Goal: Information Seeking & Learning: Learn about a topic

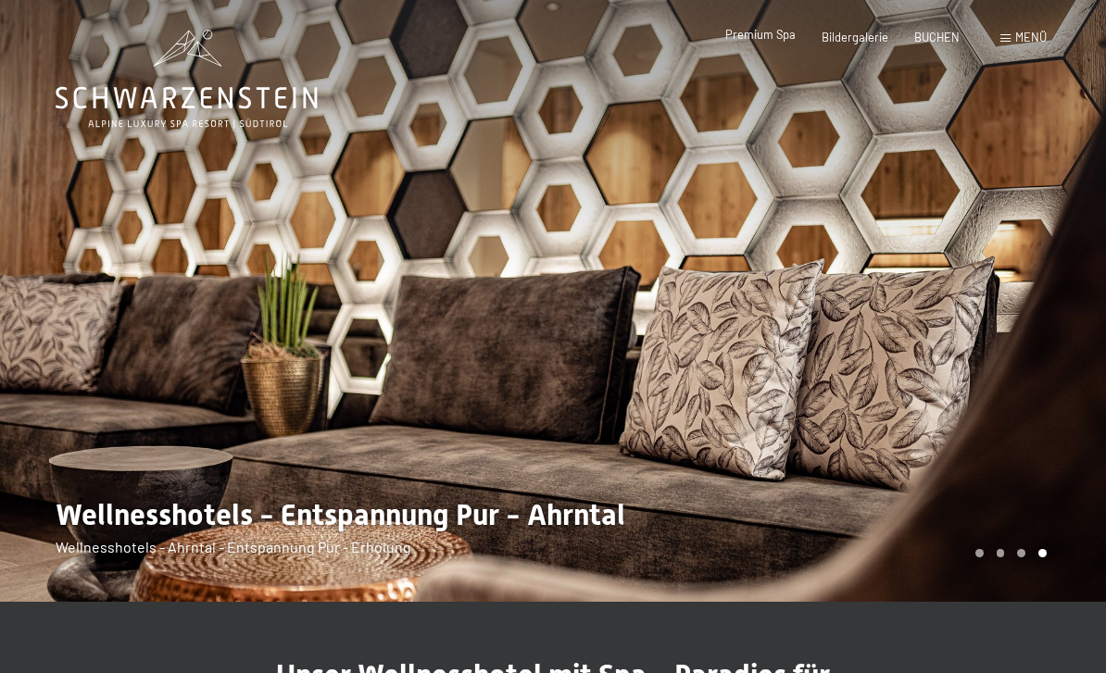
click at [782, 36] on span "Premium Spa" at bounding box center [760, 34] width 70 height 15
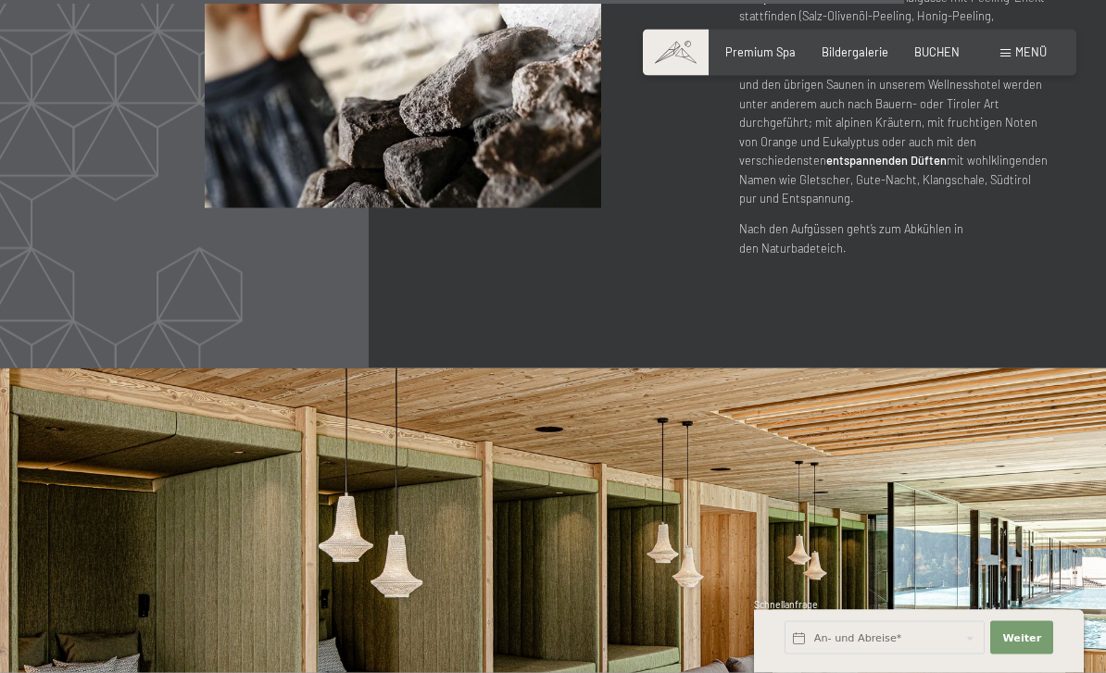
scroll to position [7370, 0]
click at [949, 53] on span "BUCHEN" at bounding box center [936, 49] width 45 height 15
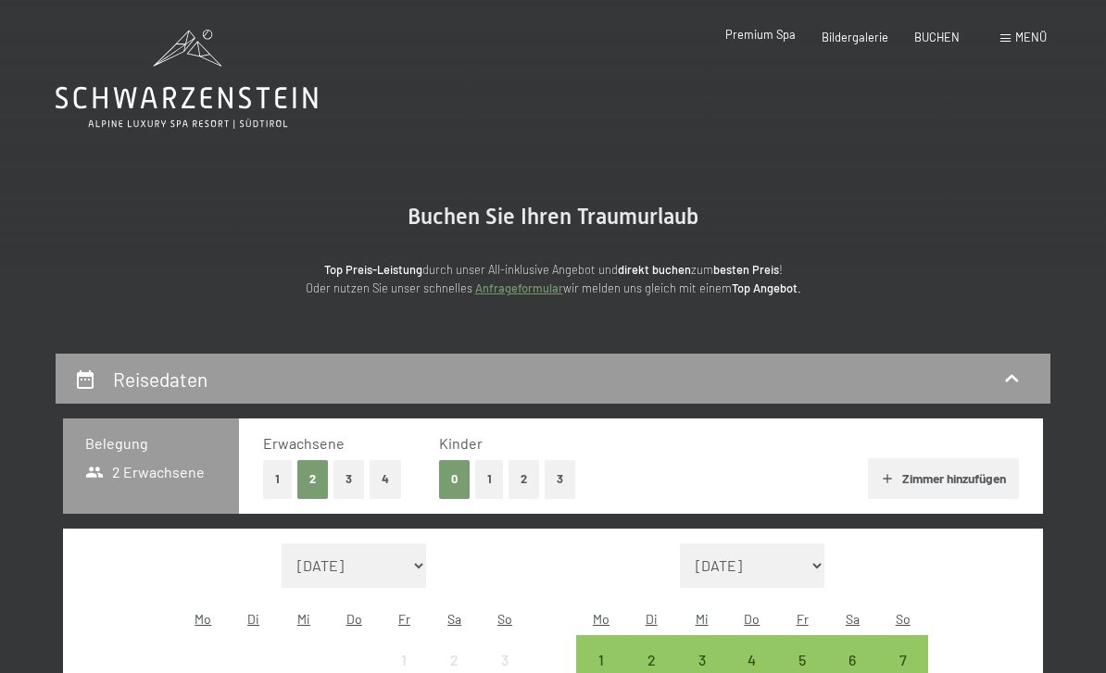
click at [783, 37] on span "Premium Spa" at bounding box center [760, 34] width 70 height 15
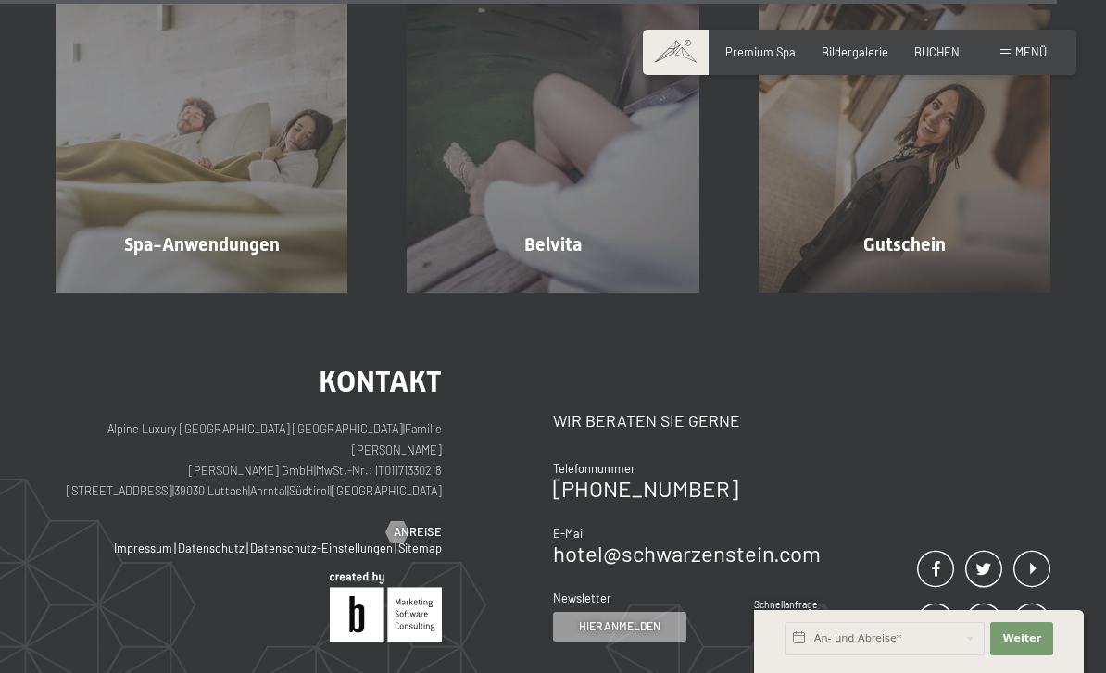
scroll to position [8699, 0]
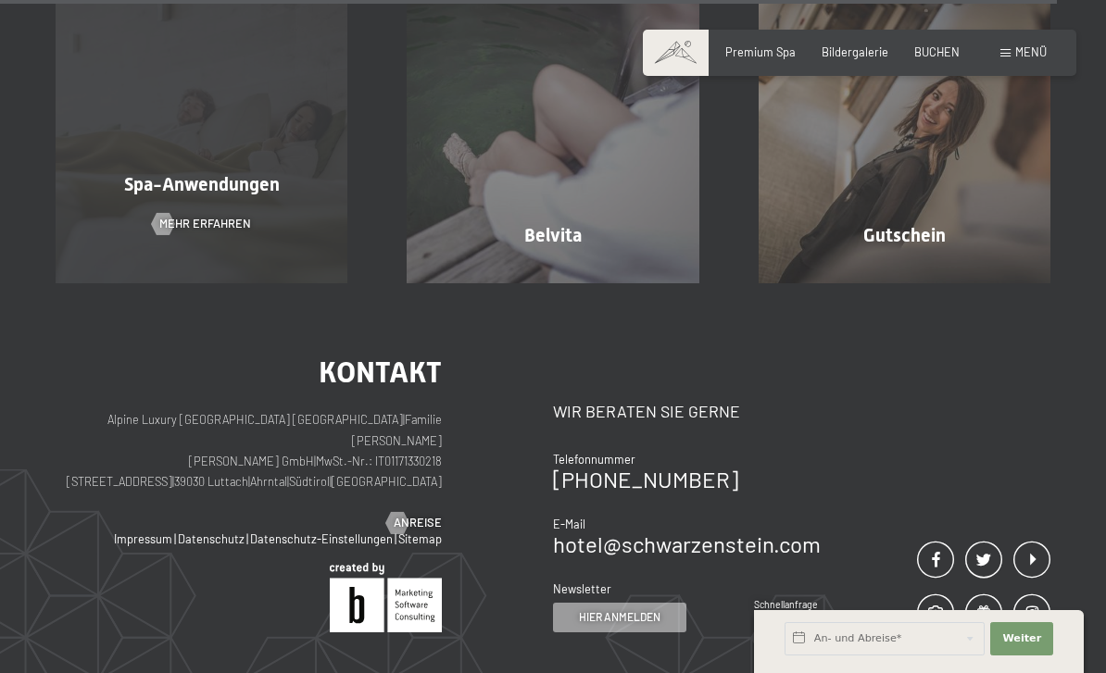
click at [255, 283] on div "Spa-Anwendungen Mehr erfahren" at bounding box center [201, 138] width 351 height 292
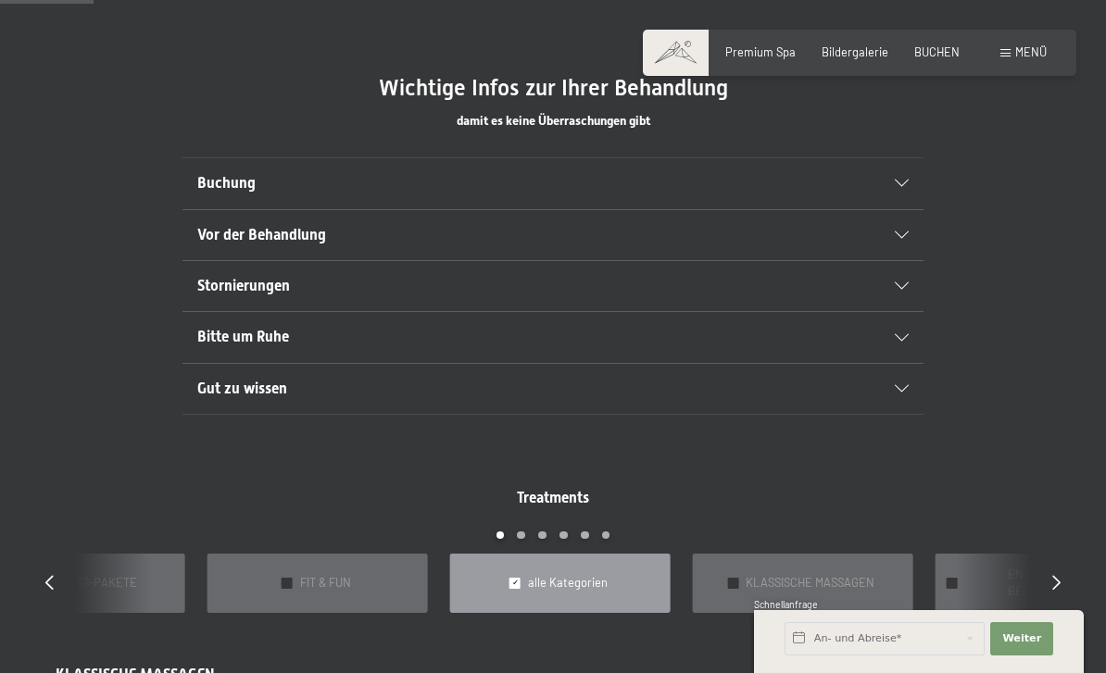
scroll to position [983, 0]
click at [902, 232] on icon at bounding box center [902, 235] width 14 height 7
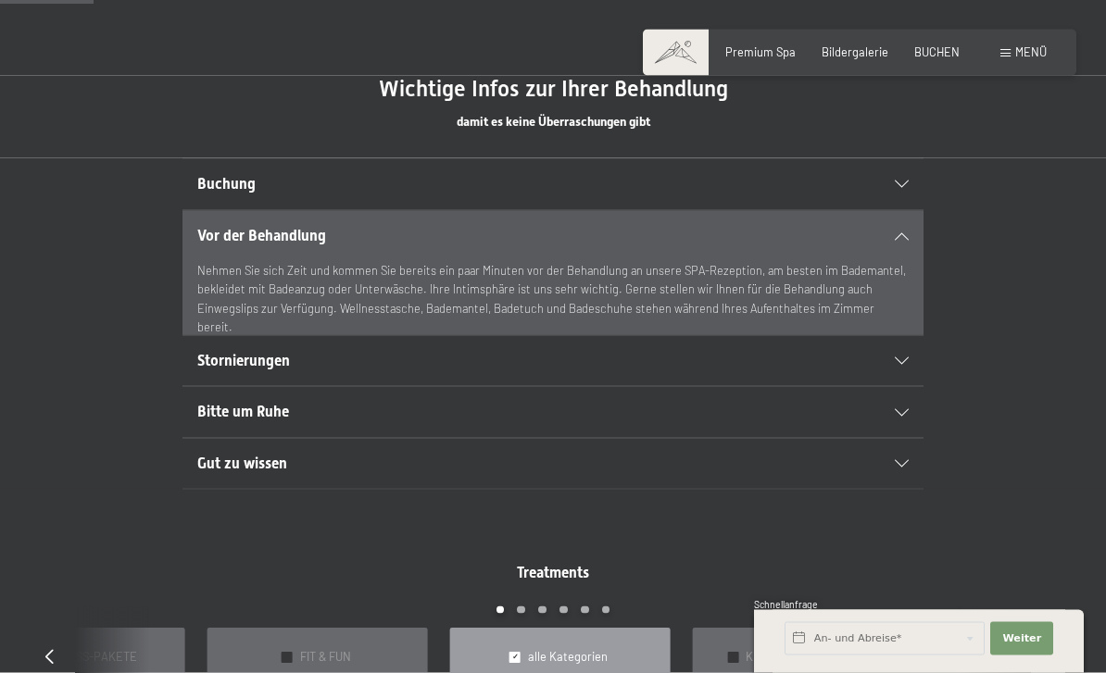
scroll to position [984, 0]
click at [883, 315] on div "Nehmen Sie sich Zeit und kommen Sie bereits ein paar Minuten vor der Behandlung…" at bounding box center [552, 307] width 711 height 94
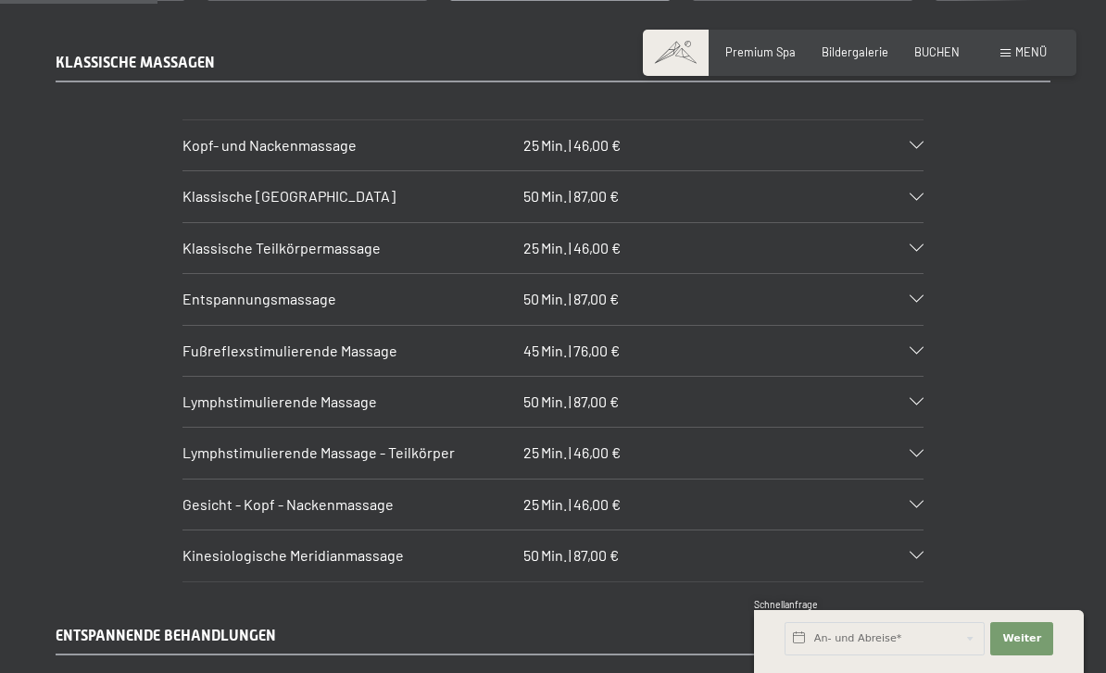
scroll to position [1669, 0]
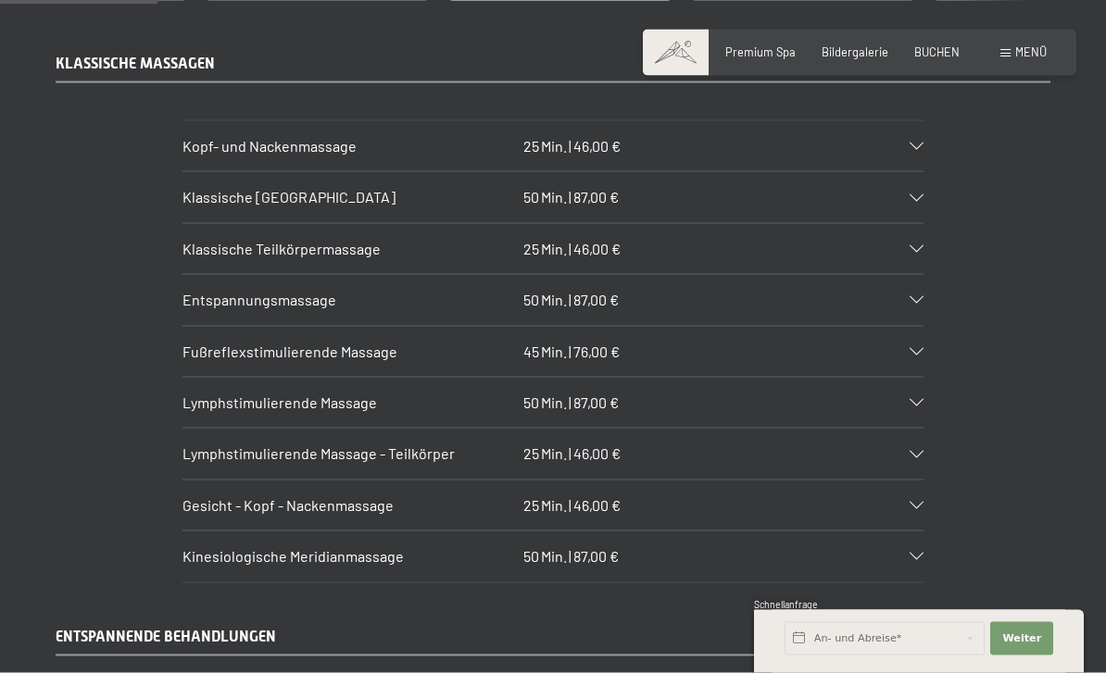
click at [910, 278] on div "Entspannungsmassage 50 Min. | 87,00 €" at bounding box center [552, 300] width 741 height 50
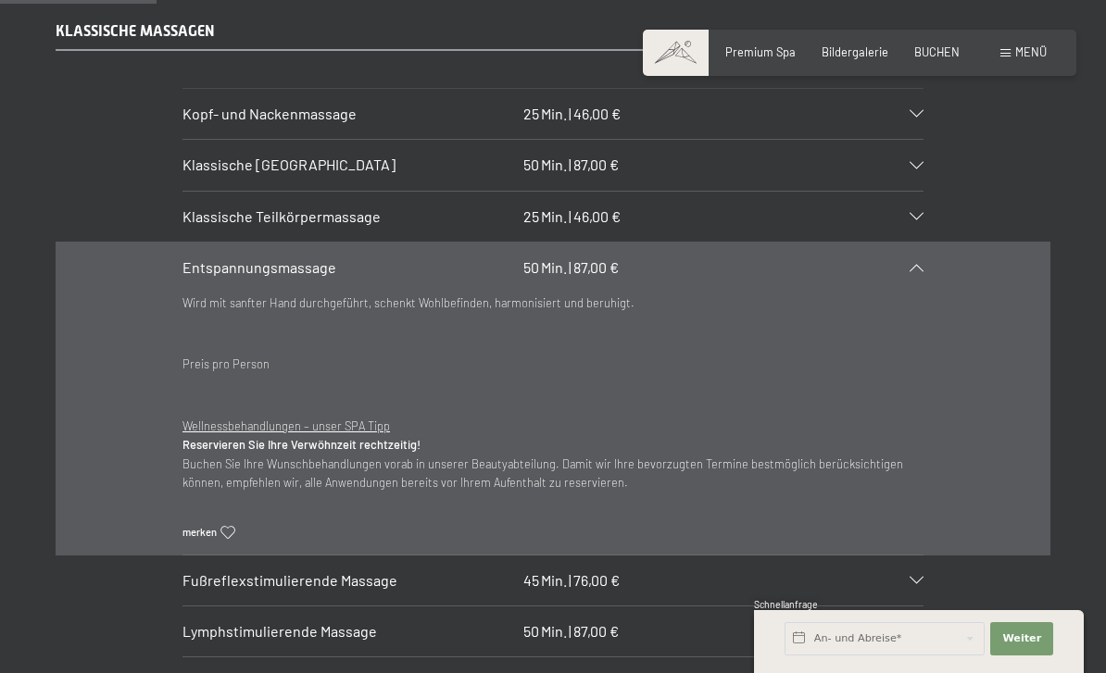
scroll to position [1703, 0]
click at [922, 138] on div "Klassische [GEOGRAPHIC_DATA] 50 Min. | 87,00 €" at bounding box center [552, 163] width 741 height 50
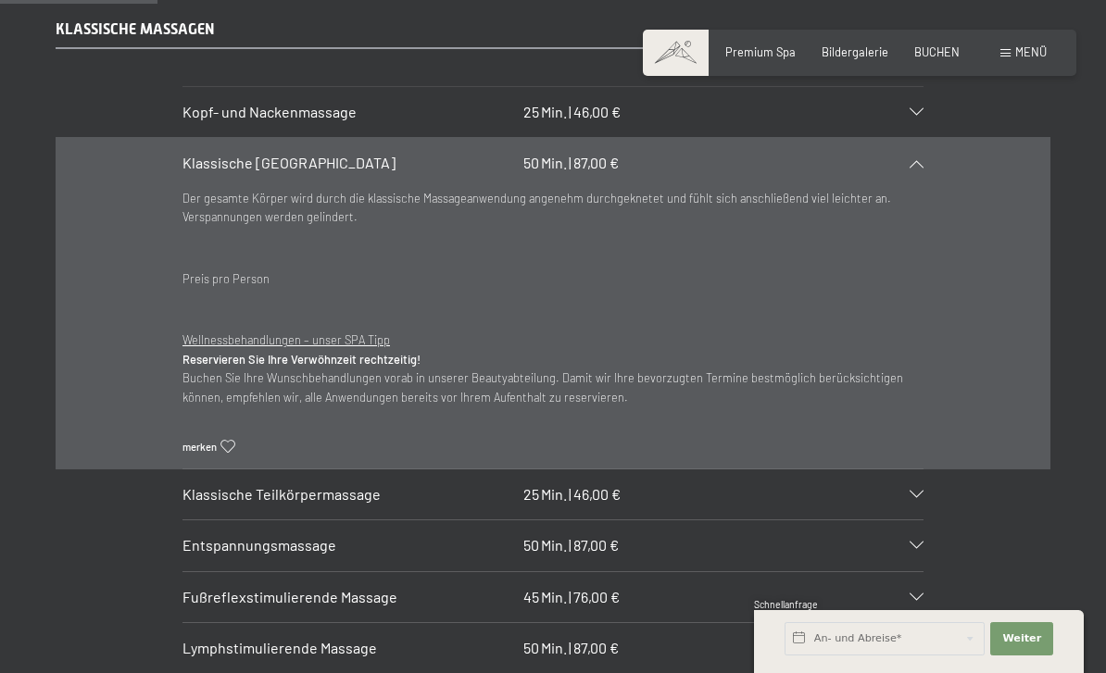
click at [917, 160] on icon at bounding box center [917, 163] width 14 height 7
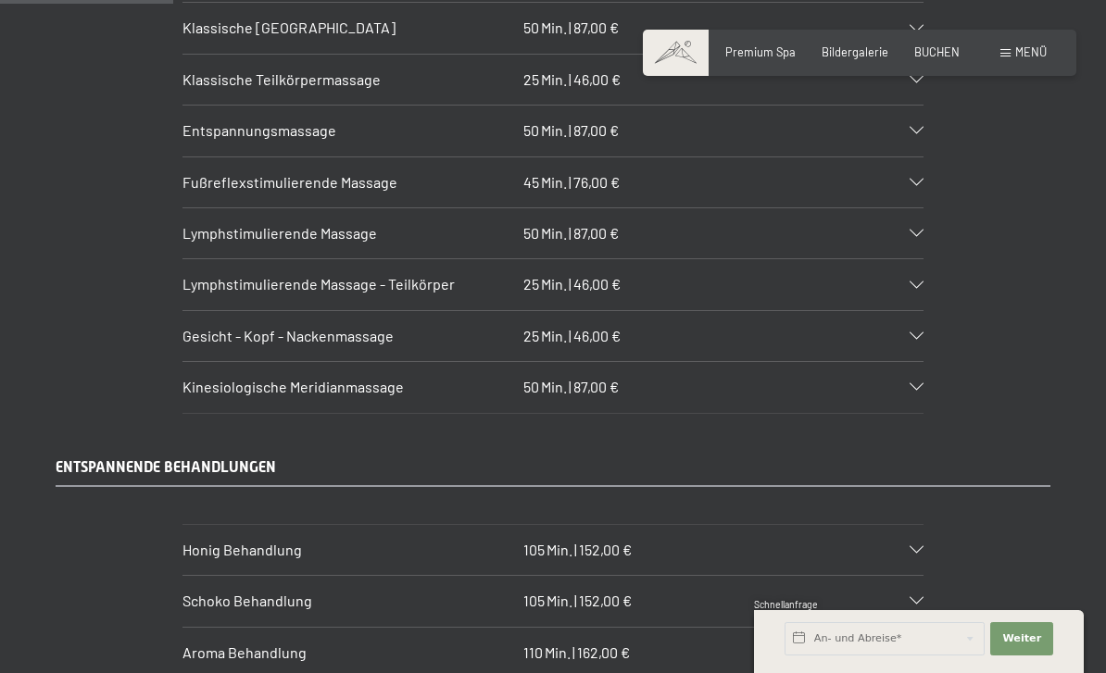
scroll to position [1828, 0]
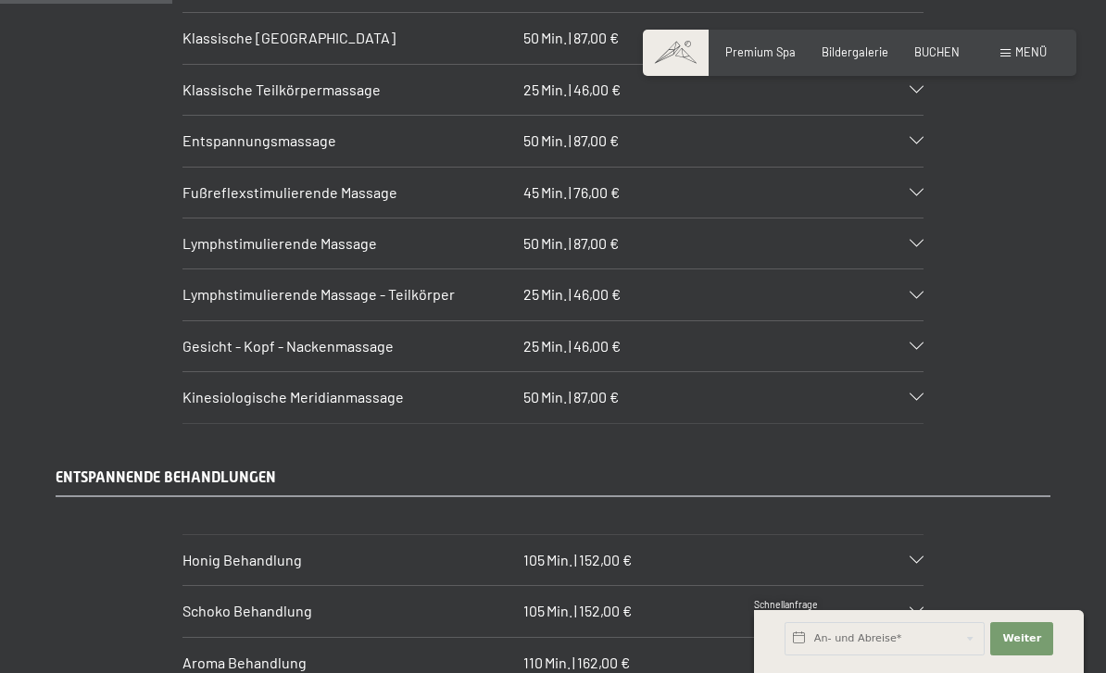
click at [921, 221] on div "Lymphstimulierende Massage 50 Min. | 87,00 €" at bounding box center [552, 244] width 741 height 50
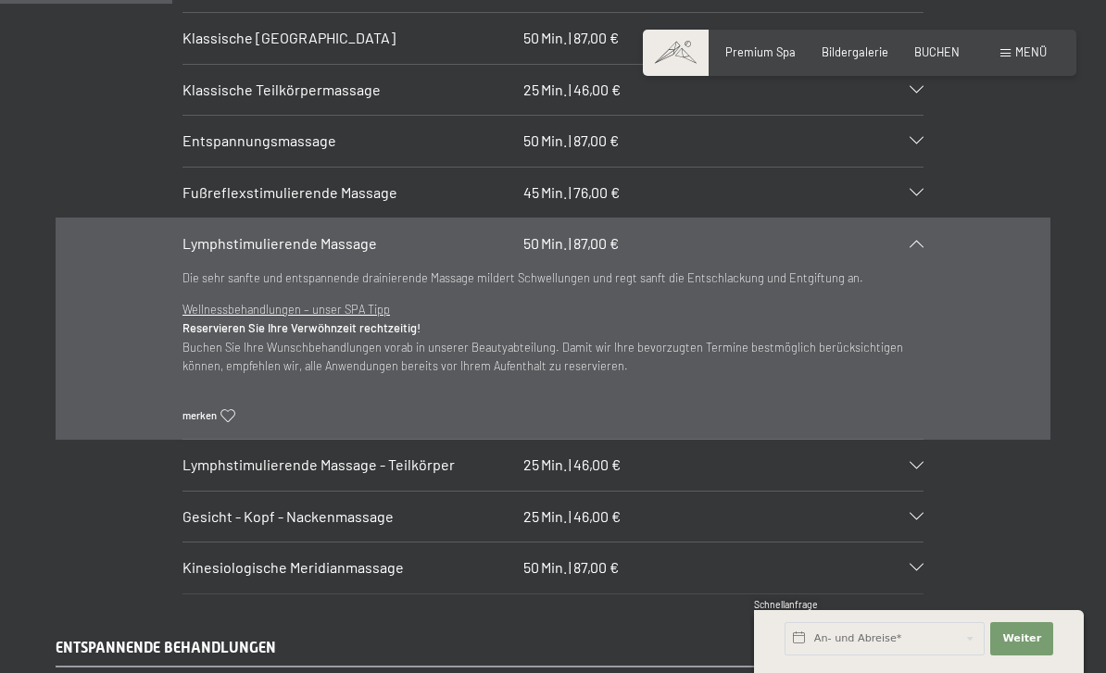
click at [922, 240] on icon at bounding box center [917, 243] width 14 height 7
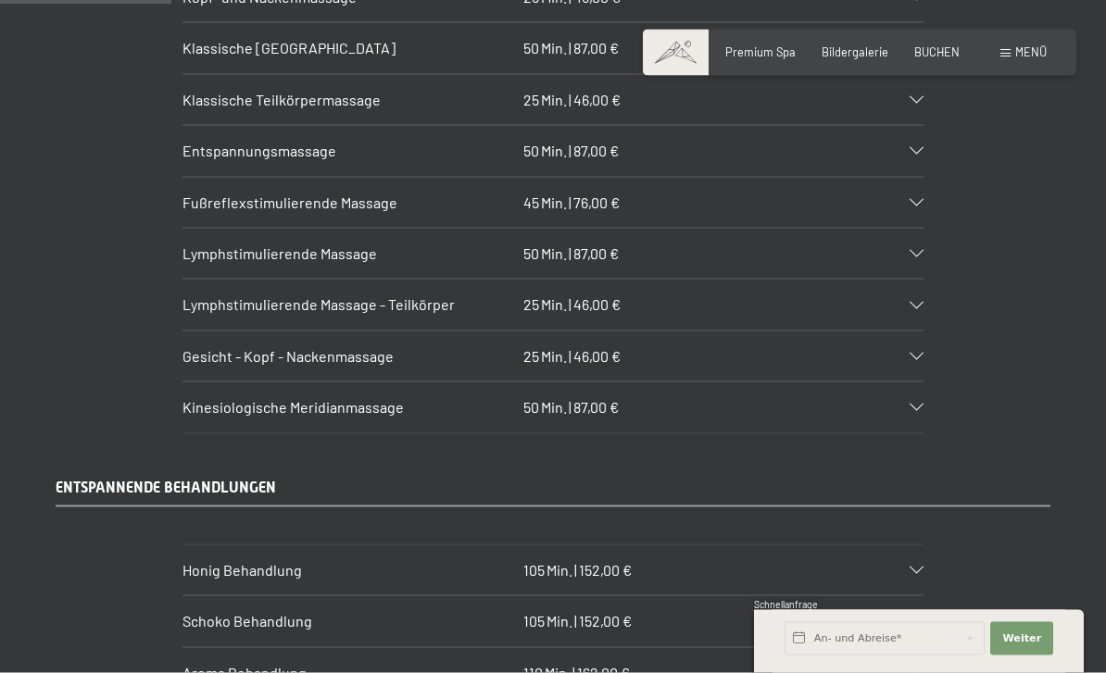
scroll to position [1819, 0]
click at [921, 382] on div "Kinesiologische Meridianmassage 50 Min. | 87,00 €" at bounding box center [552, 407] width 741 height 50
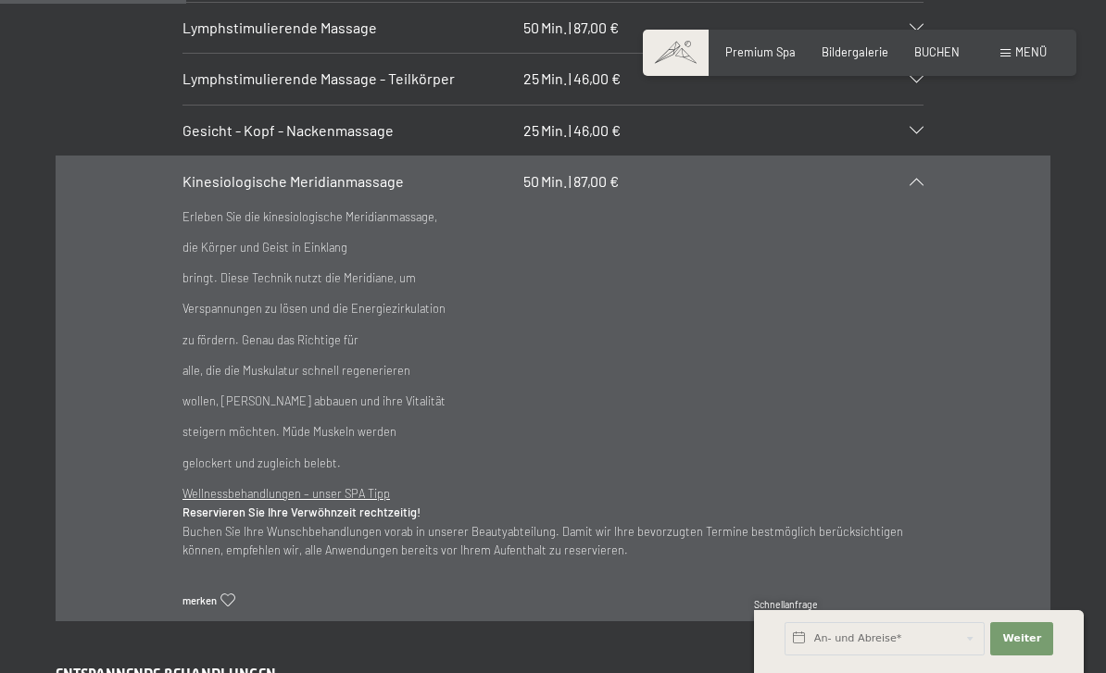
scroll to position [2045, 0]
click at [923, 177] on icon at bounding box center [917, 180] width 14 height 7
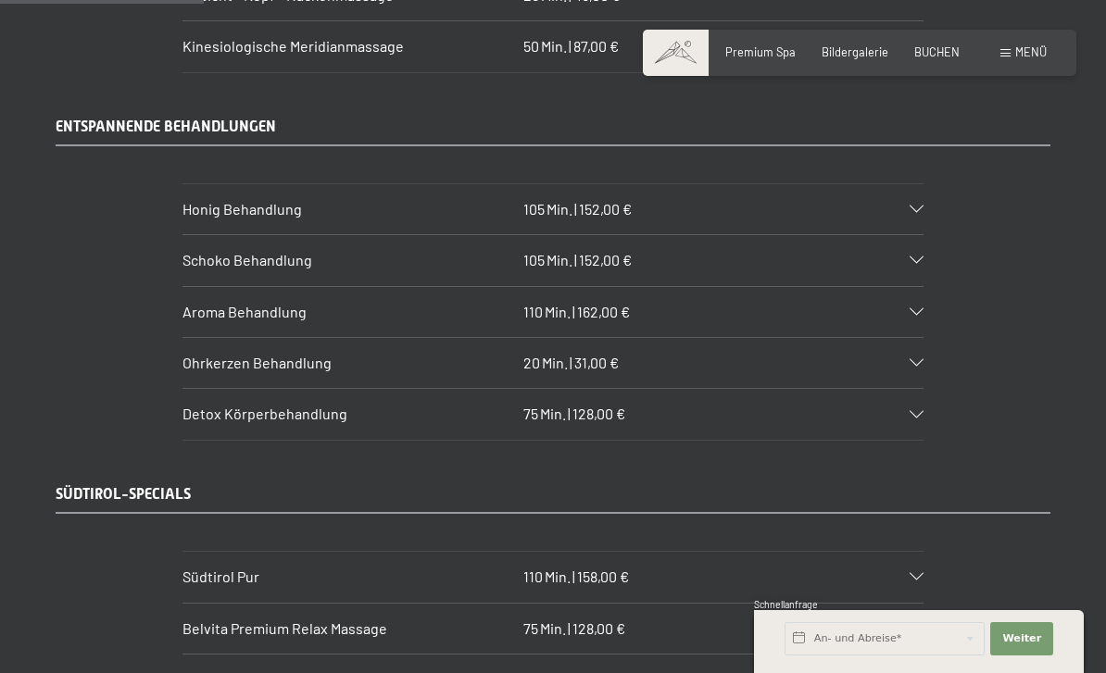
scroll to position [2182, 0]
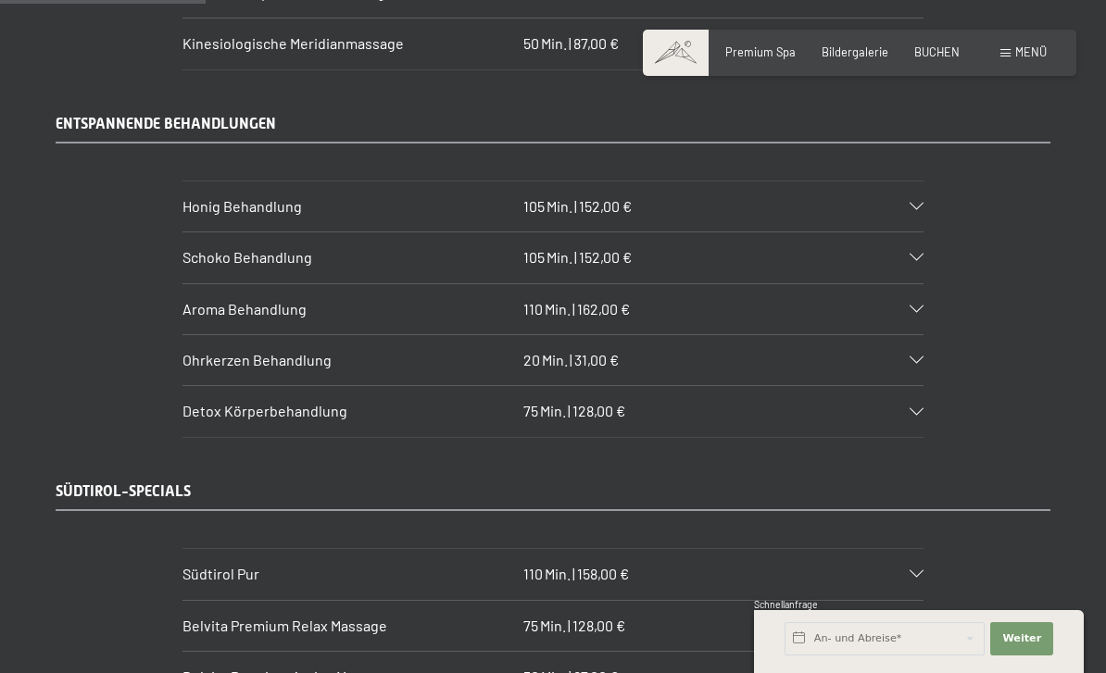
click at [911, 284] on div "Aroma Behandlung 110 Min. | 162,00 €" at bounding box center [552, 309] width 741 height 50
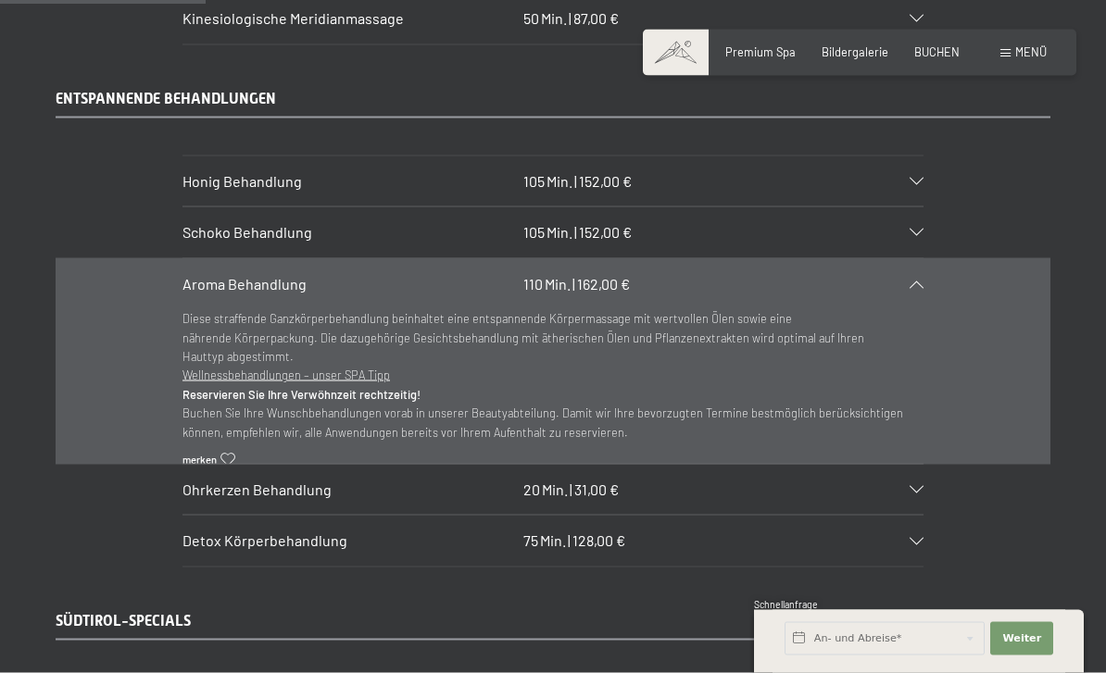
scroll to position [2208, 0]
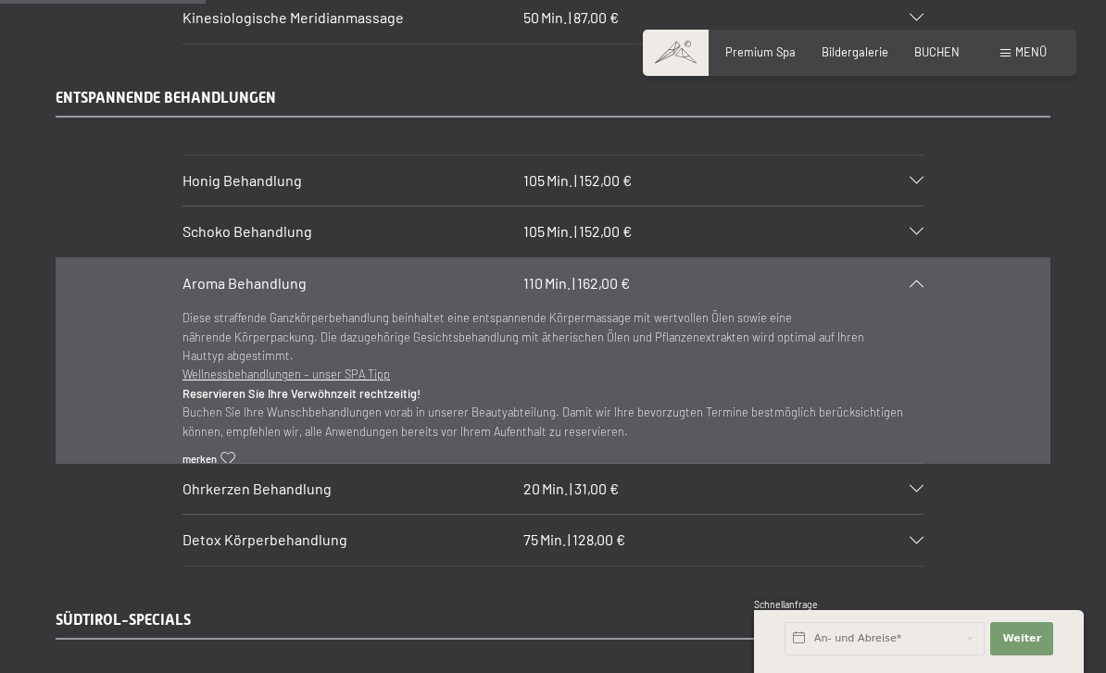
click at [923, 266] on div "Aroma Behandlung 110 Min. | 162,00 €" at bounding box center [552, 283] width 741 height 50
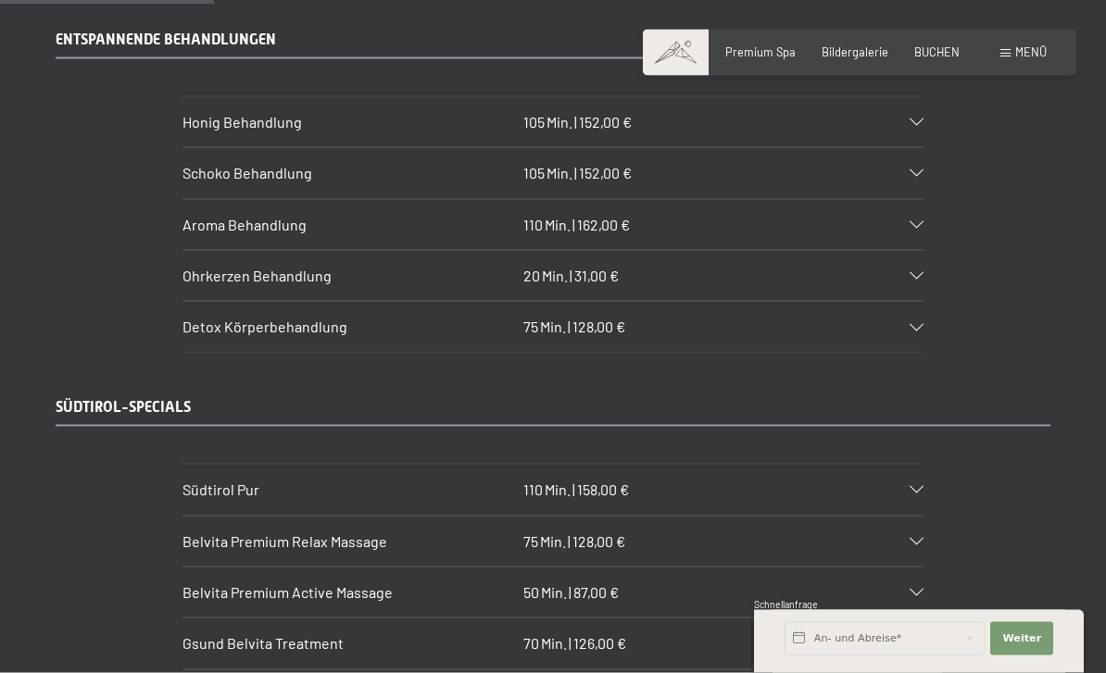
scroll to position [2268, 0]
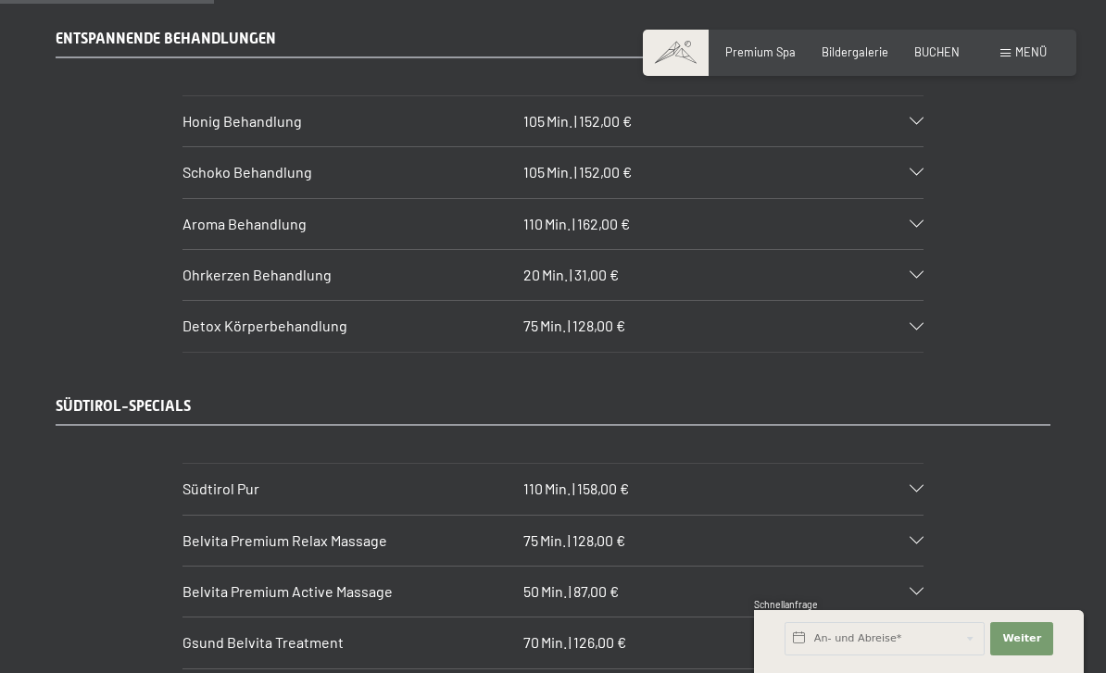
click at [913, 301] on div "Detox Körperbehandlung 75 Min. | 128,00 €" at bounding box center [552, 326] width 741 height 50
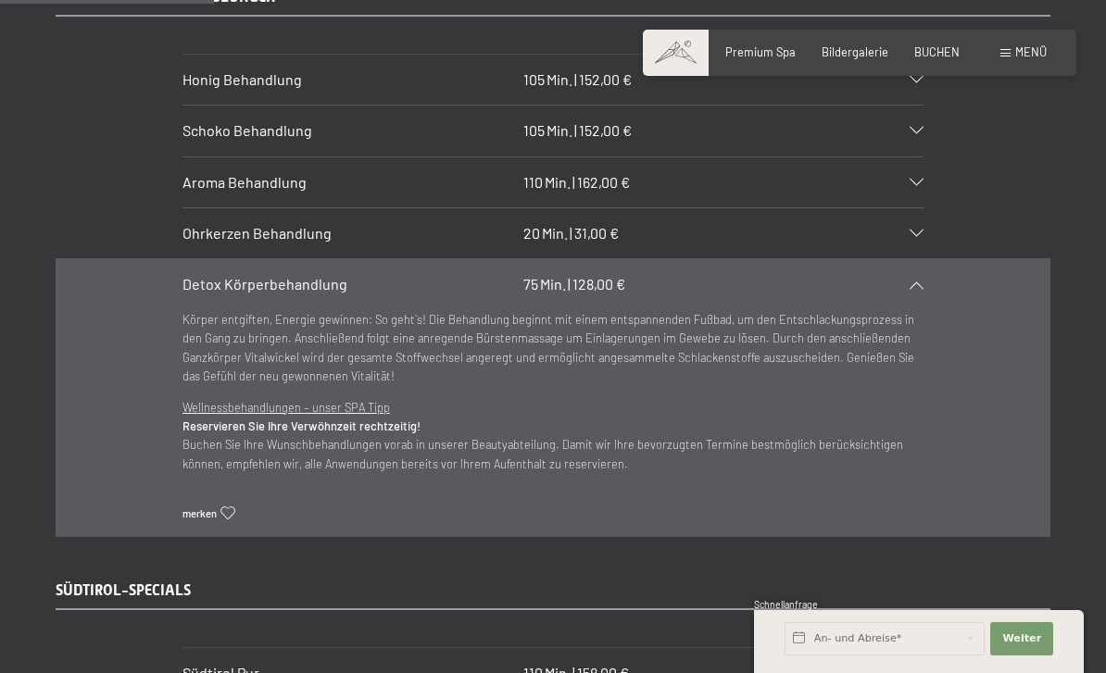
scroll to position [2310, 0]
click at [920, 281] on icon at bounding box center [917, 284] width 14 height 7
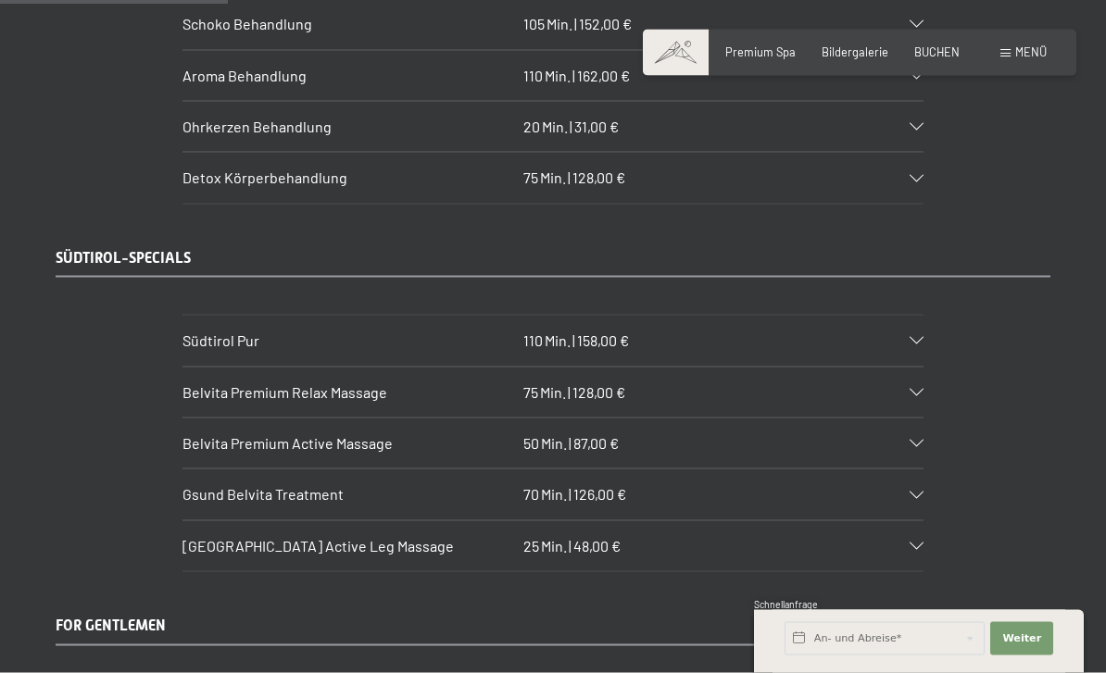
scroll to position [2419, 0]
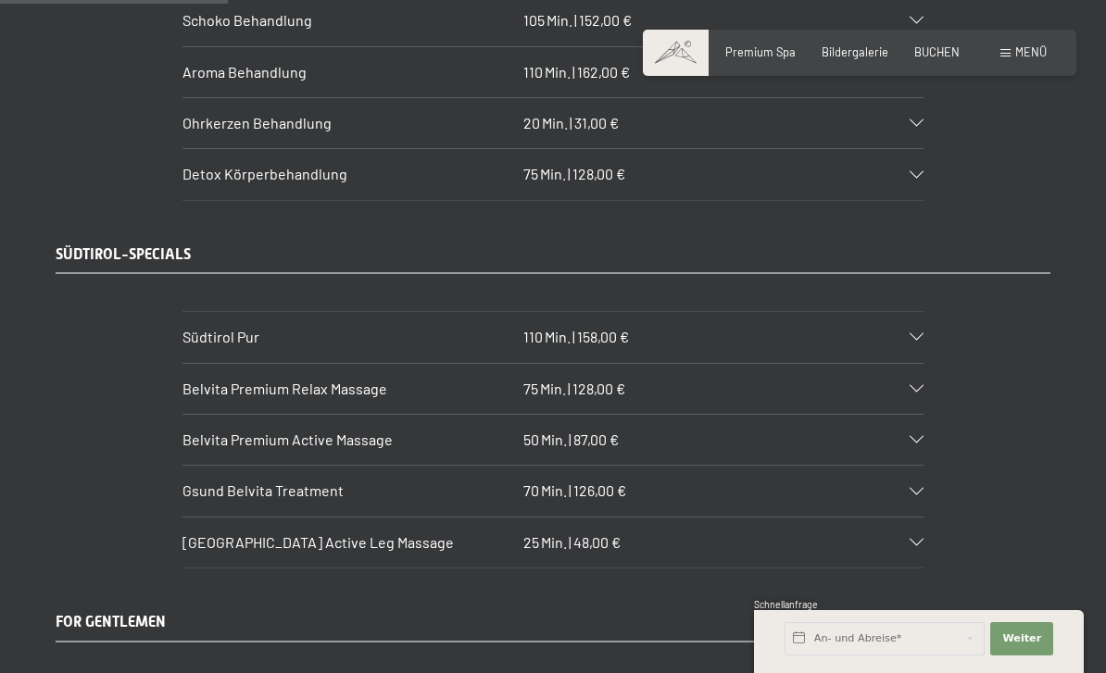
click at [921, 333] on icon at bounding box center [917, 336] width 14 height 7
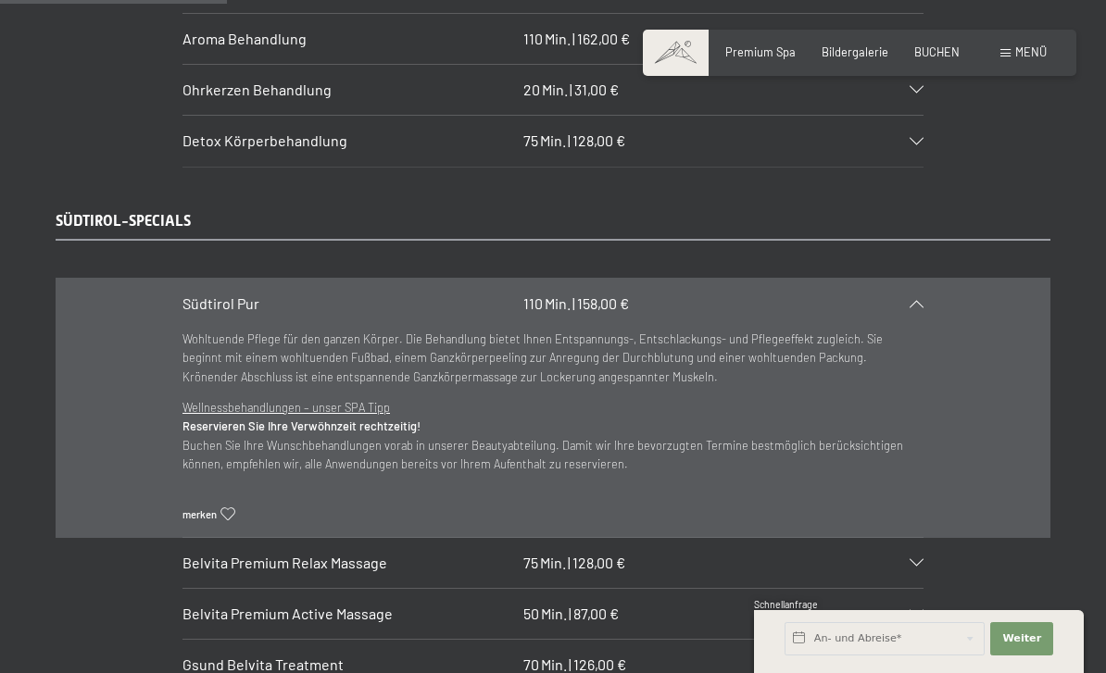
scroll to position [2454, 0]
click at [920, 299] on icon at bounding box center [917, 302] width 14 height 7
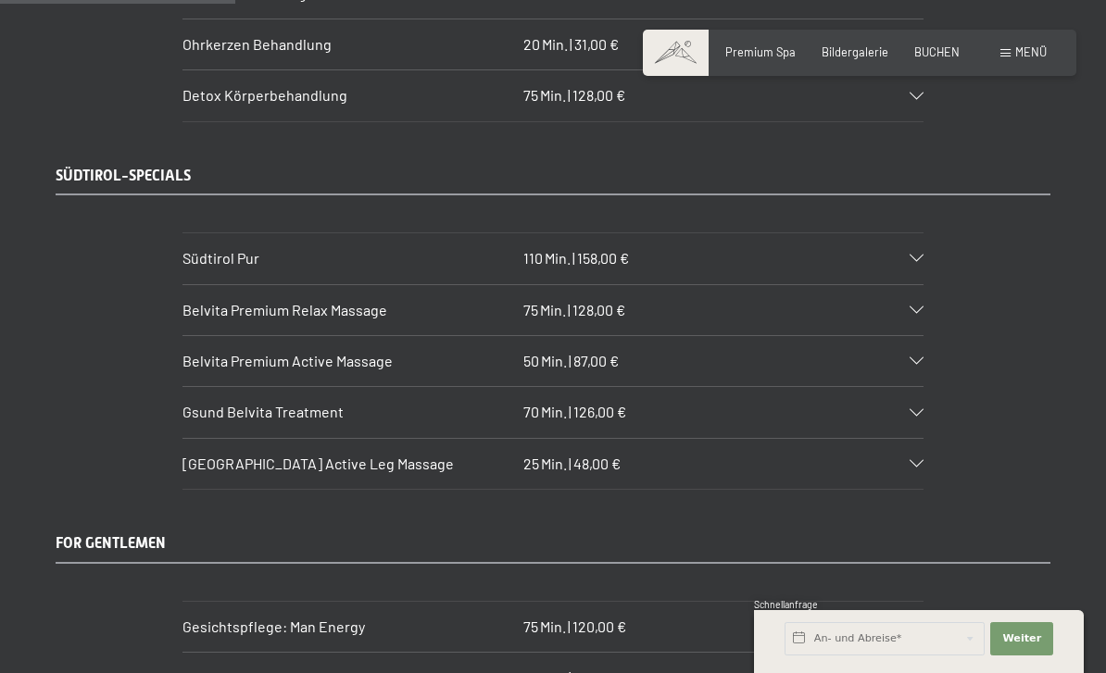
scroll to position [2502, 0]
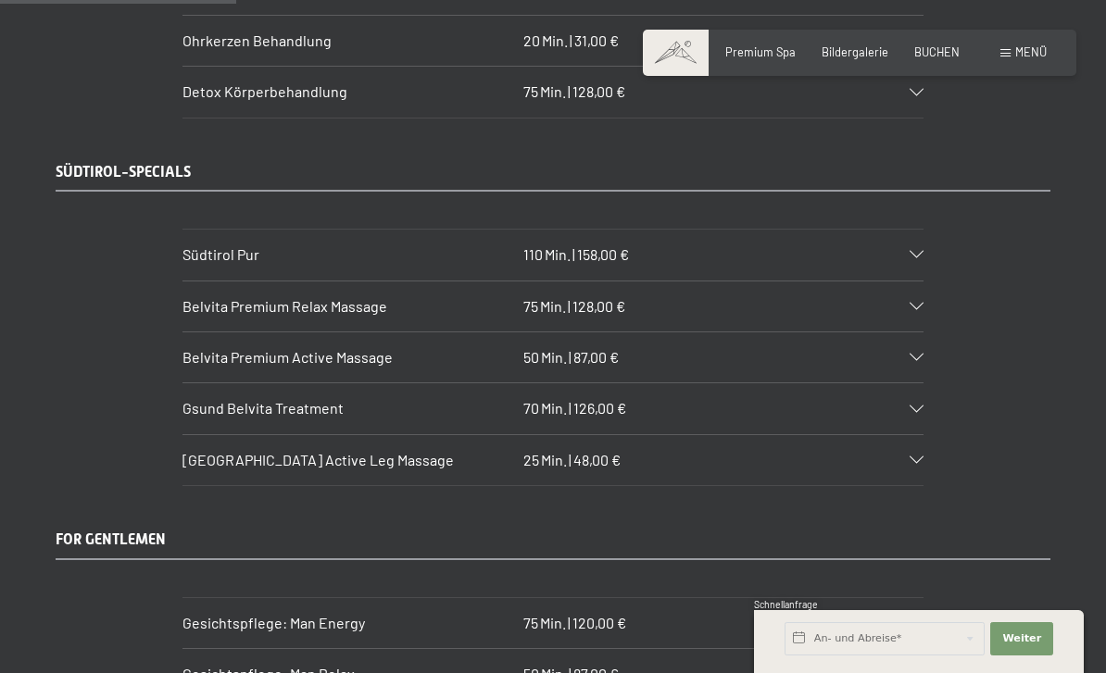
click at [916, 285] on div "Belvita Premium Relax Massage 75 Min. | 128,00 €" at bounding box center [552, 307] width 741 height 50
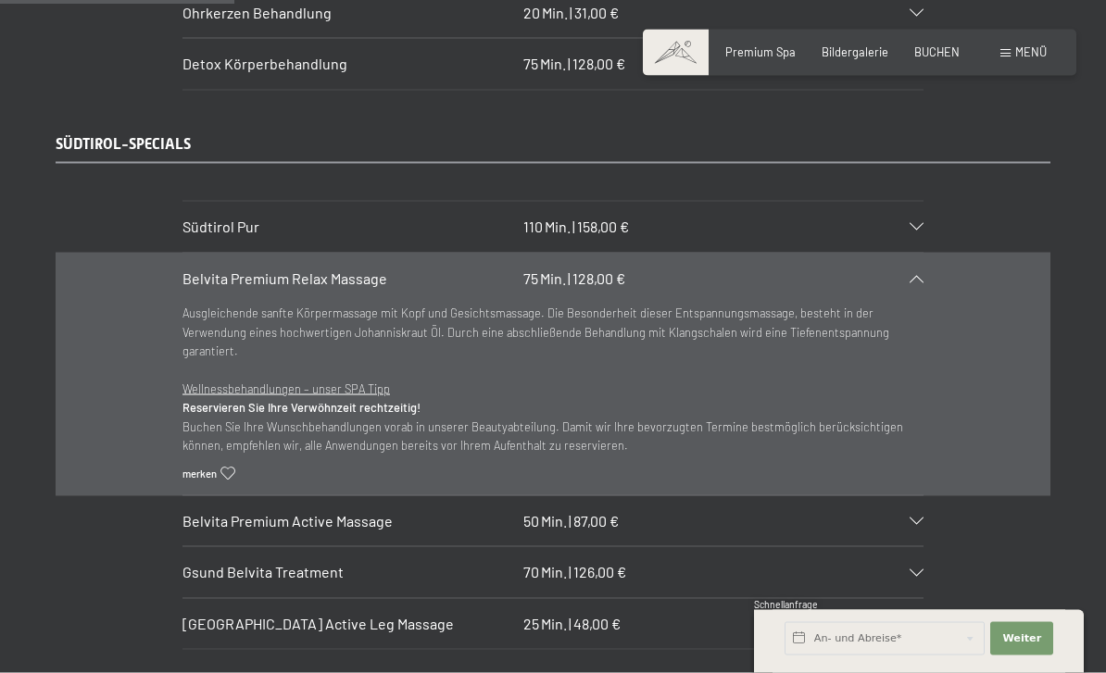
scroll to position [2532, 0]
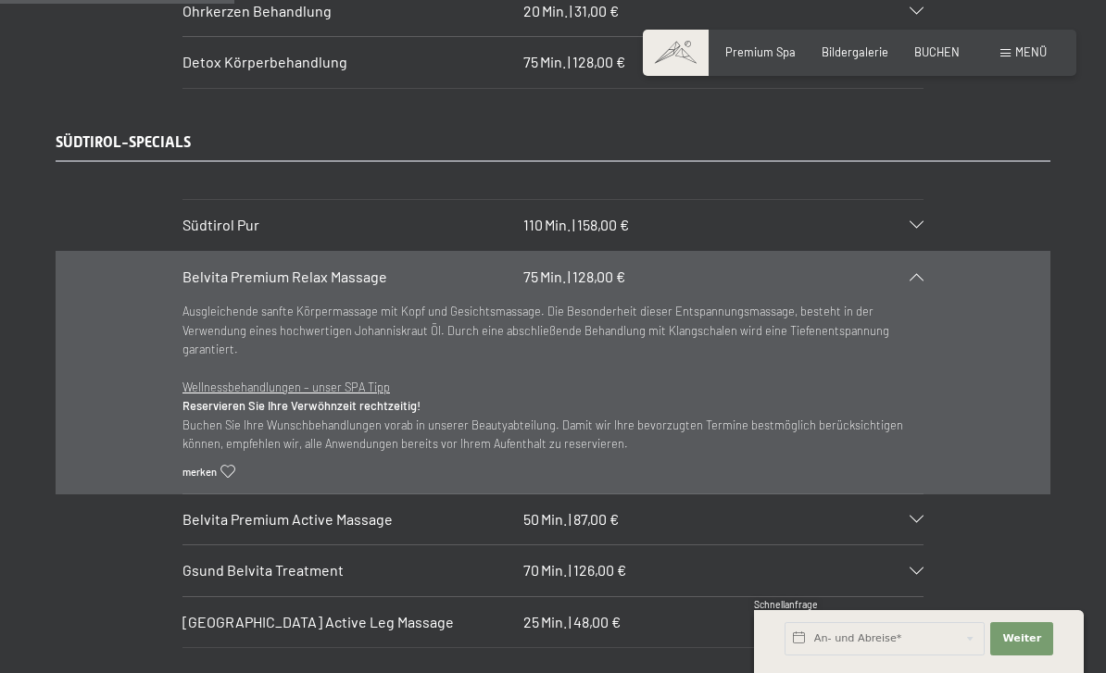
click at [922, 252] on div "Belvita Premium Relax Massage 75 Min. | 128,00 €" at bounding box center [552, 277] width 741 height 50
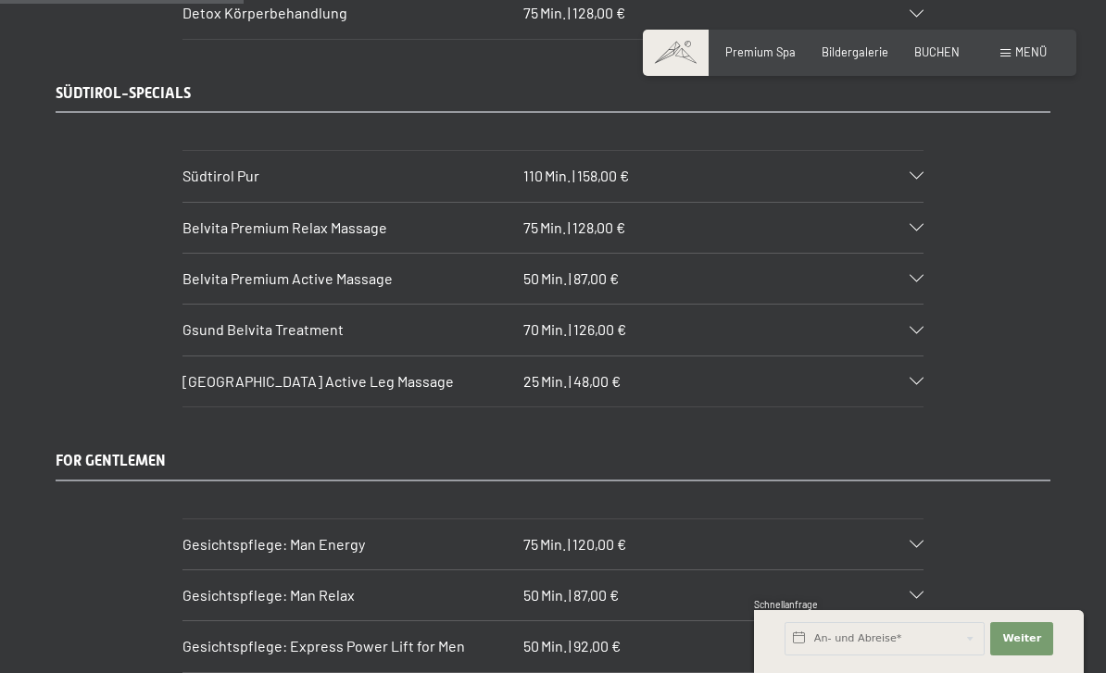
scroll to position [2582, 0]
click at [921, 274] on icon at bounding box center [917, 277] width 14 height 7
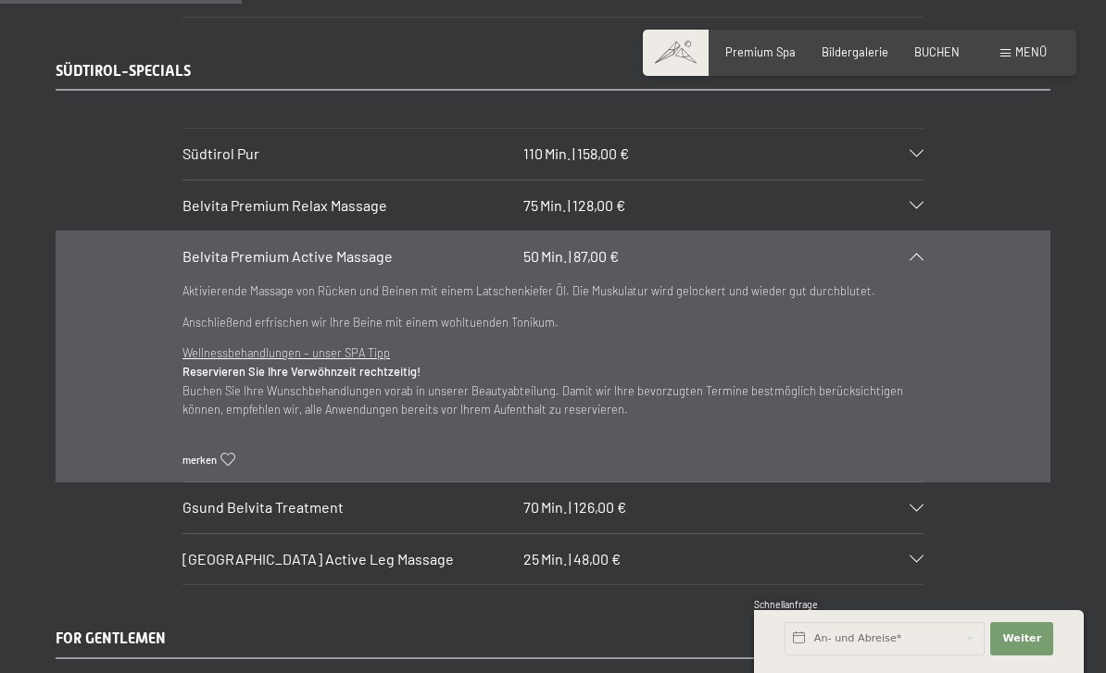
scroll to position [2604, 0]
click at [921, 231] on div "Belvita Premium Active Massage 50 Min. | 87,00 €" at bounding box center [552, 256] width 741 height 50
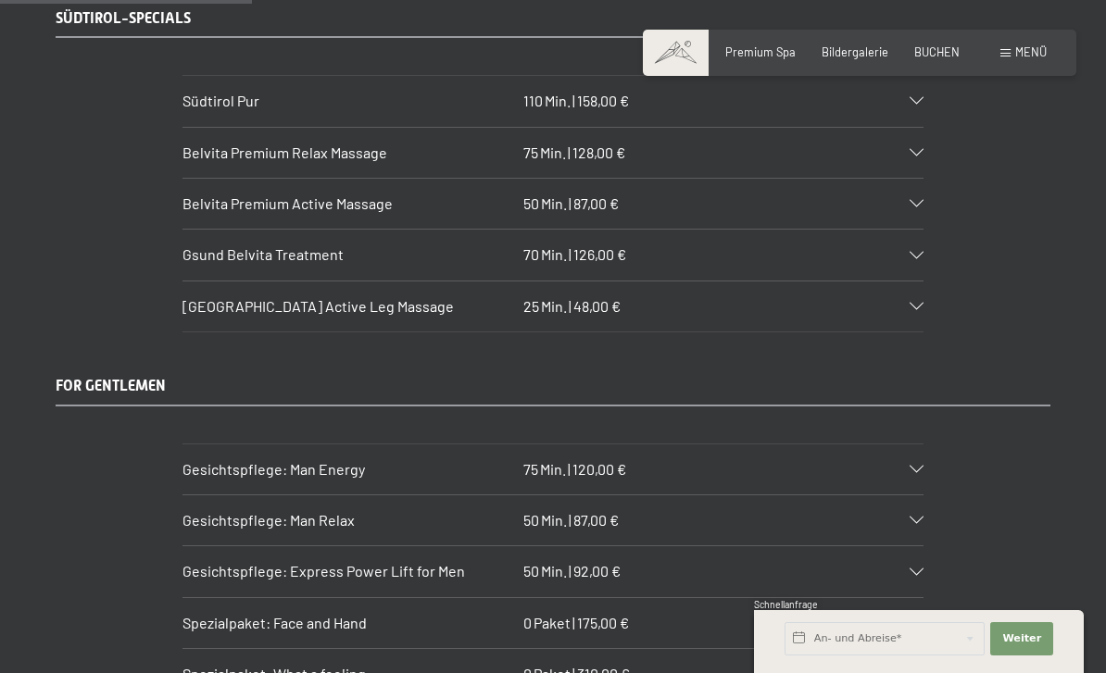
scroll to position [2655, 0]
click at [920, 232] on div "Gsund Belvita Treatment 70 Min. | 126,00 €" at bounding box center [552, 256] width 741 height 50
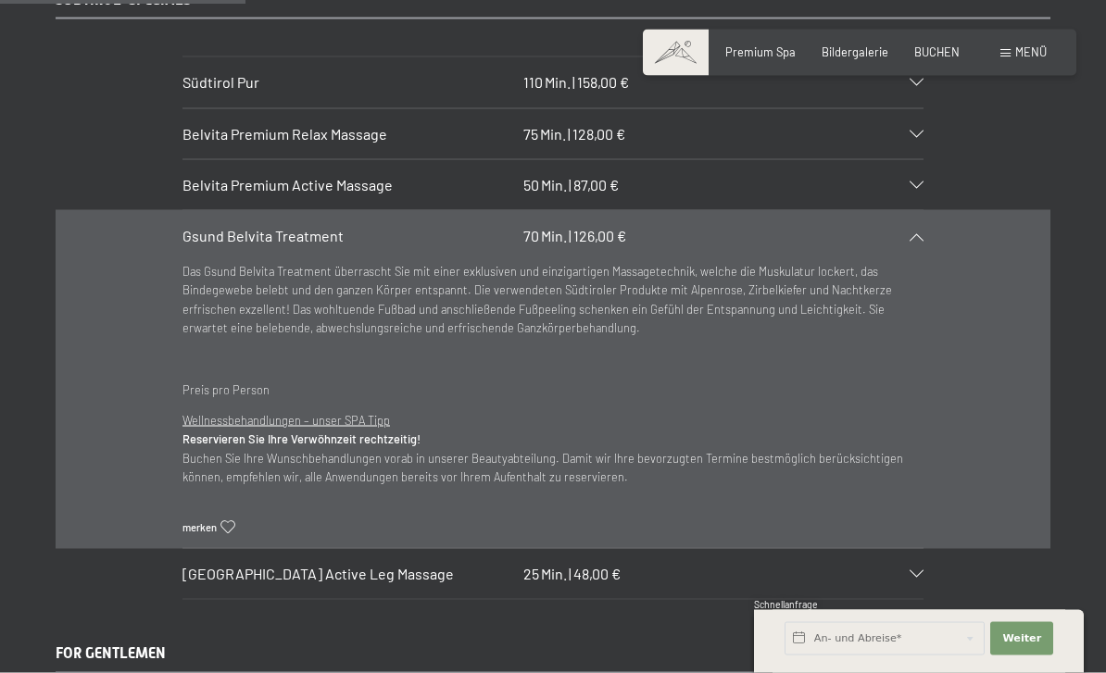
scroll to position [2672, 0]
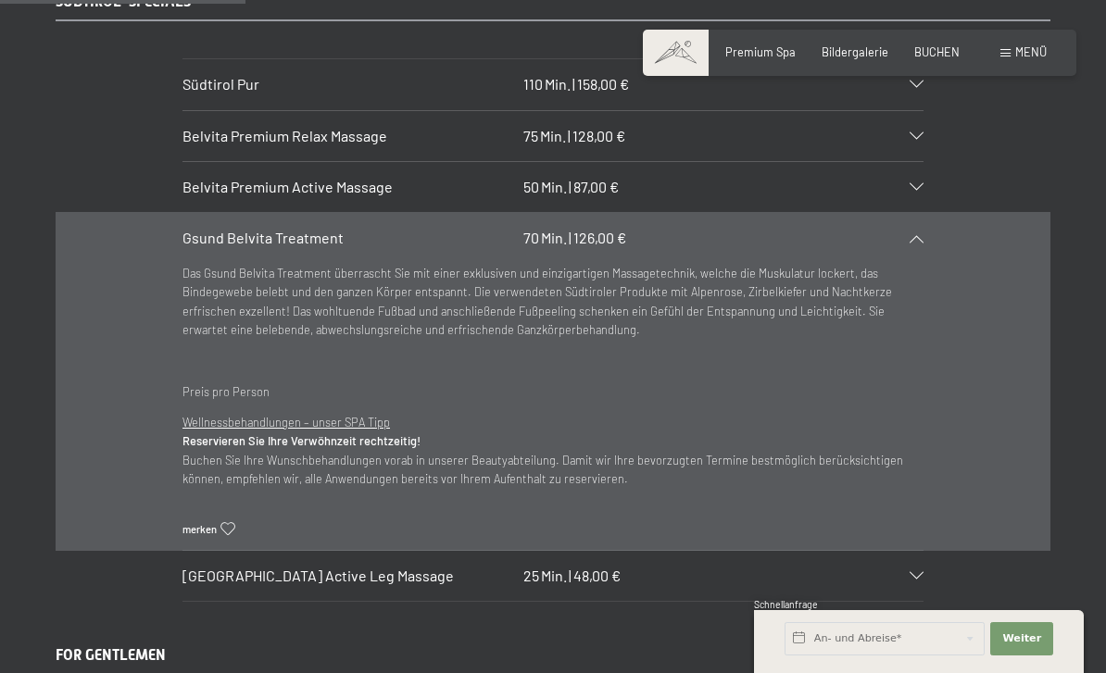
click at [920, 235] on icon at bounding box center [917, 238] width 14 height 7
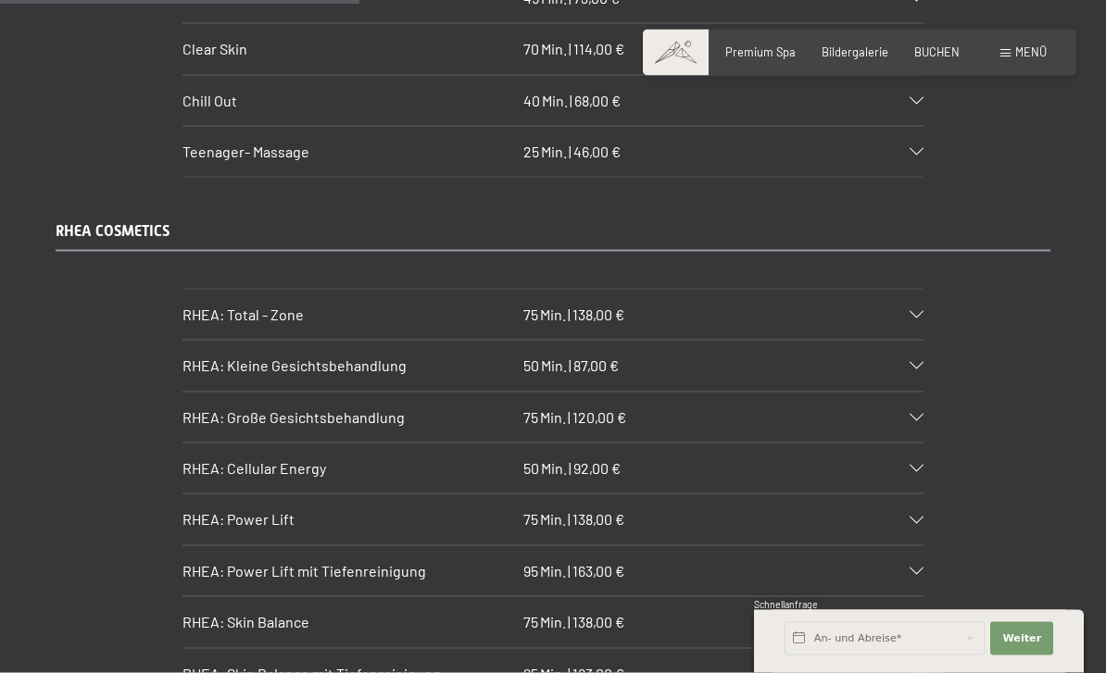
scroll to position [3815, 0]
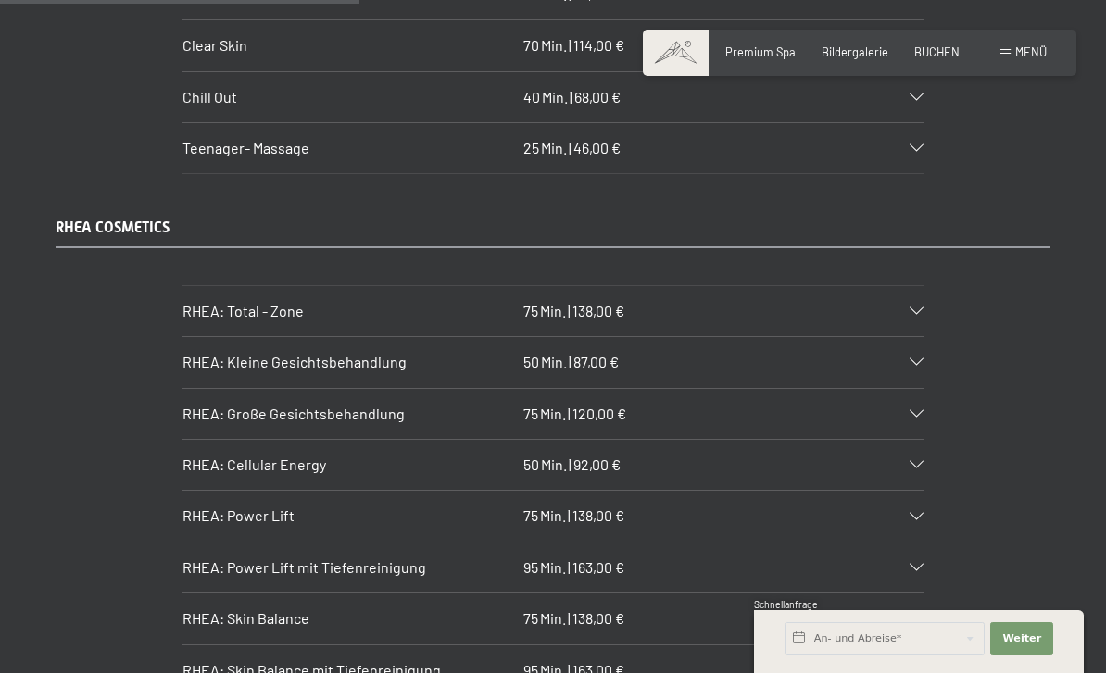
click at [921, 410] on icon at bounding box center [917, 413] width 14 height 7
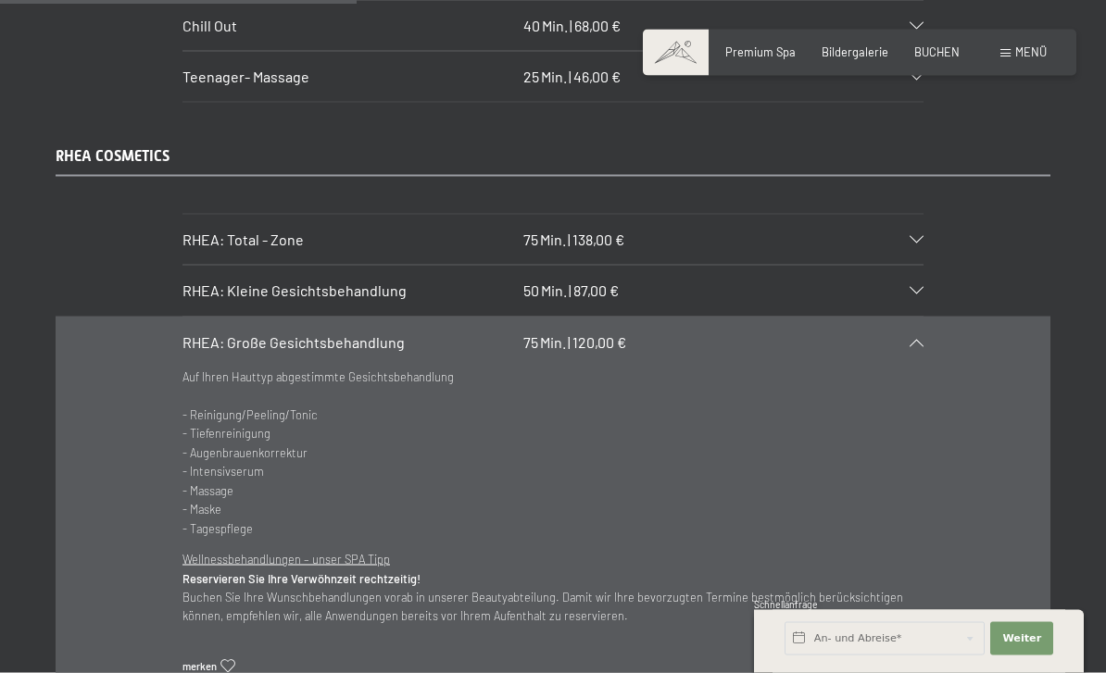
scroll to position [3888, 0]
click at [921, 338] on div at bounding box center [907, 341] width 32 height 7
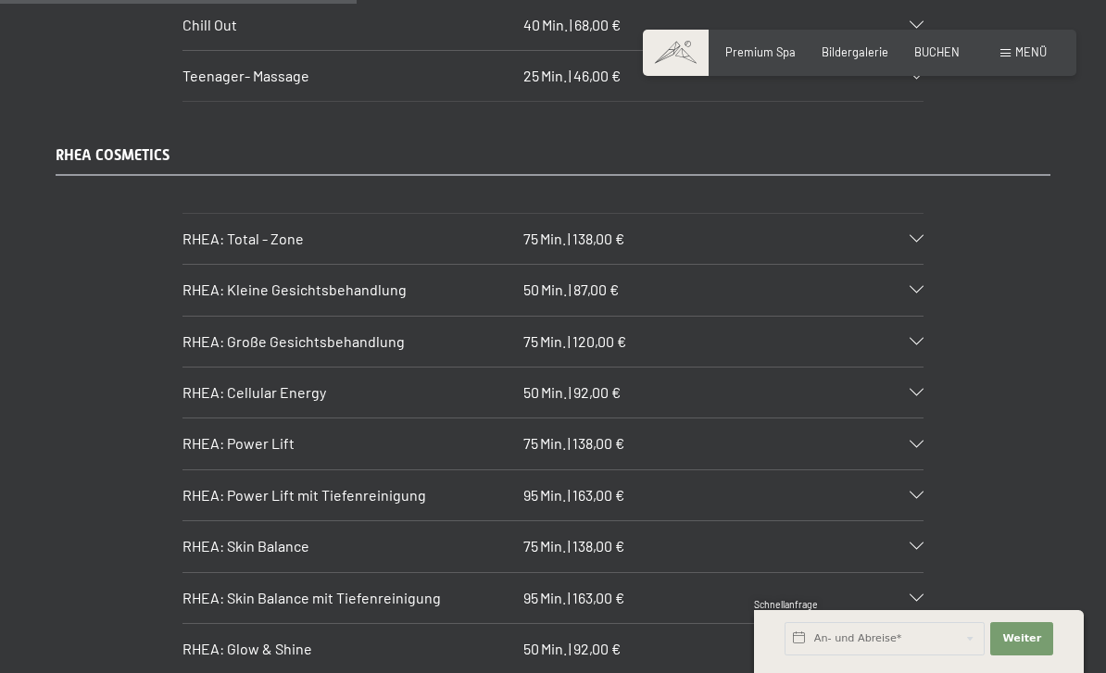
click at [913, 368] on div "RHEA: Cellular Energy 50 Min. | 92,00 €" at bounding box center [552, 393] width 741 height 50
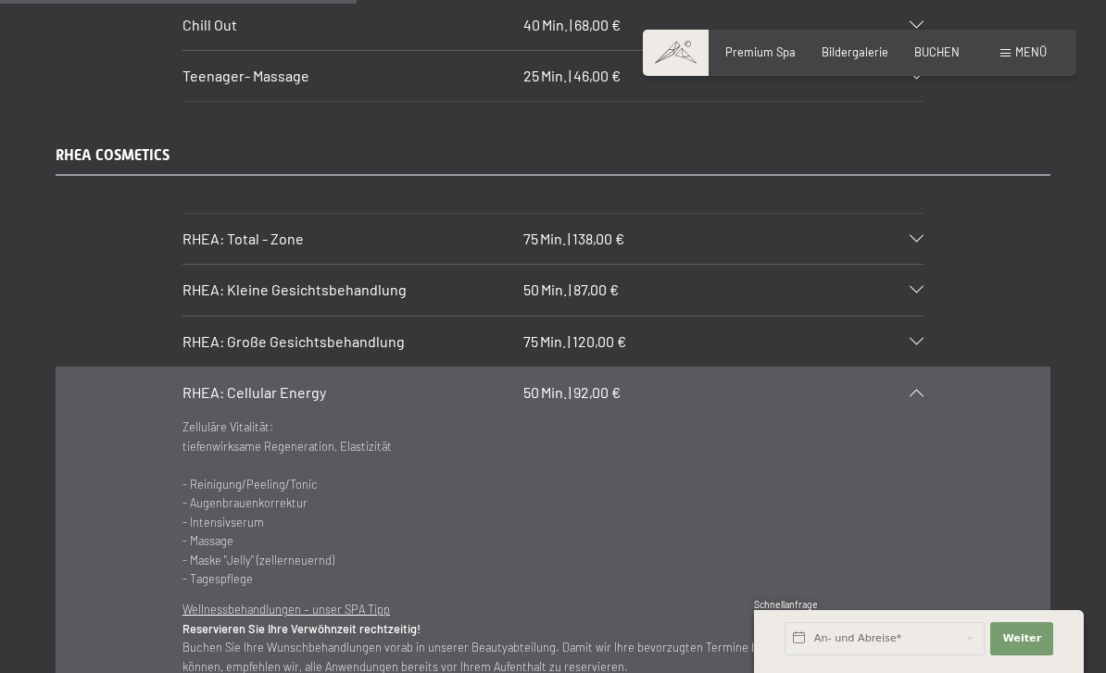
click at [923, 368] on div "RHEA: Cellular Energy 50 Min. | 92,00 €" at bounding box center [552, 393] width 741 height 50
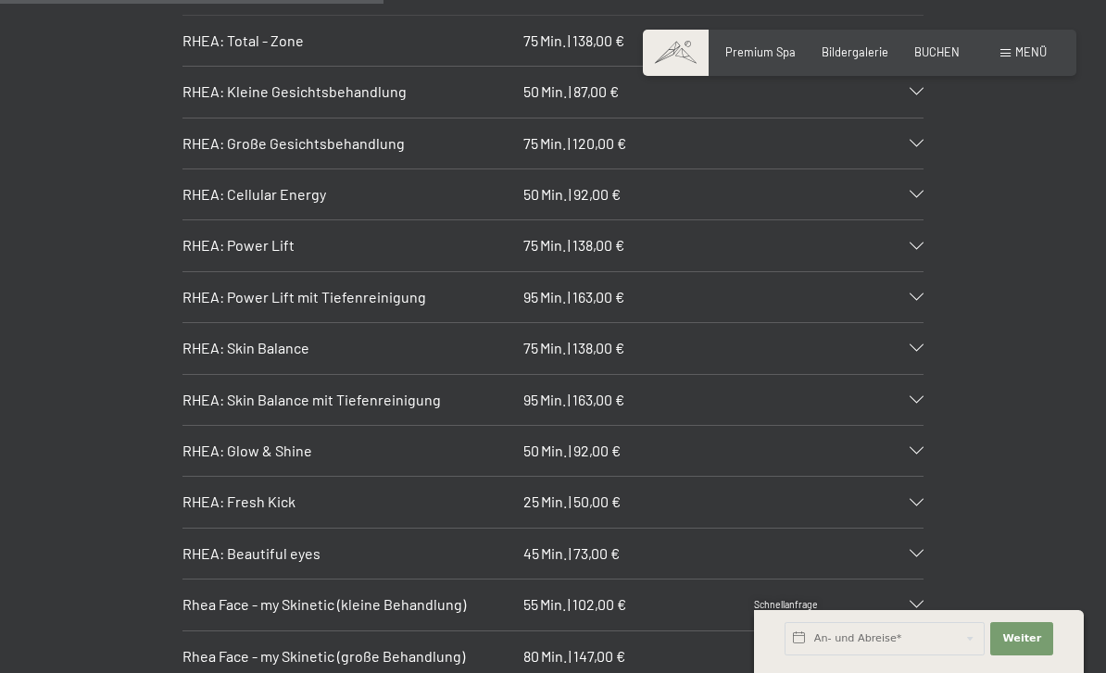
scroll to position [4090, 0]
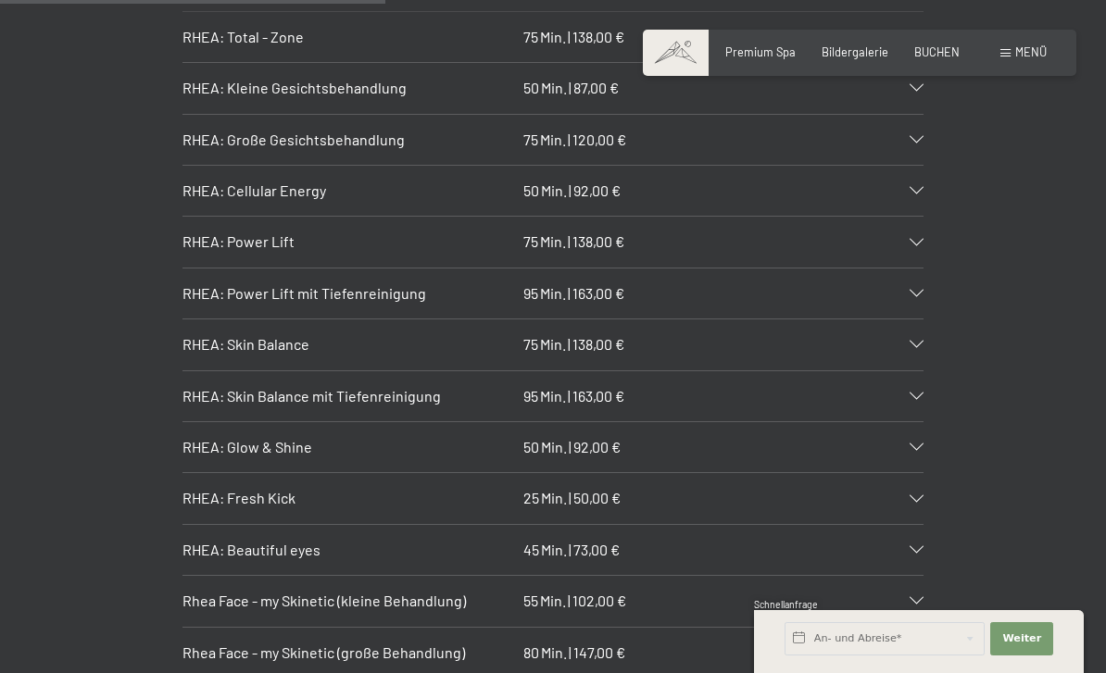
click at [922, 371] on div "RHEA: Skin Balance mit Tiefenreinigung 95 Min. | 163,00 €" at bounding box center [552, 396] width 741 height 50
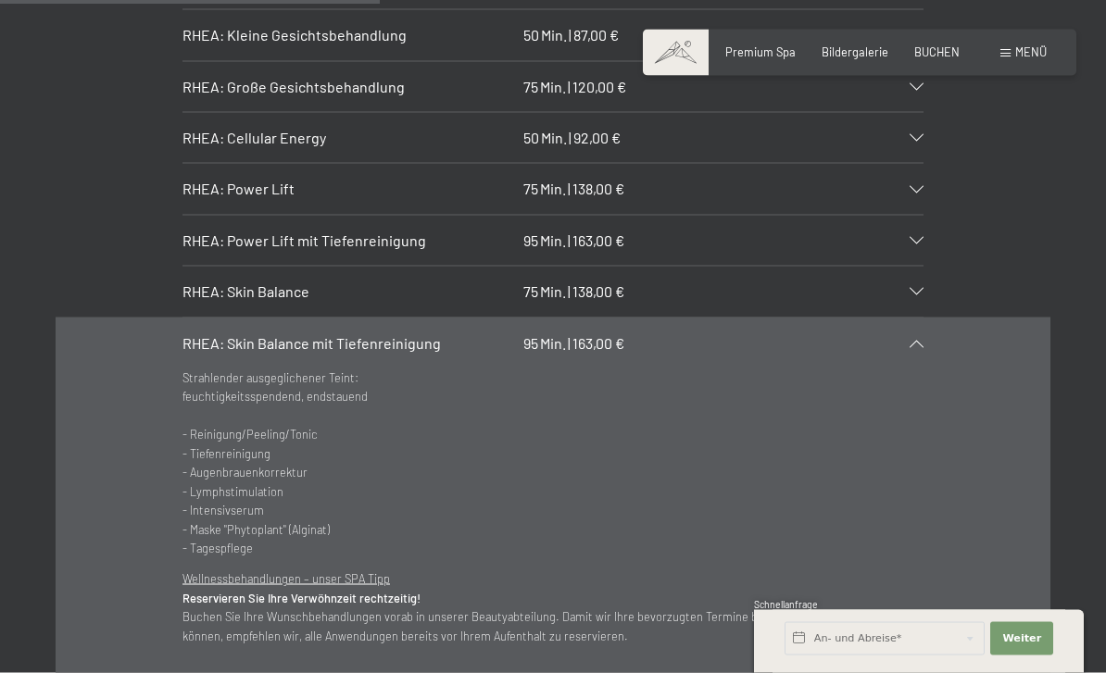
scroll to position [4144, 0]
click at [919, 317] on div "RHEA: Skin Balance mit Tiefenreinigung 95 Min. | 163,00 €" at bounding box center [552, 342] width 741 height 50
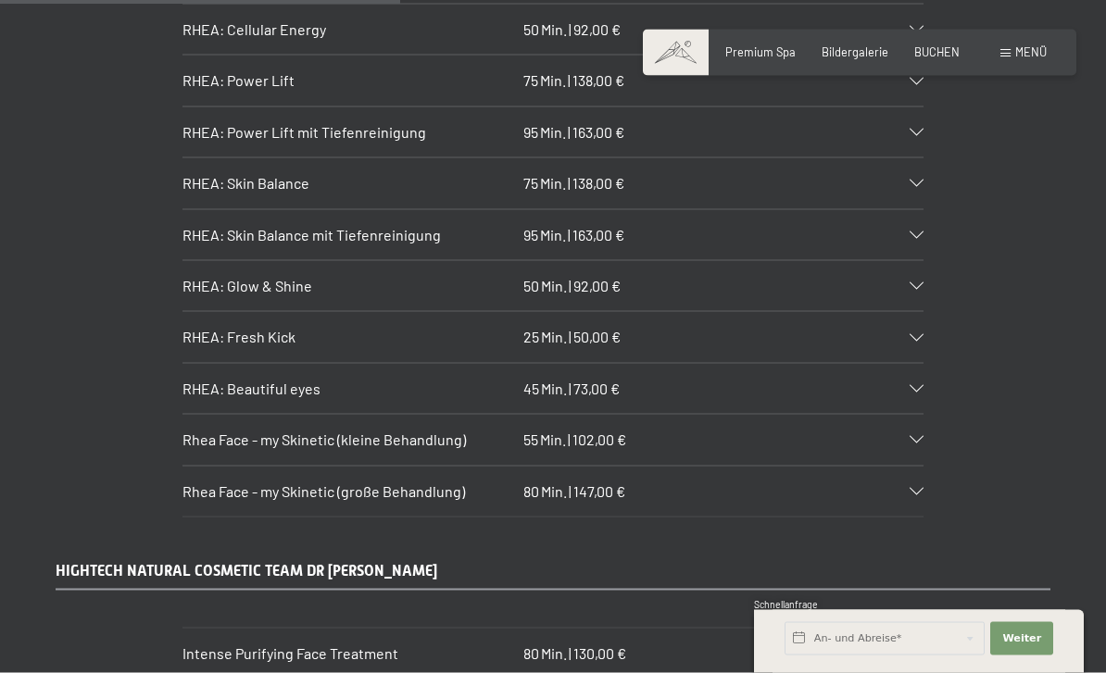
scroll to position [4253, 0]
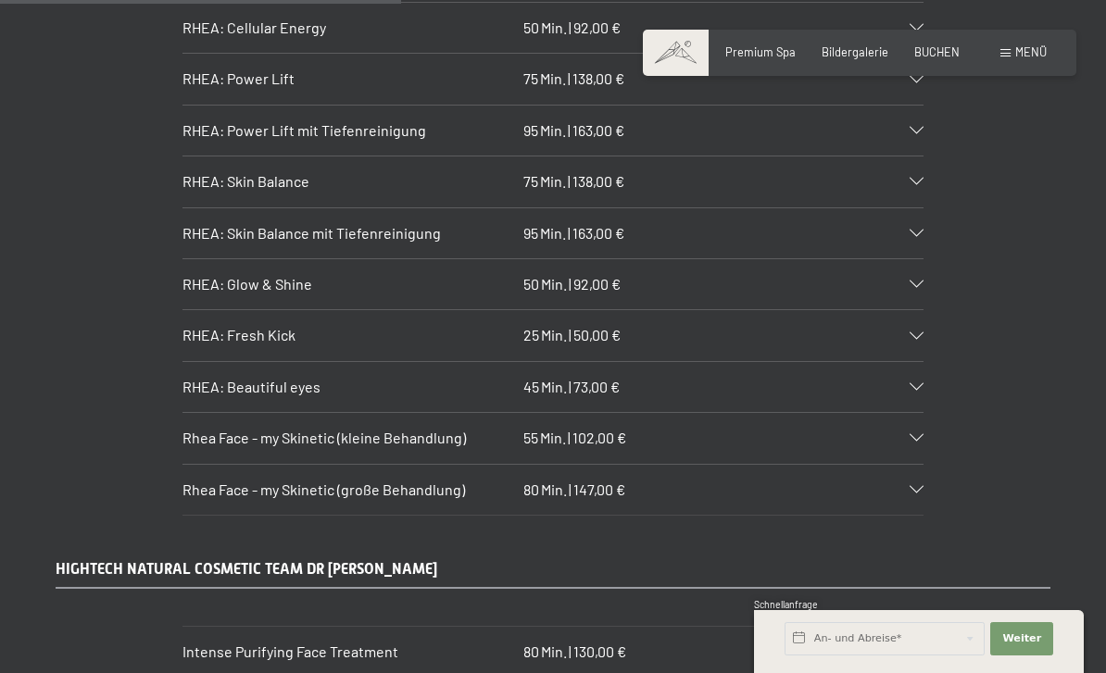
click at [923, 486] on icon at bounding box center [917, 489] width 14 height 7
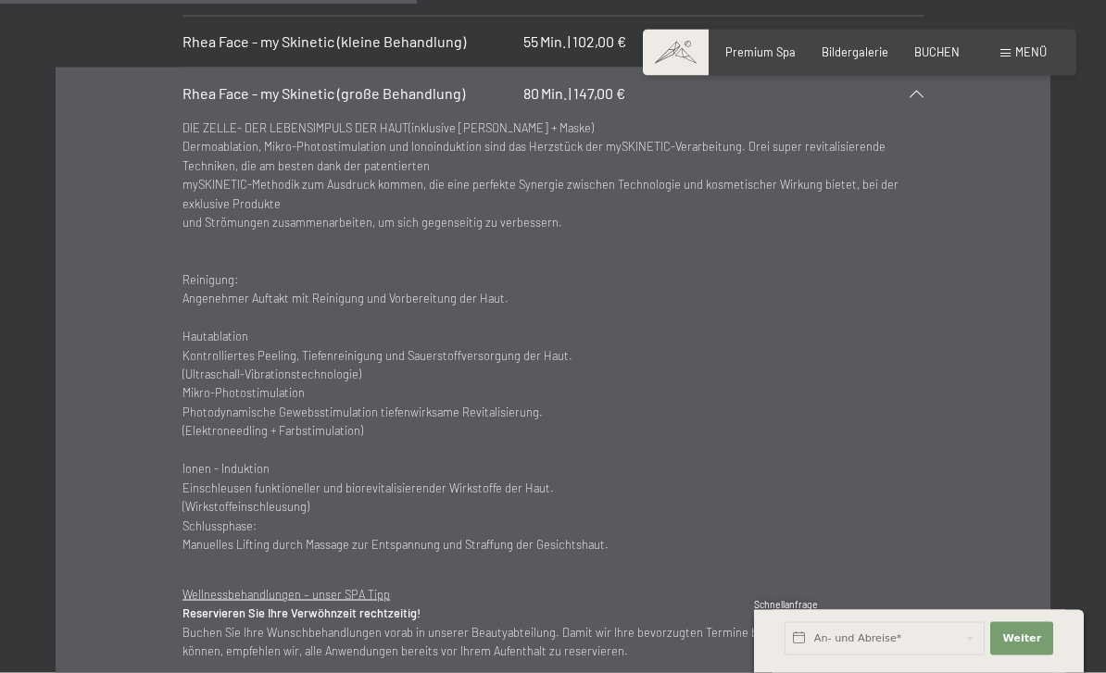
scroll to position [4663, 0]
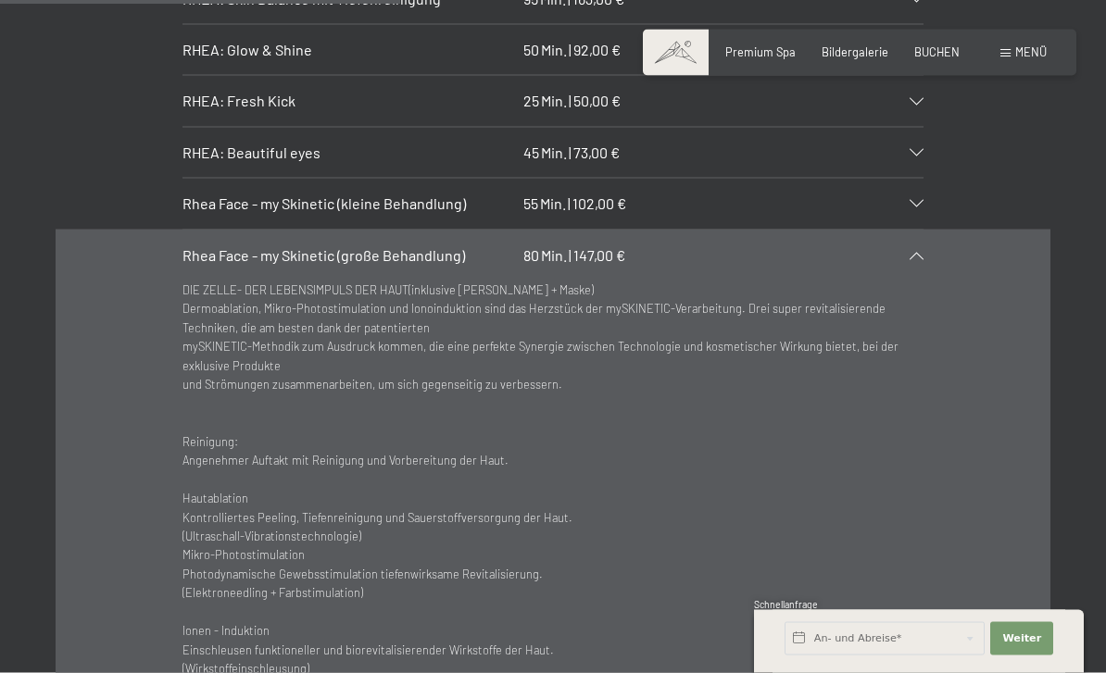
click at [921, 231] on div "Rhea Face - my Skinetic (große Behandlung) 80 Min. | 147,00 €" at bounding box center [552, 256] width 741 height 50
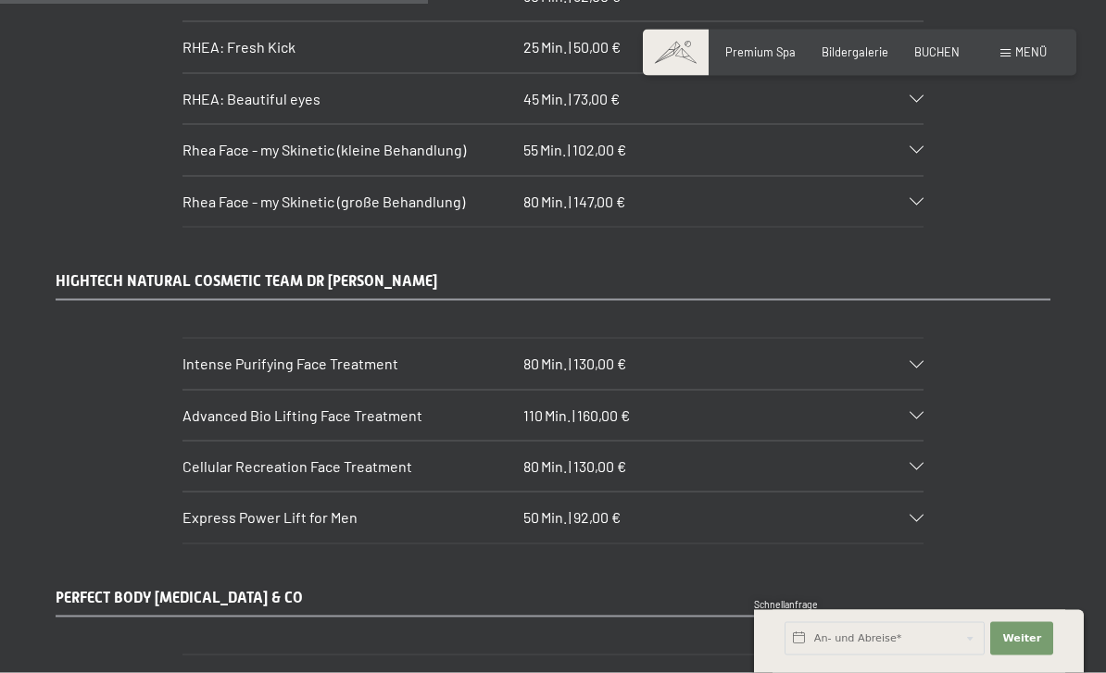
scroll to position [4547, 0]
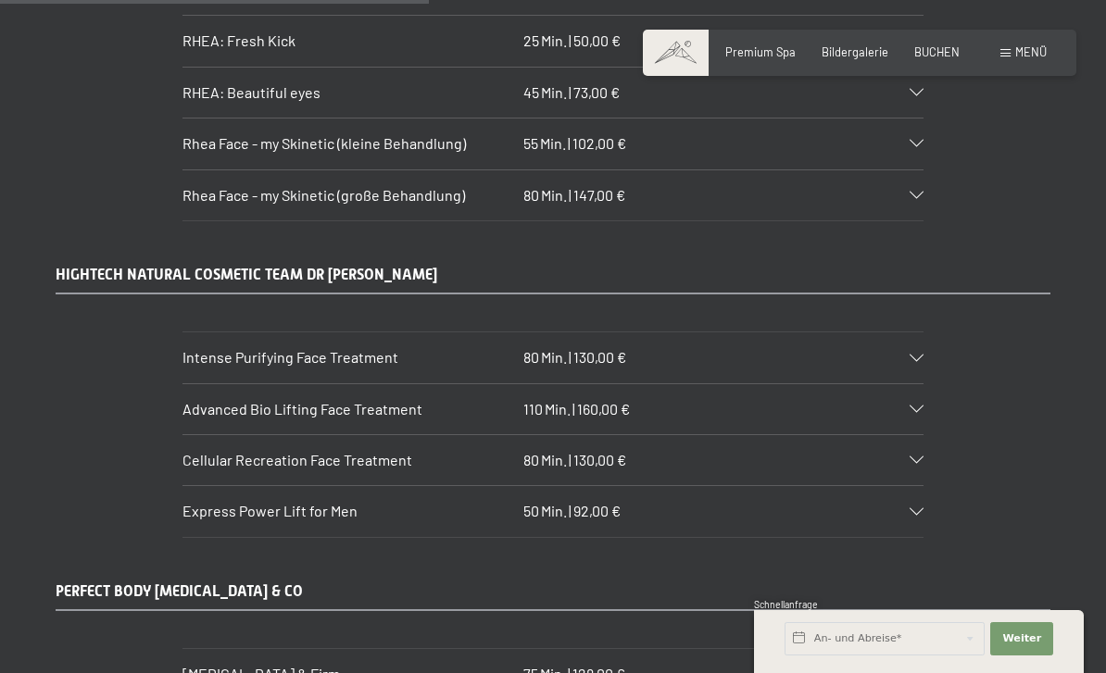
click at [915, 384] on div "Advanced Bio Lifting Face Treatment 110 Min. | 160,00 €" at bounding box center [552, 409] width 741 height 50
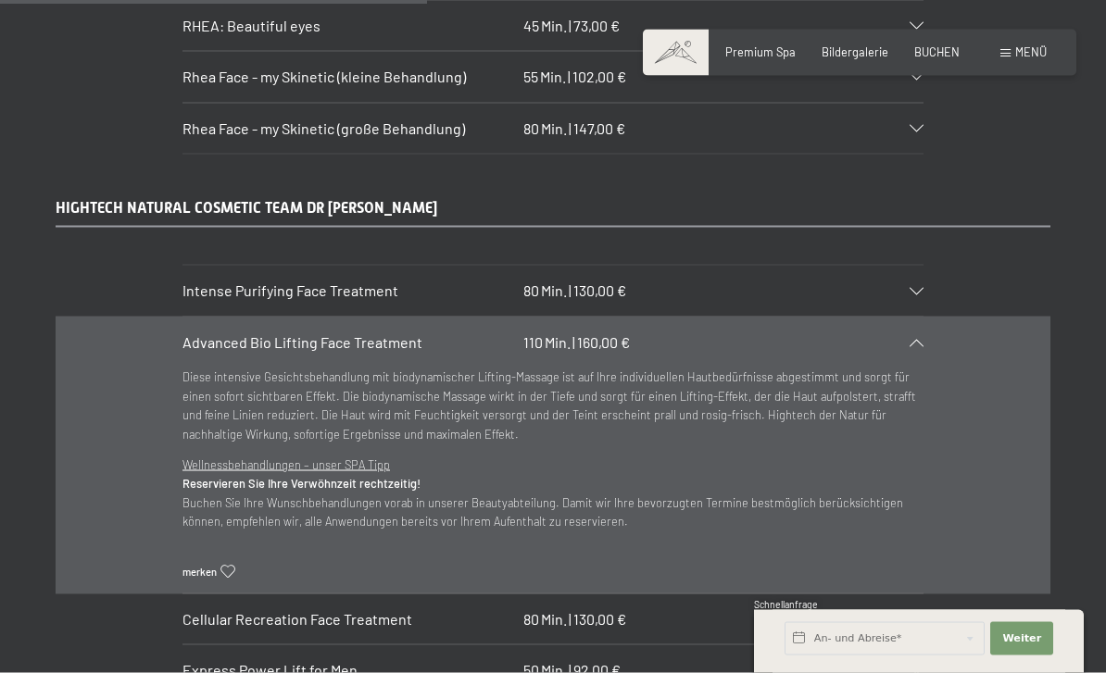
scroll to position [4616, 0]
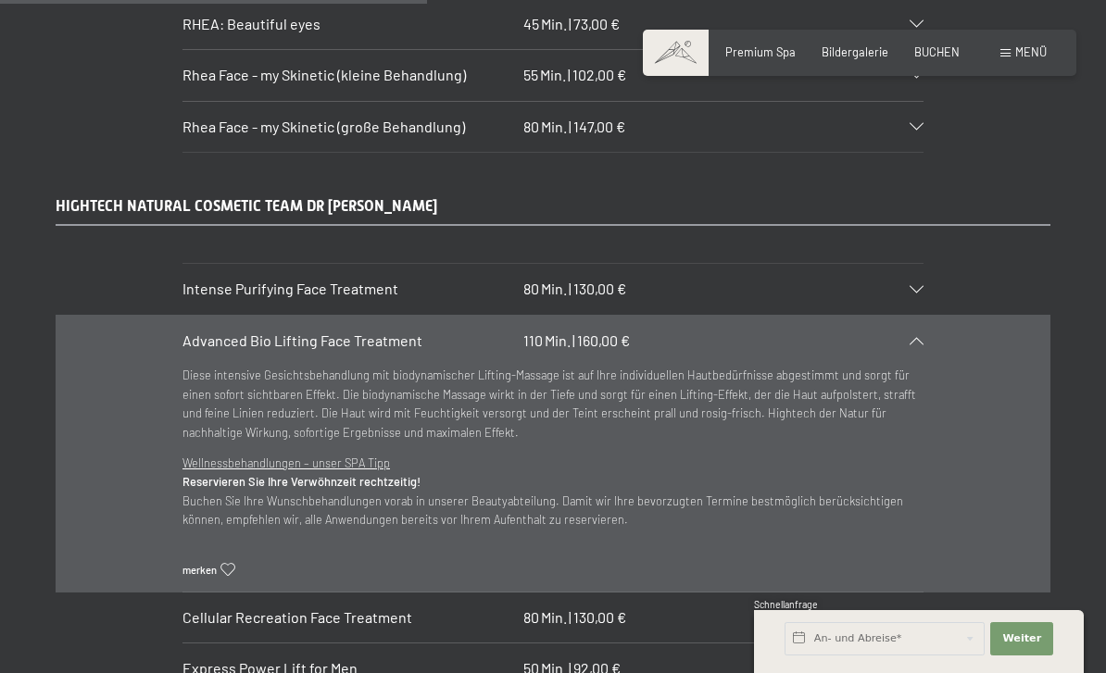
click at [920, 337] on icon at bounding box center [917, 340] width 14 height 7
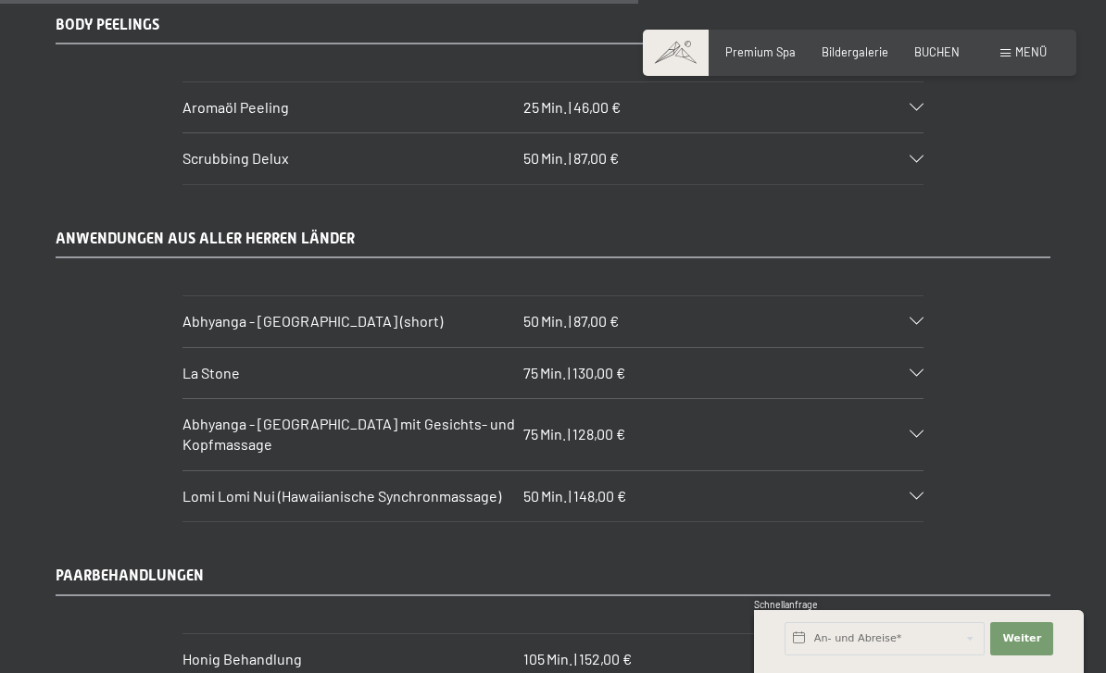
scroll to position [6776, 0]
click at [910, 368] on div at bounding box center [907, 371] width 32 height 7
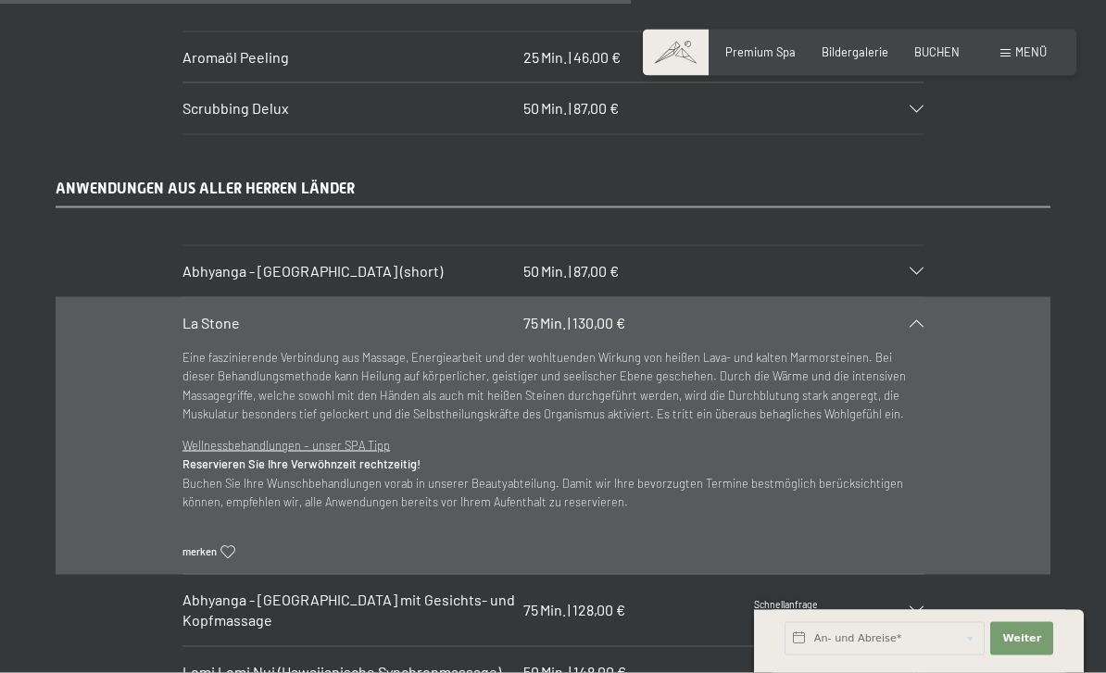
scroll to position [6830, 0]
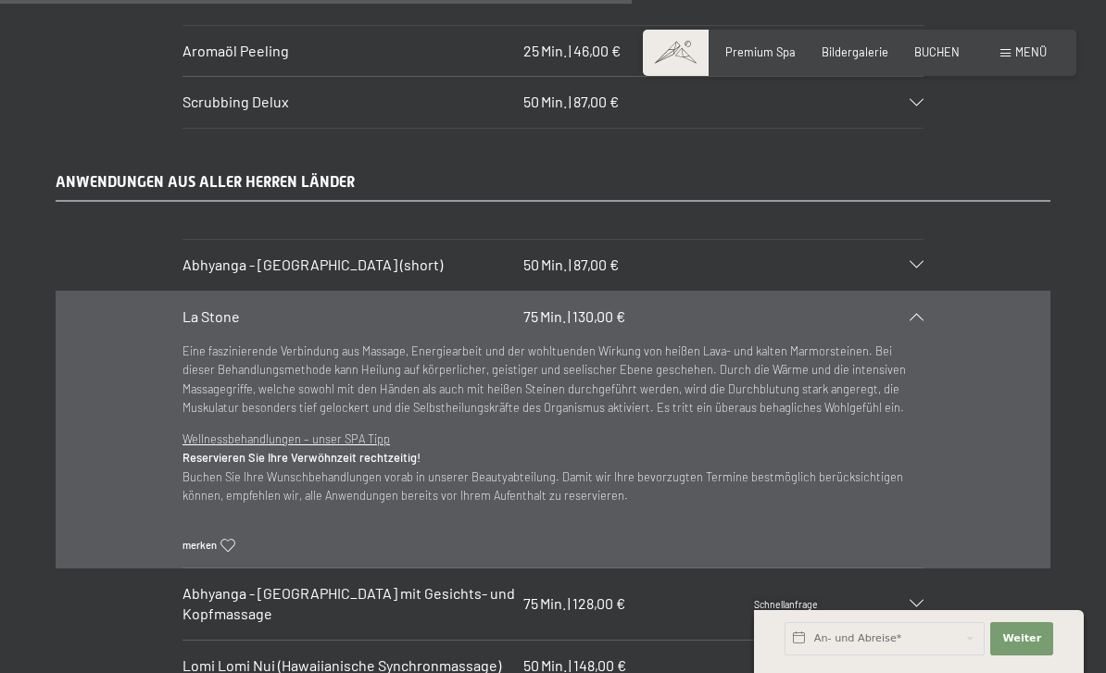
click at [923, 313] on icon at bounding box center [917, 316] width 14 height 7
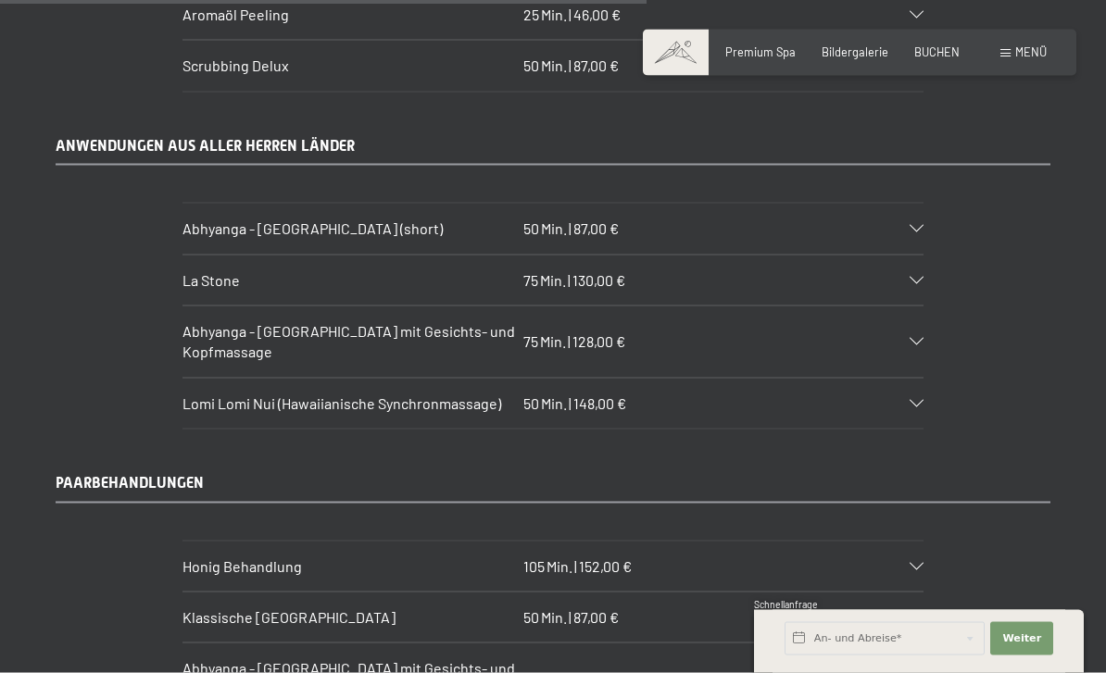
scroll to position [6869, 0]
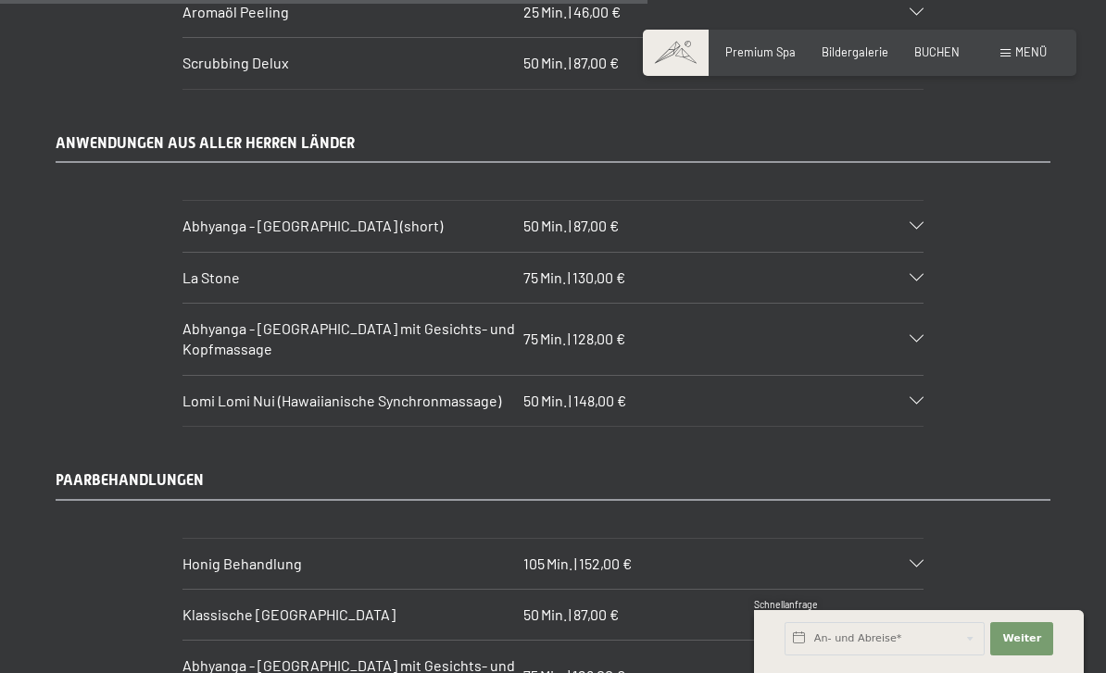
click at [923, 335] on icon at bounding box center [917, 338] width 14 height 7
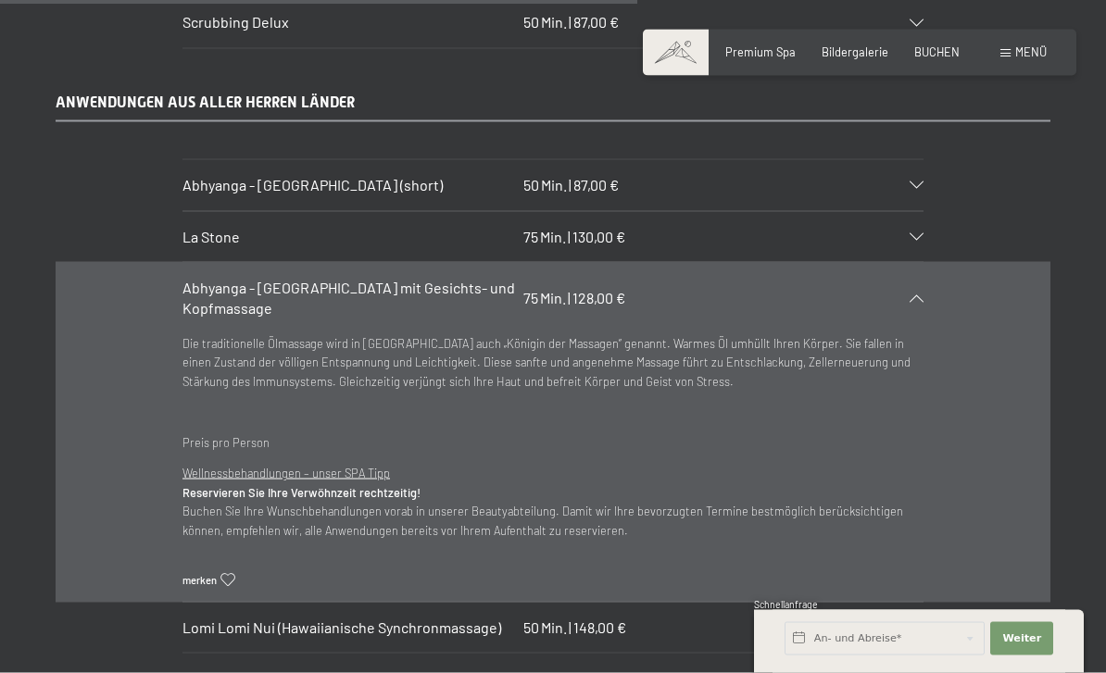
scroll to position [6911, 0]
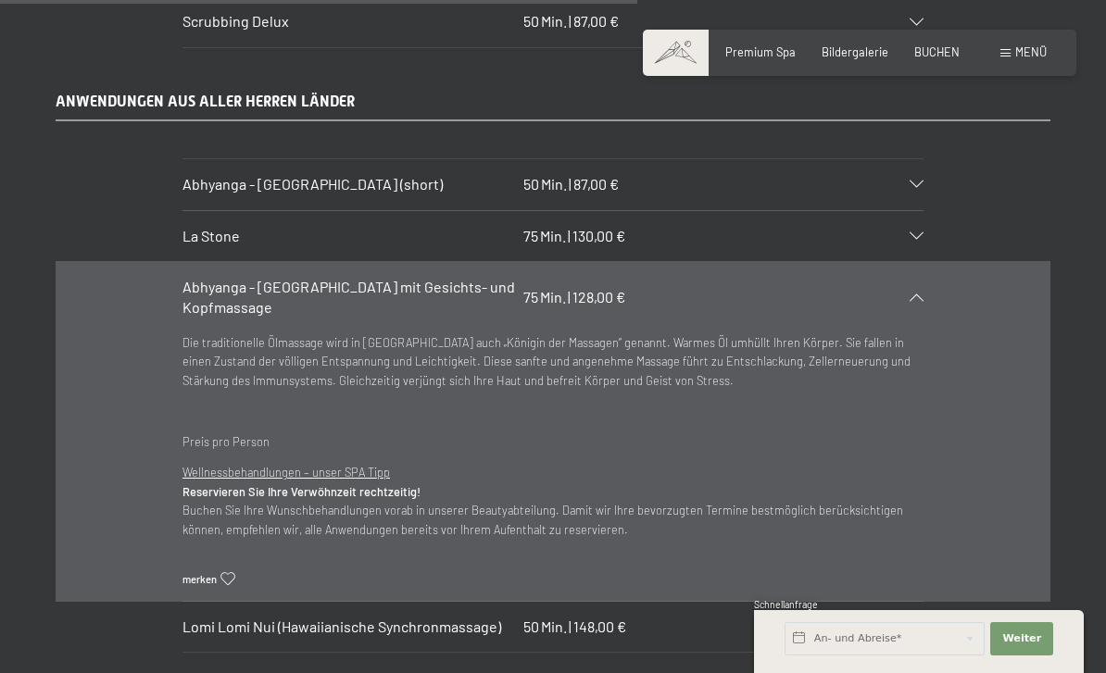
click at [1053, 230] on div "ANWENDUNGEN AUS ALLER HERREN LÄNDER Abhyanga - [GEOGRAPHIC_DATA] (short) 50 Min…" at bounding box center [553, 372] width 1106 height 561
click at [917, 262] on div "Abhyanga - [GEOGRAPHIC_DATA] mit Gesichts- und Kopfmassage 75 Min. | 128,00 €" at bounding box center [552, 297] width 741 height 71
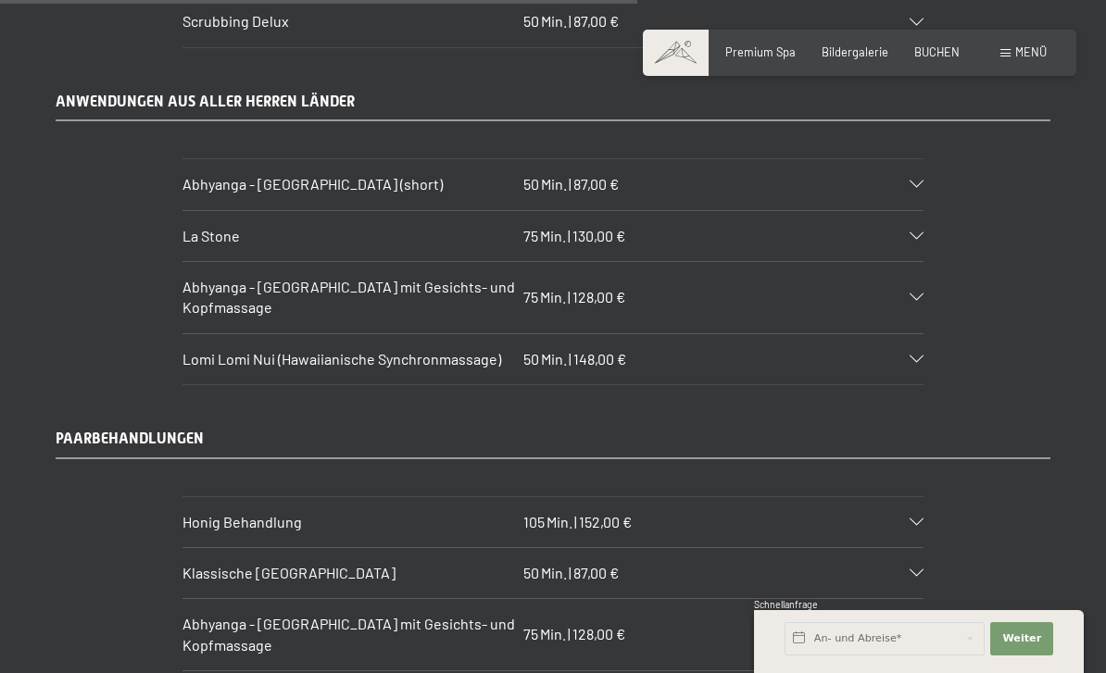
click at [919, 334] on div "Lomi Lomi Nui (Hawaiianische Synchronmassage) 50 Min. | 148,00 €" at bounding box center [552, 359] width 741 height 50
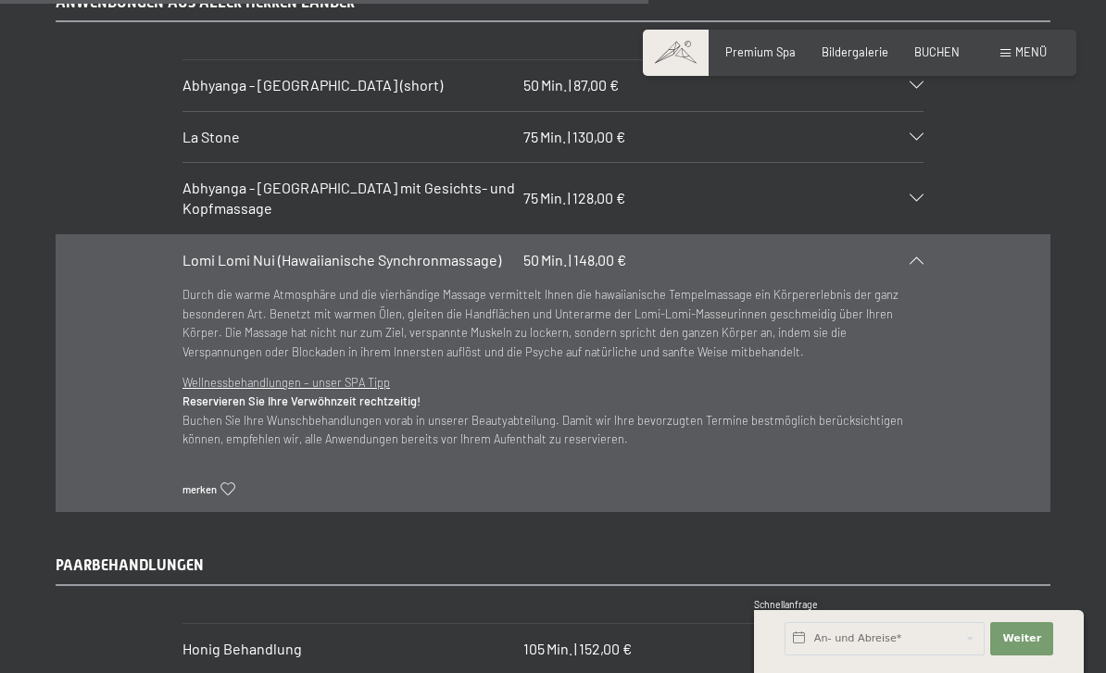
scroll to position [7011, 0]
click at [921, 234] on div "Lomi Lomi Nui (Hawaiianische Synchronmassage) 50 Min. | 148,00 €" at bounding box center [552, 259] width 741 height 50
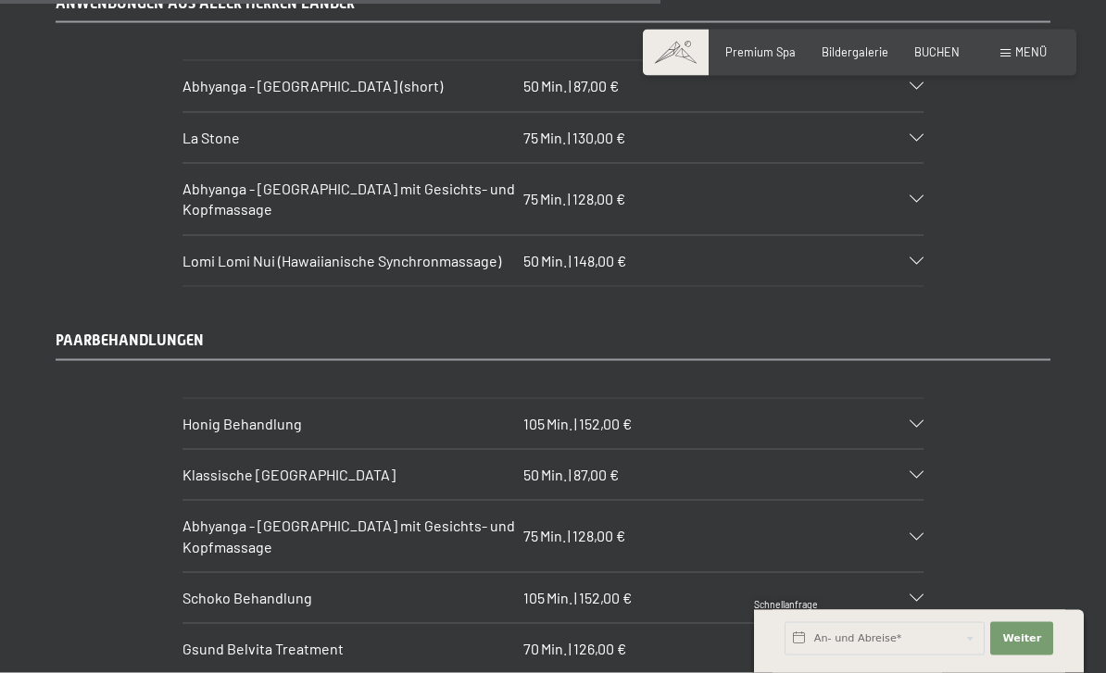
scroll to position [7005, 0]
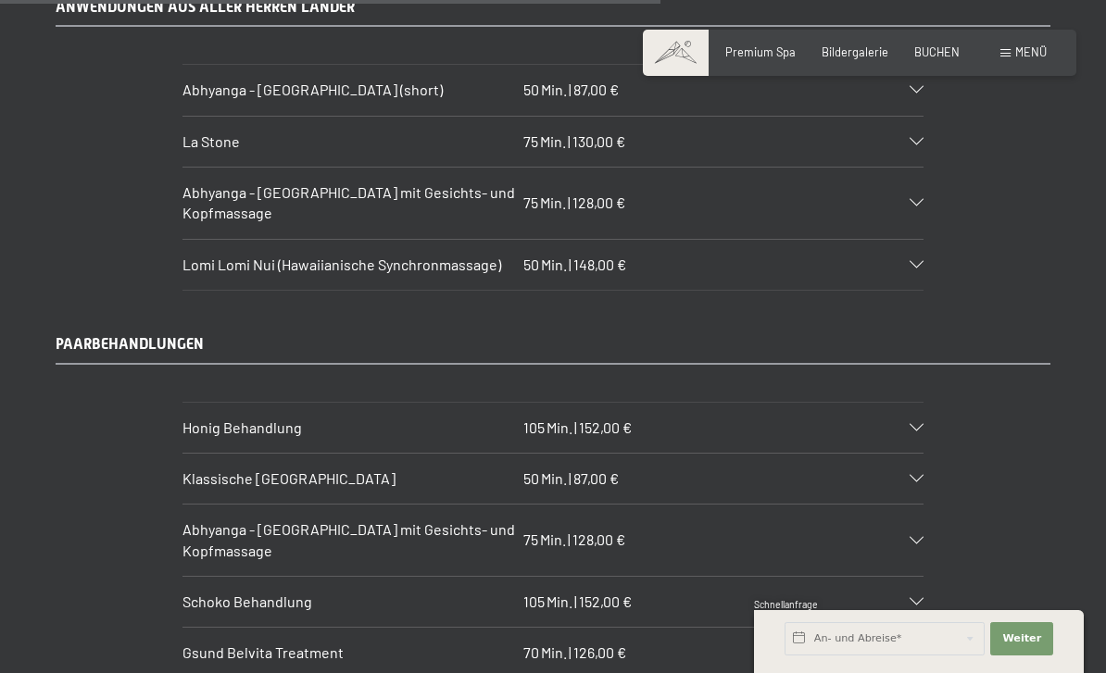
click at [915, 240] on div "Lomi Lomi Nui (Hawaiianische Synchronmassage) 50 Min. | 148,00 €" at bounding box center [552, 265] width 741 height 50
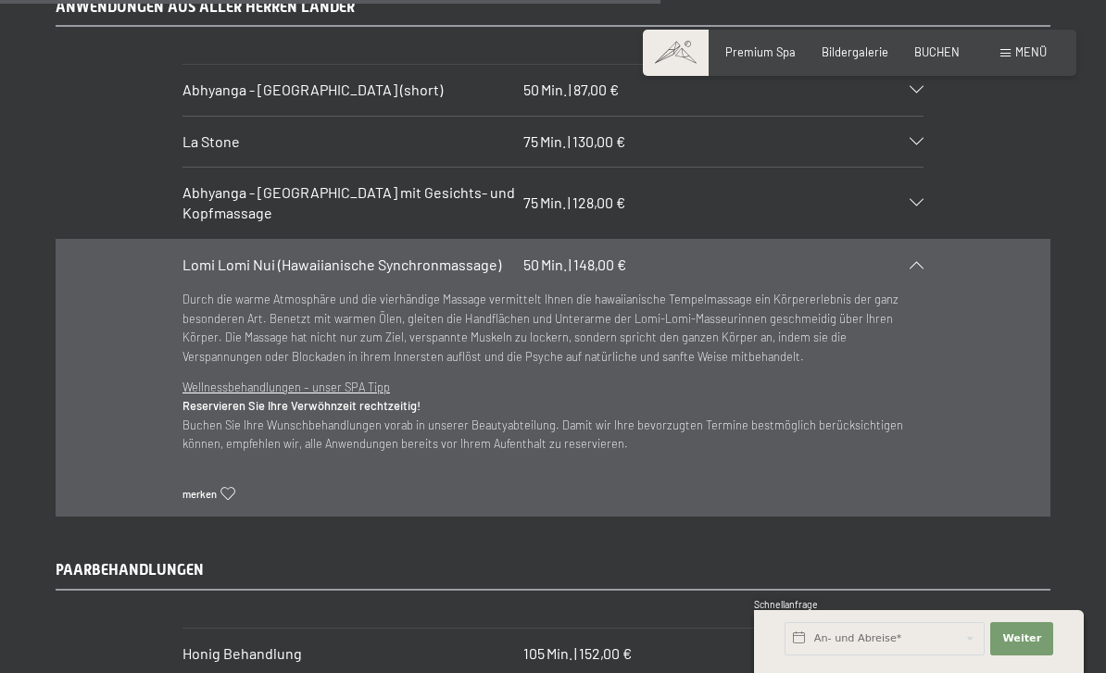
click at [921, 261] on icon at bounding box center [917, 264] width 14 height 7
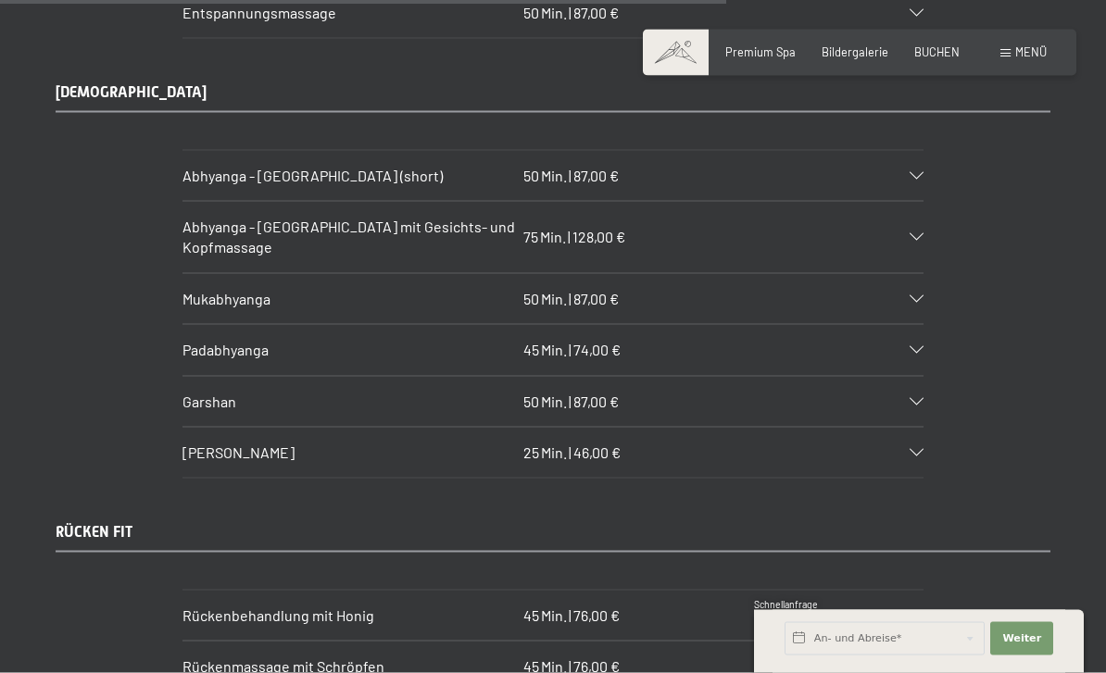
scroll to position [7703, 0]
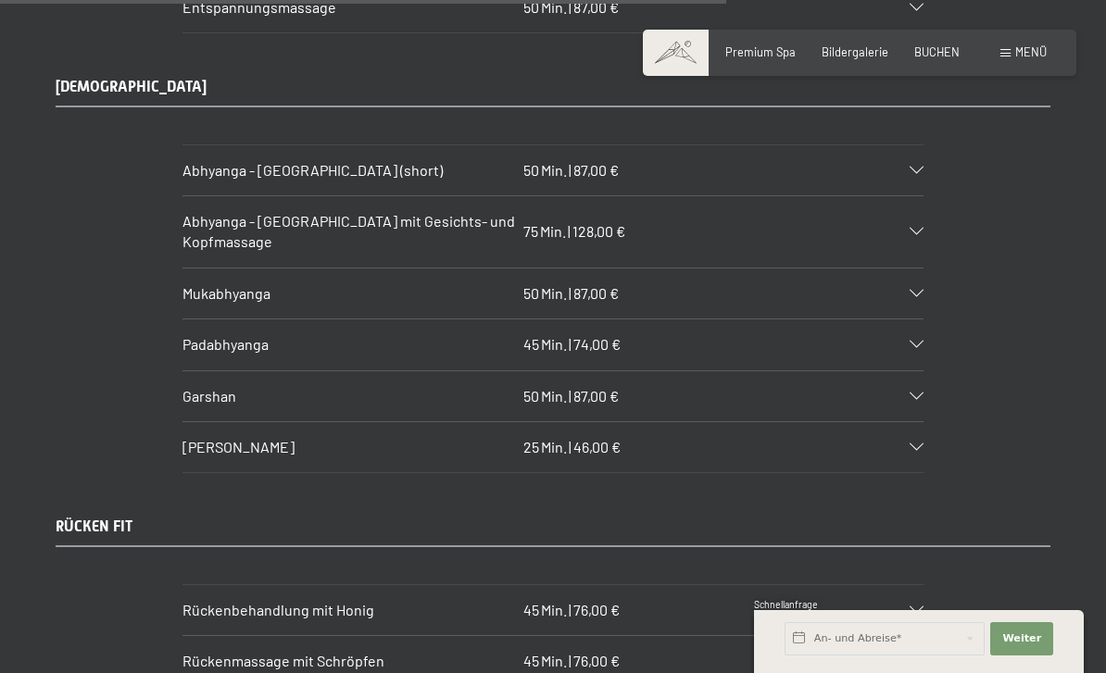
click at [922, 422] on div "[PERSON_NAME] 25 Min. | 46,00 €" at bounding box center [552, 447] width 741 height 50
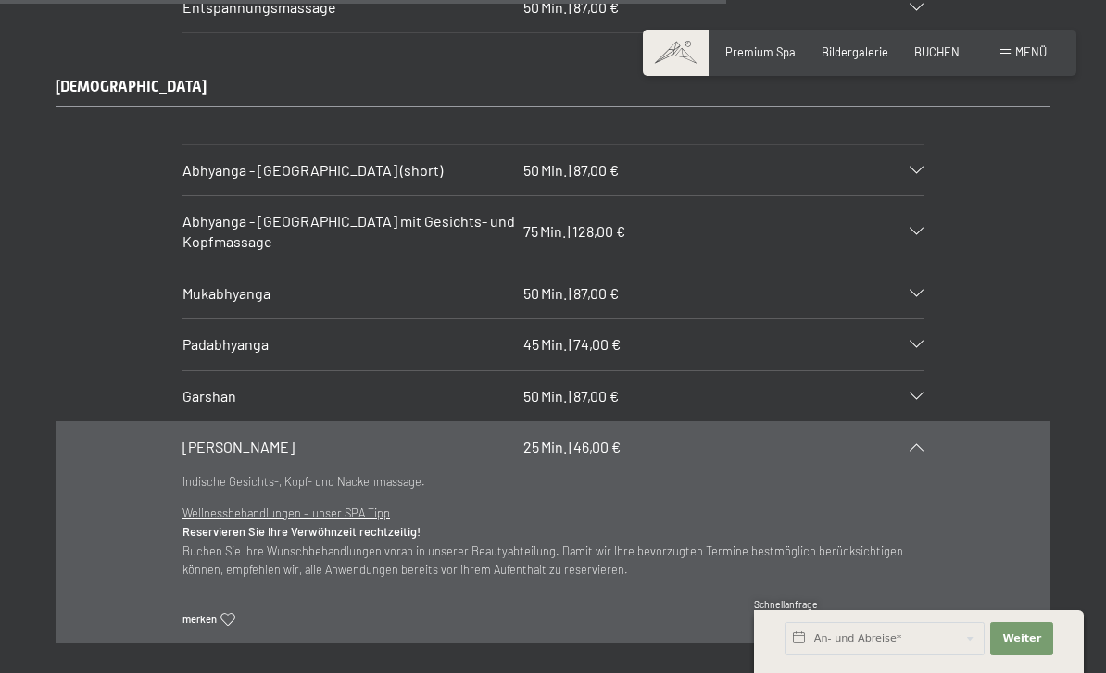
click at [920, 371] on div "Garshan 50 Min. | 87,00 €" at bounding box center [552, 396] width 741 height 50
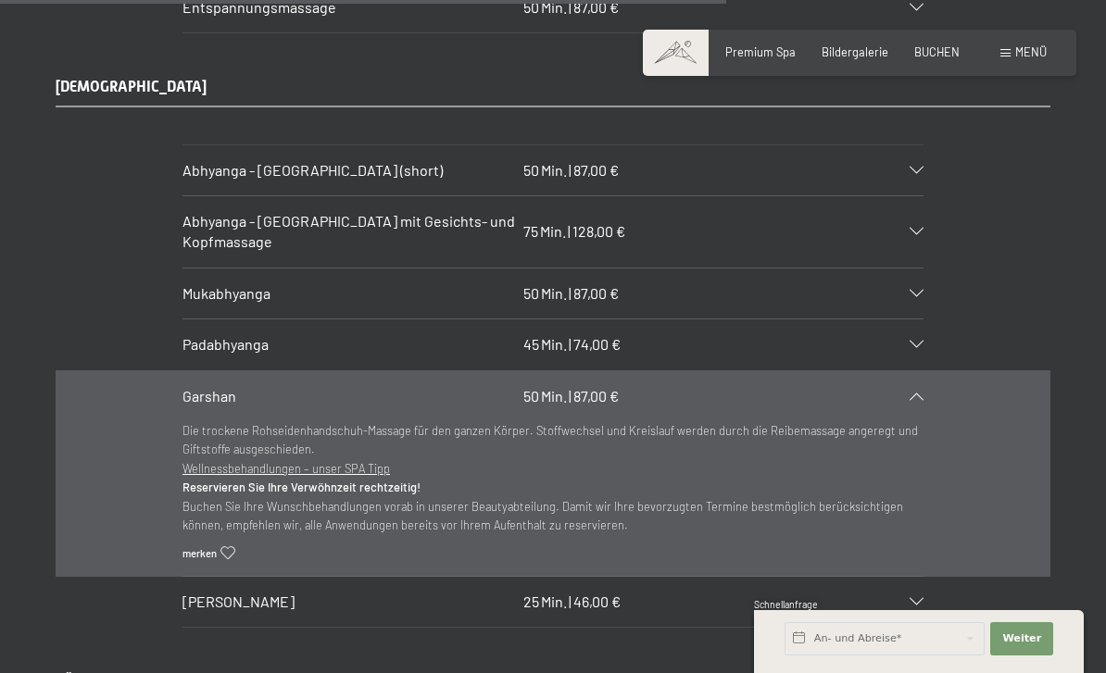
click at [922, 371] on div "Garshan 50 Min. | 87,00 €" at bounding box center [552, 396] width 741 height 50
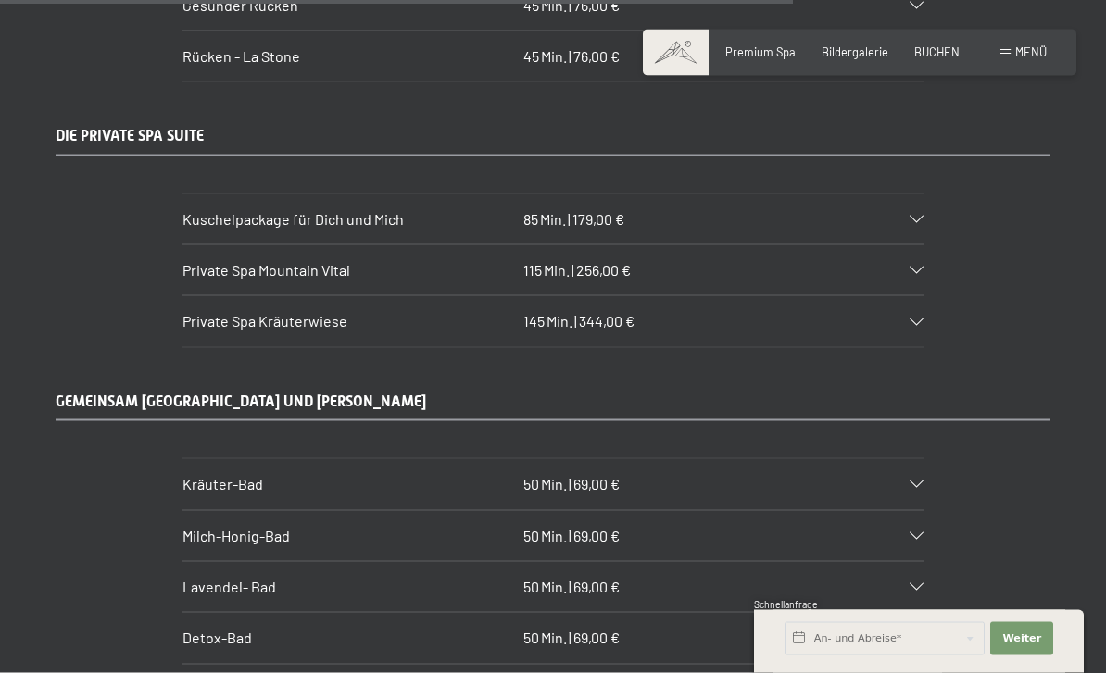
scroll to position [8412, 0]
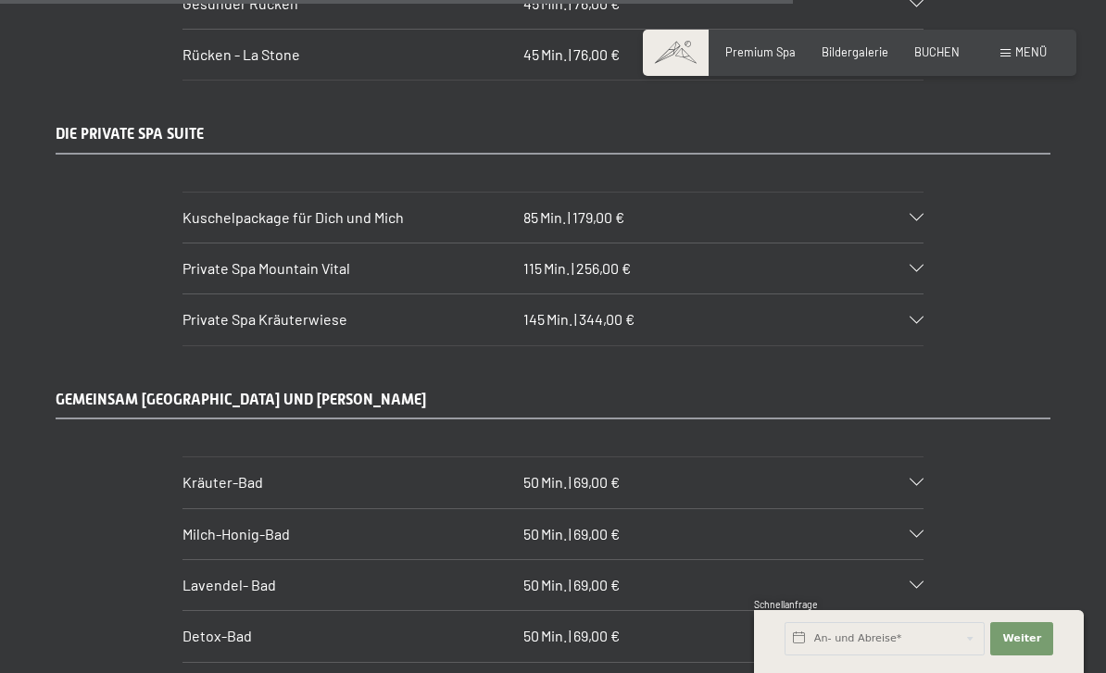
click at [919, 265] on icon at bounding box center [917, 268] width 14 height 7
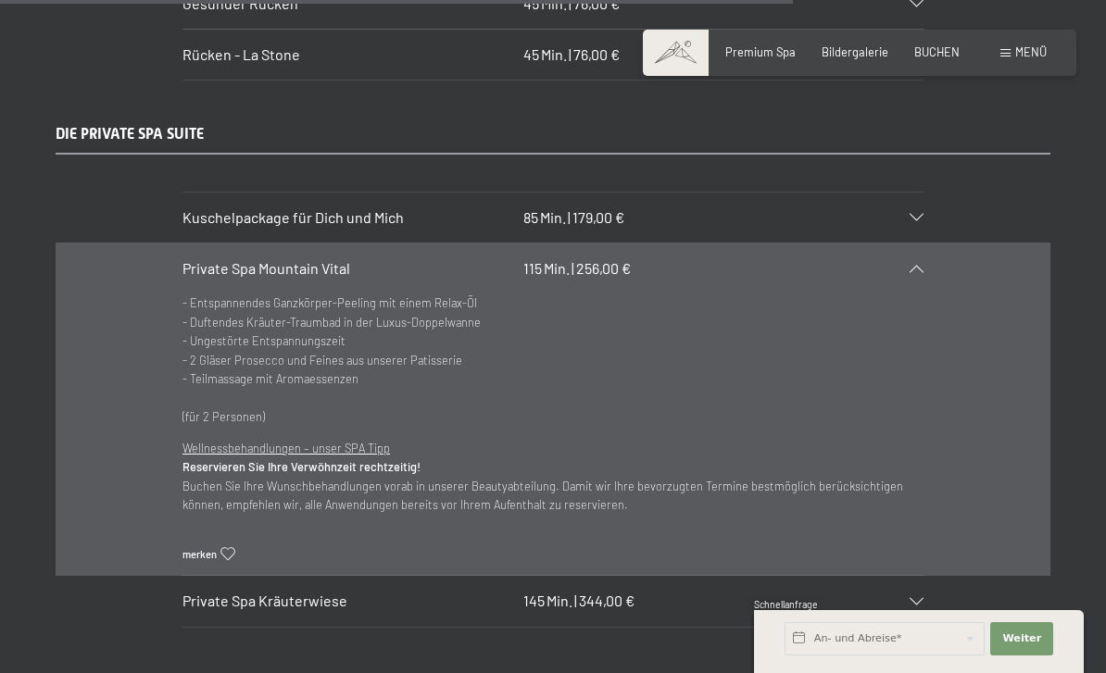
click at [922, 244] on div "Private Spa Mountain Vital 115 Min. | 256,00 €" at bounding box center [552, 269] width 741 height 50
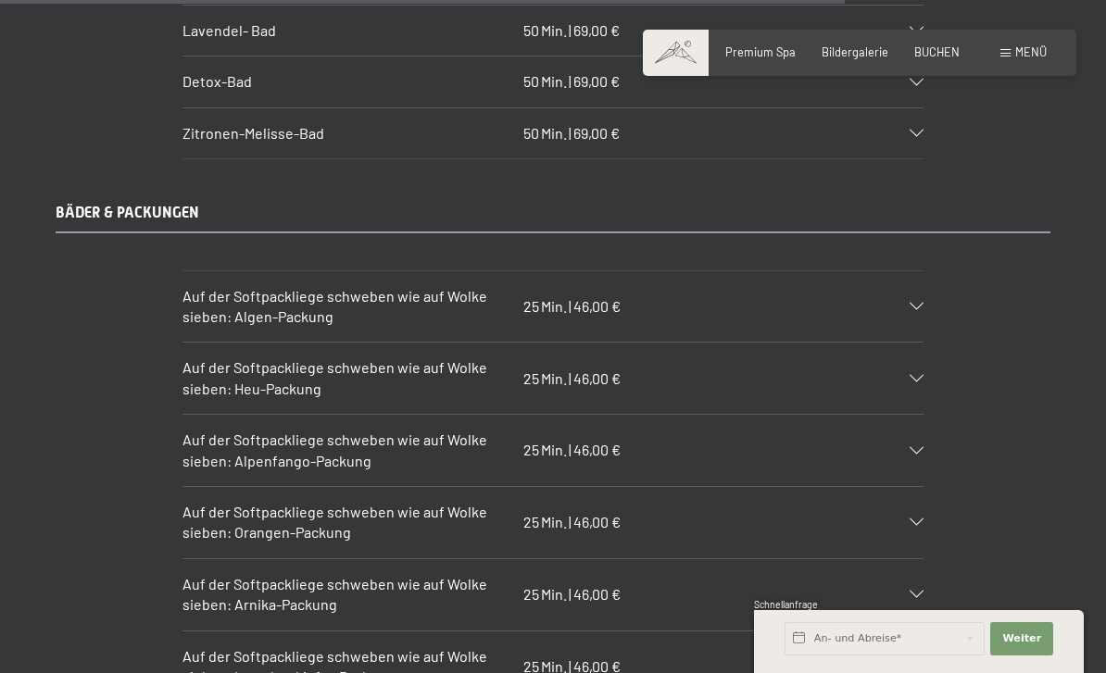
scroll to position [8966, 0]
click at [910, 304] on div at bounding box center [907, 307] width 32 height 7
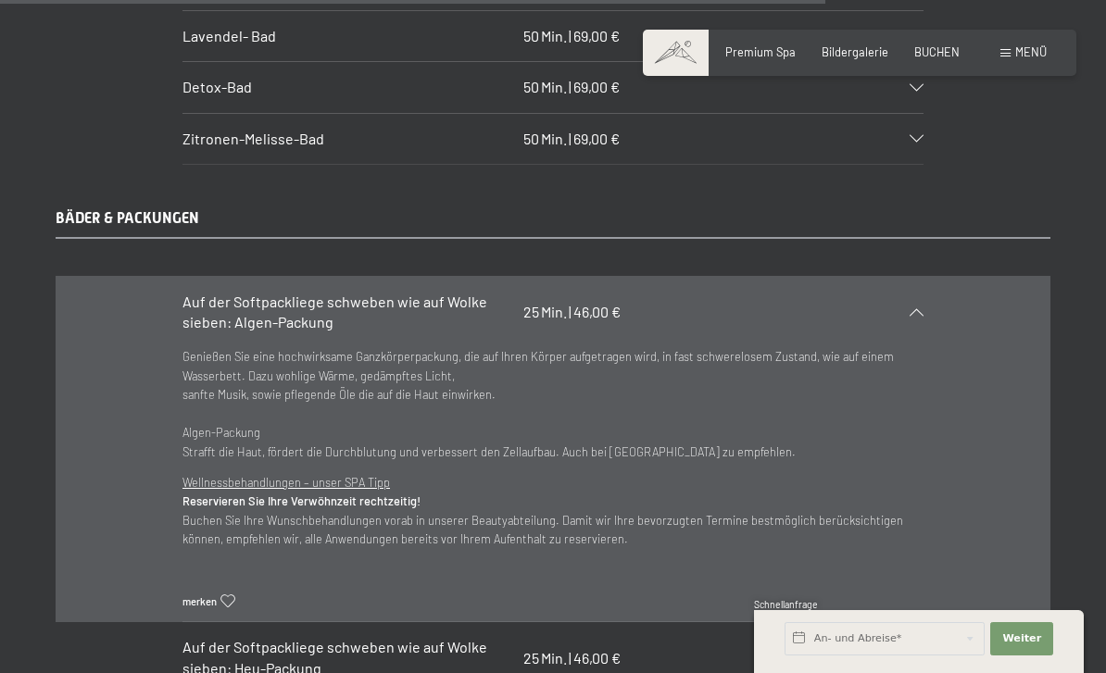
scroll to position [8963, 0]
click at [918, 308] on icon at bounding box center [917, 311] width 14 height 7
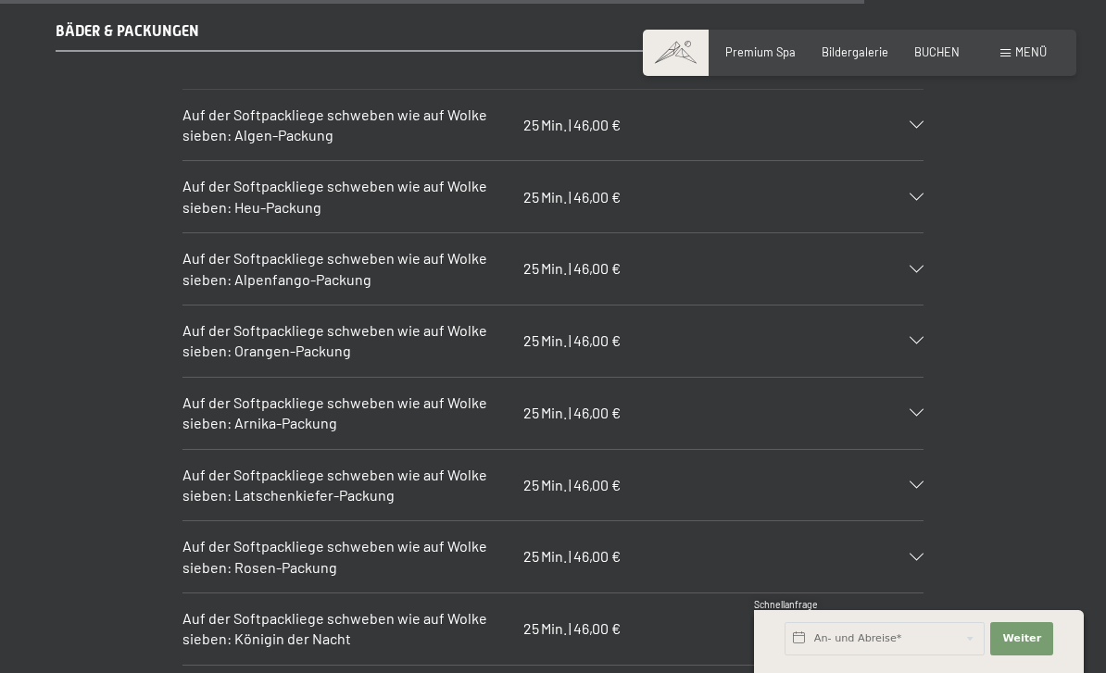
scroll to position [9148, 0]
click at [920, 307] on div "Auf der Softpackliege schweben wie auf Wolke sieben: Orangen-Packung 25 Min. | …" at bounding box center [552, 342] width 741 height 71
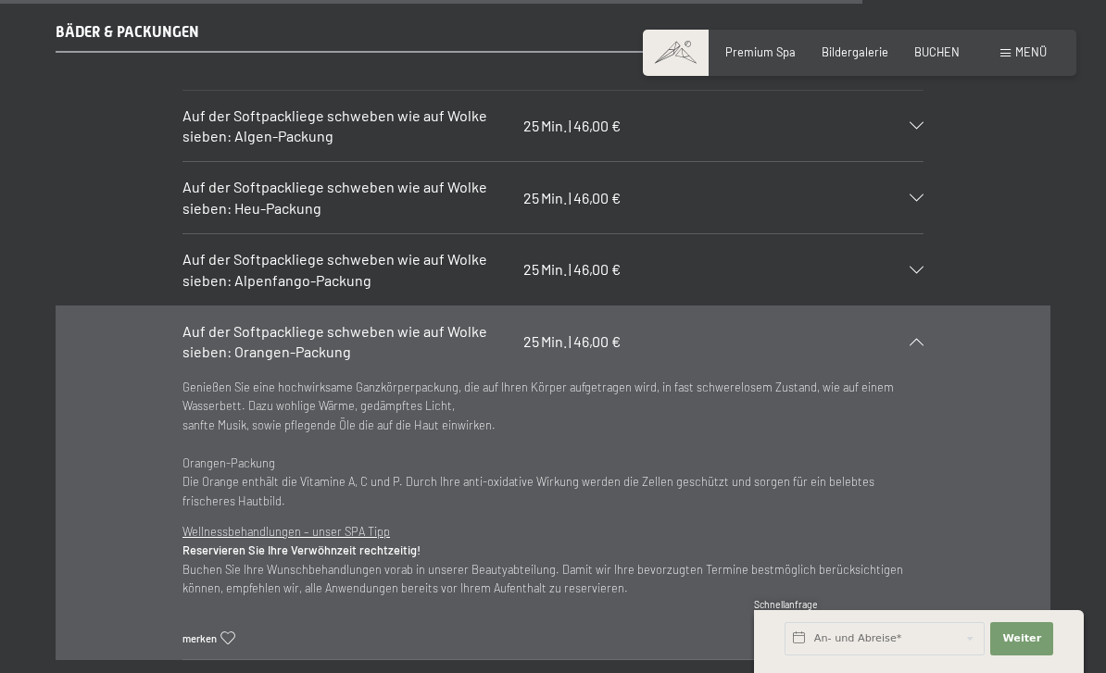
click at [923, 338] on div at bounding box center [907, 341] width 32 height 7
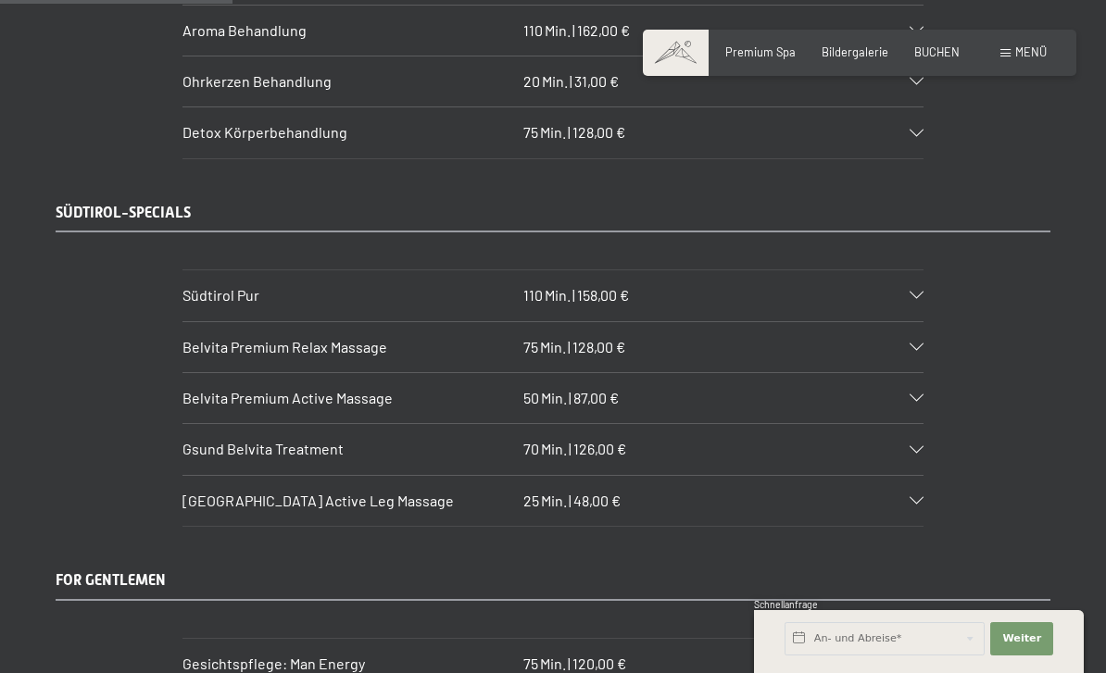
scroll to position [2451, 0]
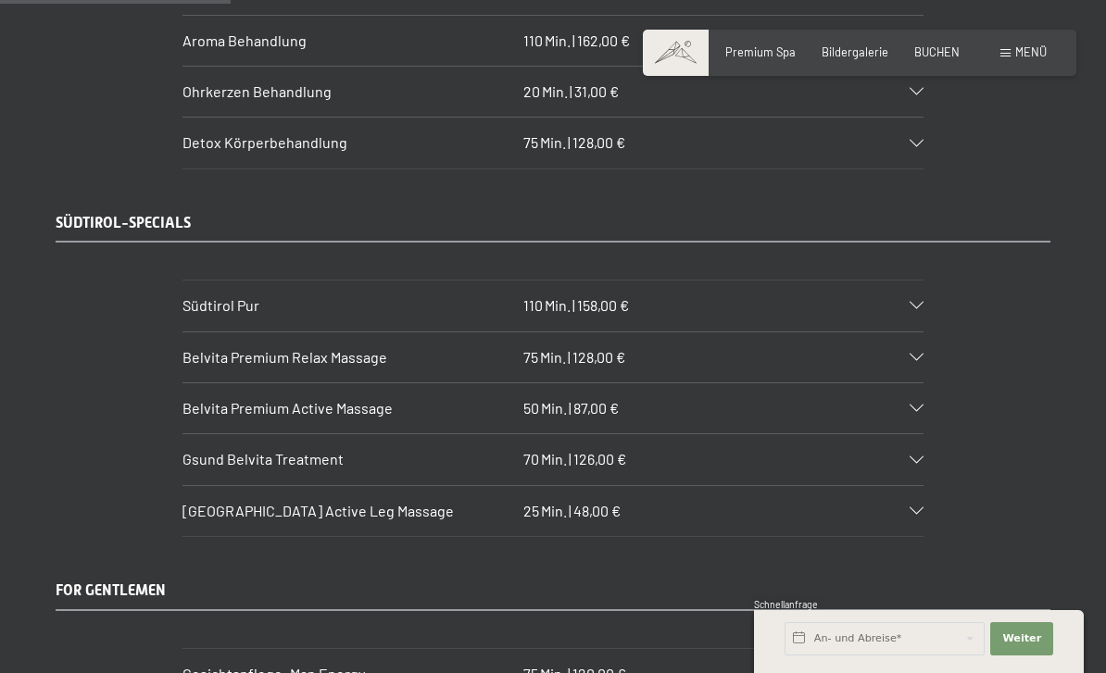
click at [921, 333] on div "Belvita Premium Relax Massage 75 Min. | 128,00 €" at bounding box center [552, 358] width 741 height 50
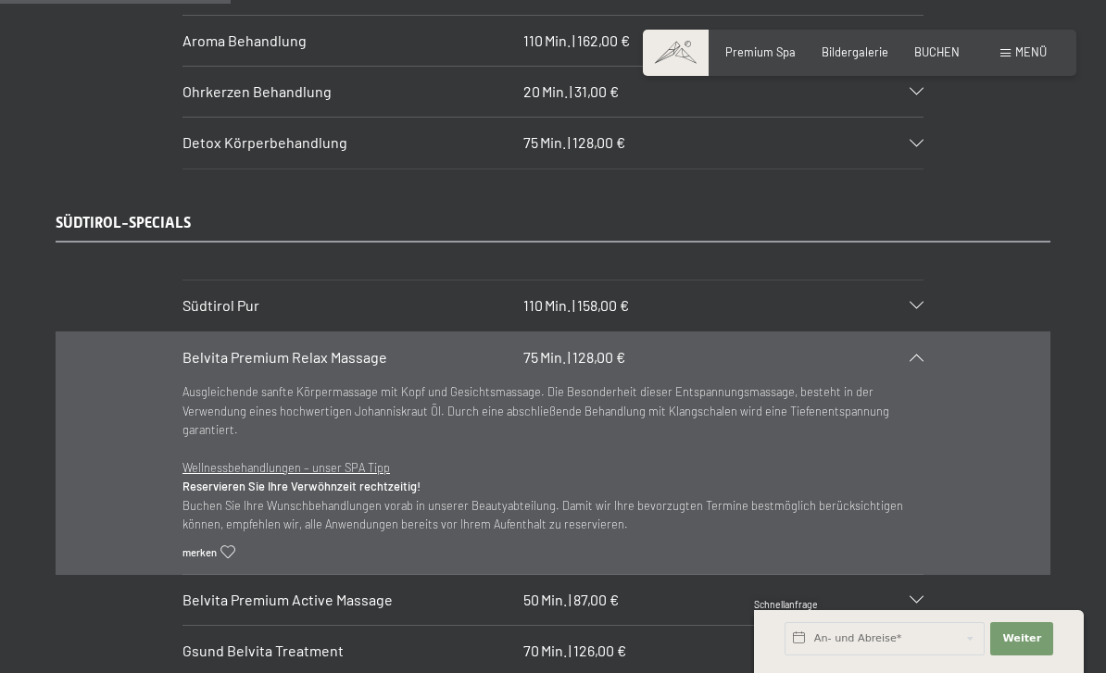
click at [922, 333] on div "Belvita Premium Relax Massage 75 Min. | 128,00 €" at bounding box center [552, 358] width 741 height 50
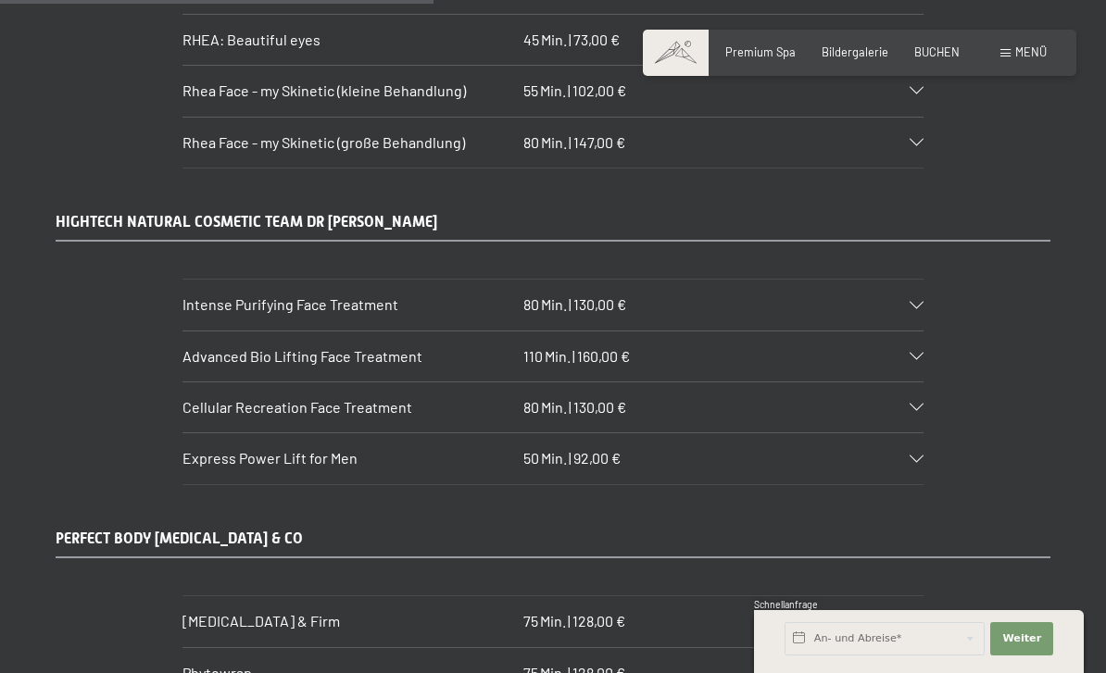
scroll to position [4596, 0]
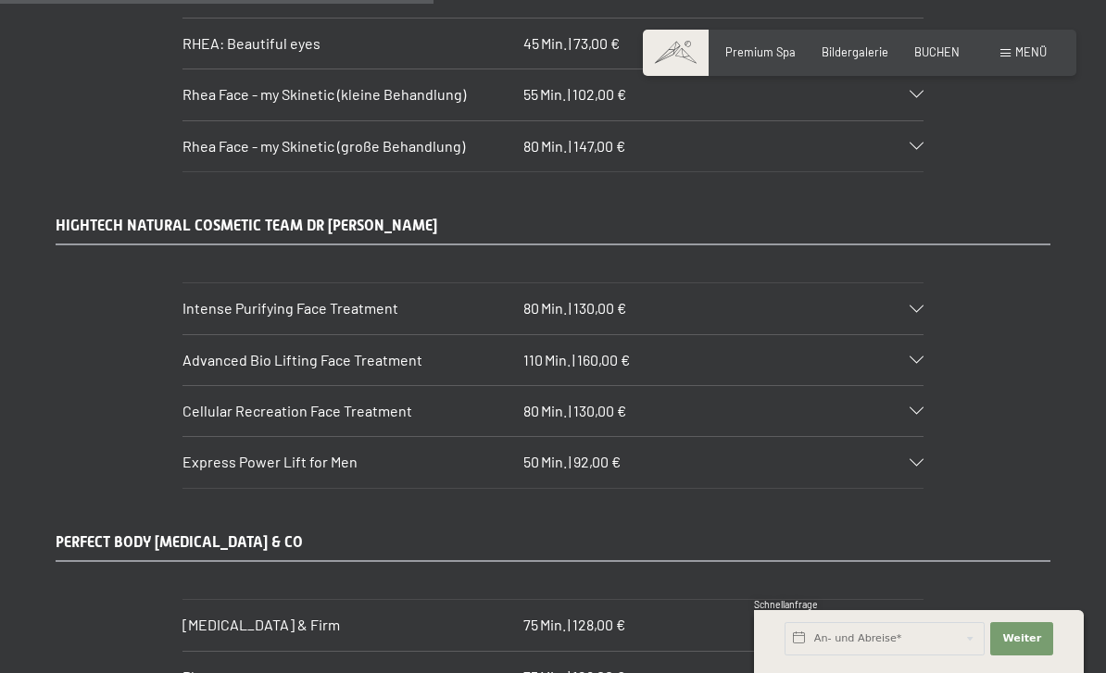
click at [921, 283] on div "Intense Purifying Face Treatment 80 Min. | 130,00 €" at bounding box center [552, 308] width 741 height 50
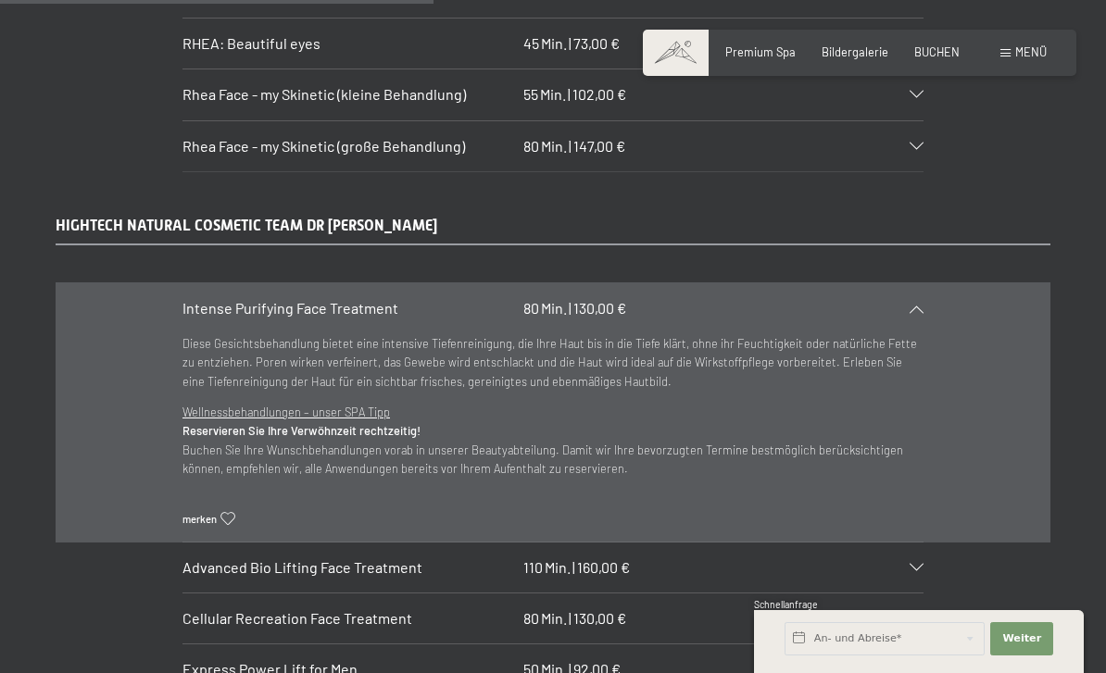
click at [924, 283] on section "Intense Purifying Face Treatment 80 Min. | 130,00 € Diese Gesichtsbehandlung bi…" at bounding box center [552, 412] width 741 height 259
click at [910, 283] on div "Intense Purifying Face Treatment 80 Min. | 130,00 €" at bounding box center [552, 308] width 741 height 50
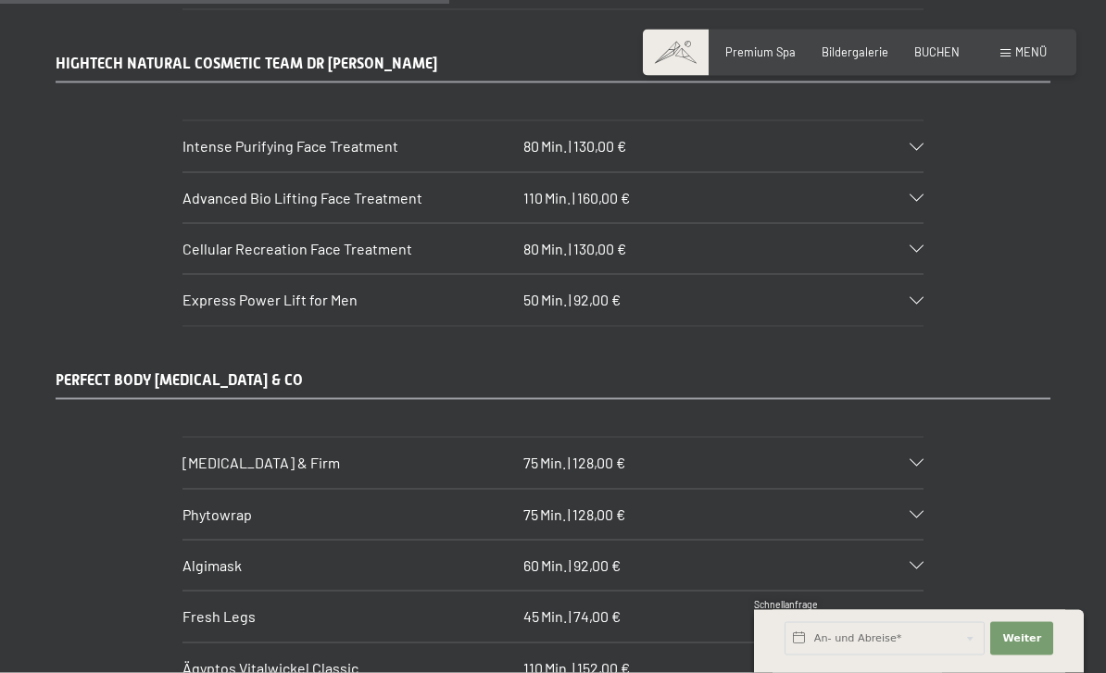
scroll to position [4768, 0]
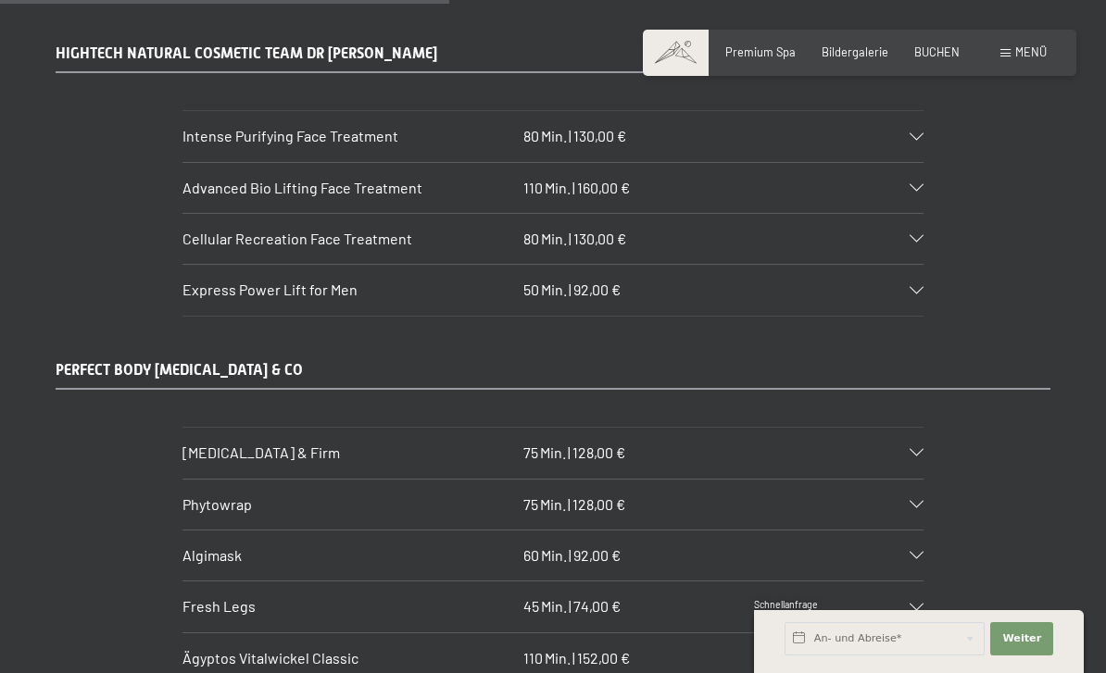
click at [923, 428] on div "[MEDICAL_DATA] & Firm 75 Min. | 128,00 €" at bounding box center [552, 453] width 741 height 50
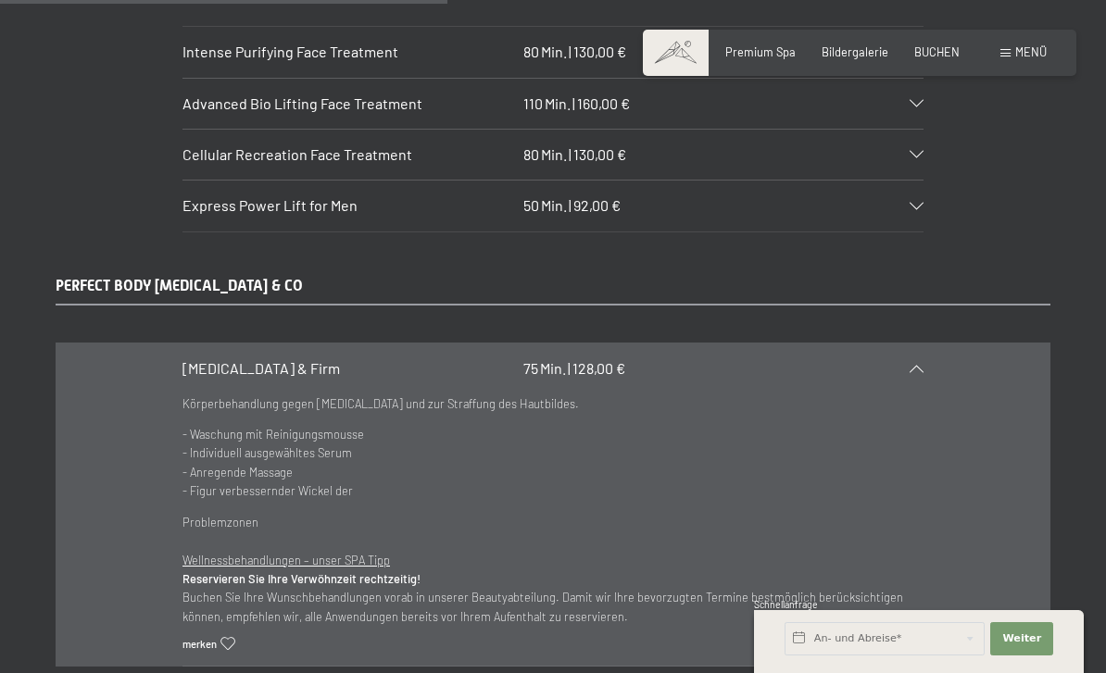
scroll to position [4854, 0]
click at [924, 342] on section "[MEDICAL_DATA] & Firm 75 Min. | 128,00 € Körperbehandlung gegen [MEDICAL_DATA] …" at bounding box center [552, 503] width 741 height 323
click at [922, 343] on div "[MEDICAL_DATA] & Firm 75 Min. | 128,00 €" at bounding box center [552, 368] width 741 height 50
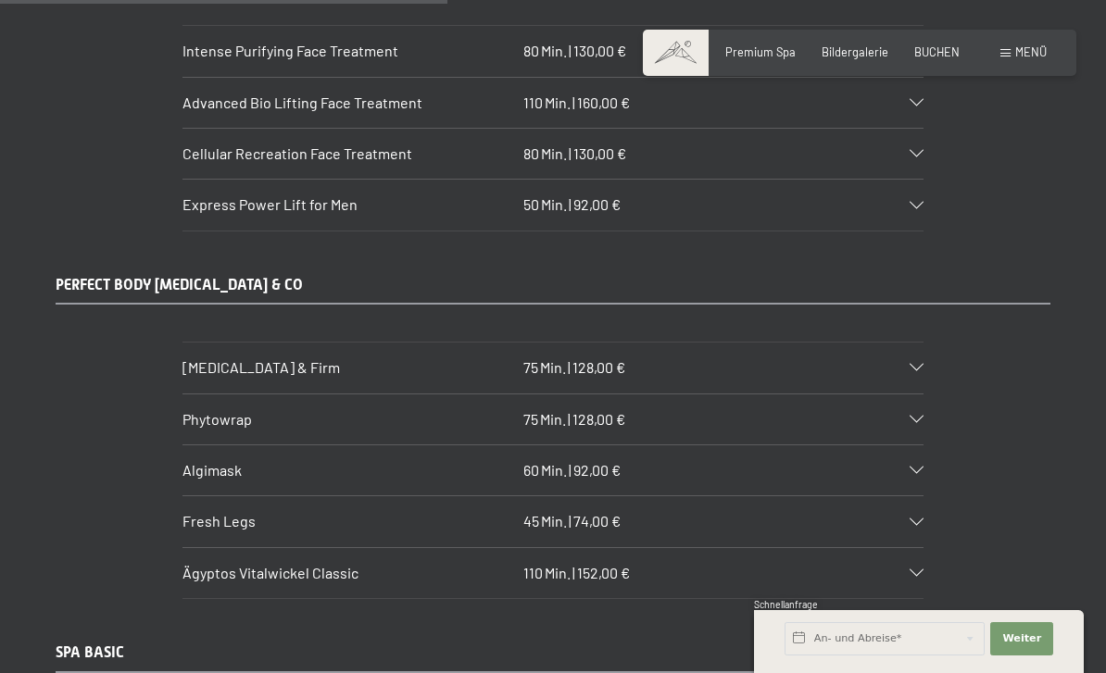
click at [922, 343] on div "[MEDICAL_DATA] & Firm 75 Min. | 128,00 €" at bounding box center [552, 368] width 741 height 50
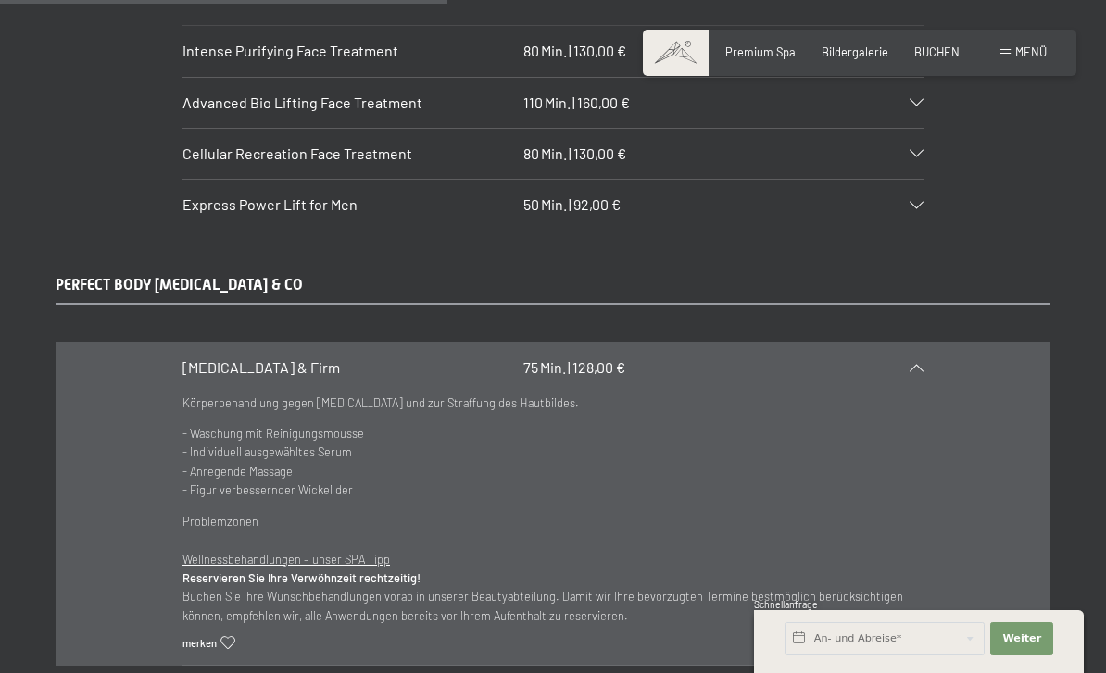
click at [924, 342] on section "[MEDICAL_DATA] & Firm 75 Min. | 128,00 € Körperbehandlung gegen [MEDICAL_DATA] …" at bounding box center [552, 503] width 741 height 323
click at [924, 364] on icon at bounding box center [917, 367] width 14 height 7
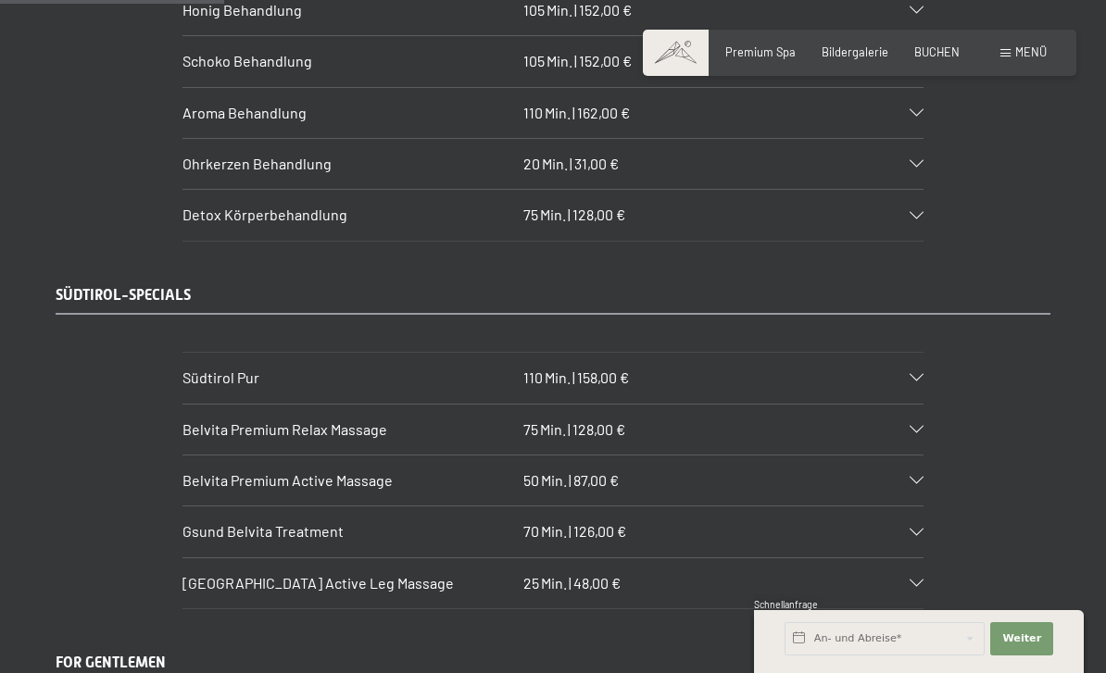
scroll to position [2378, 0]
click at [922, 427] on icon at bounding box center [917, 430] width 14 height 7
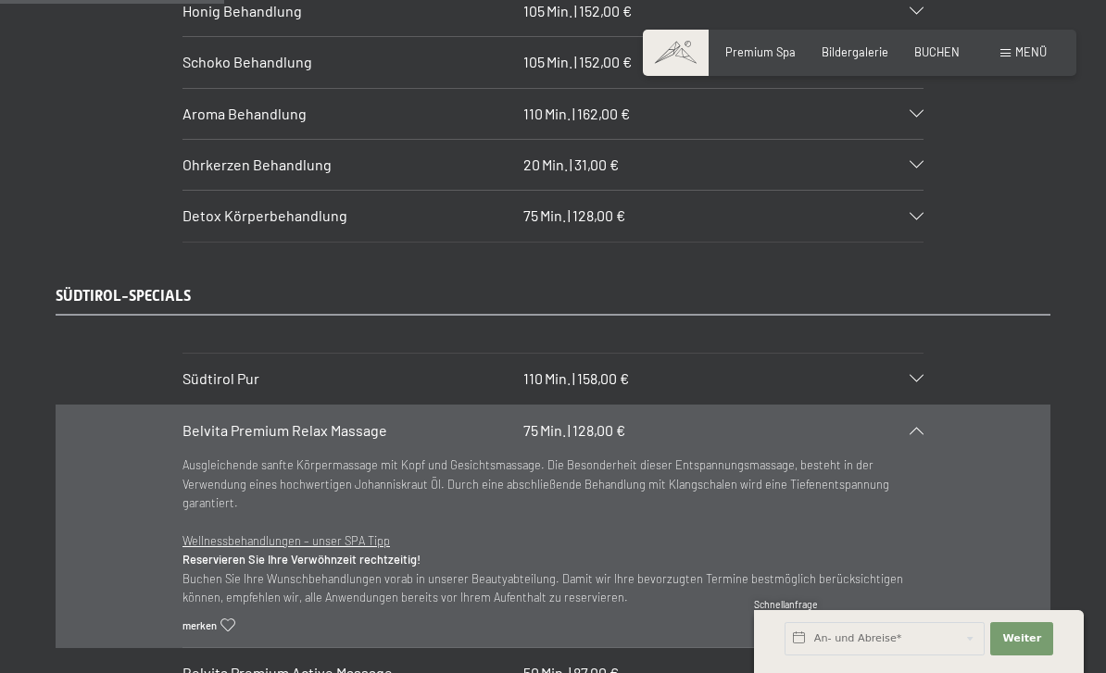
click at [921, 406] on div "Belvita Premium Relax Massage 75 Min. | 128,00 €" at bounding box center [552, 431] width 741 height 50
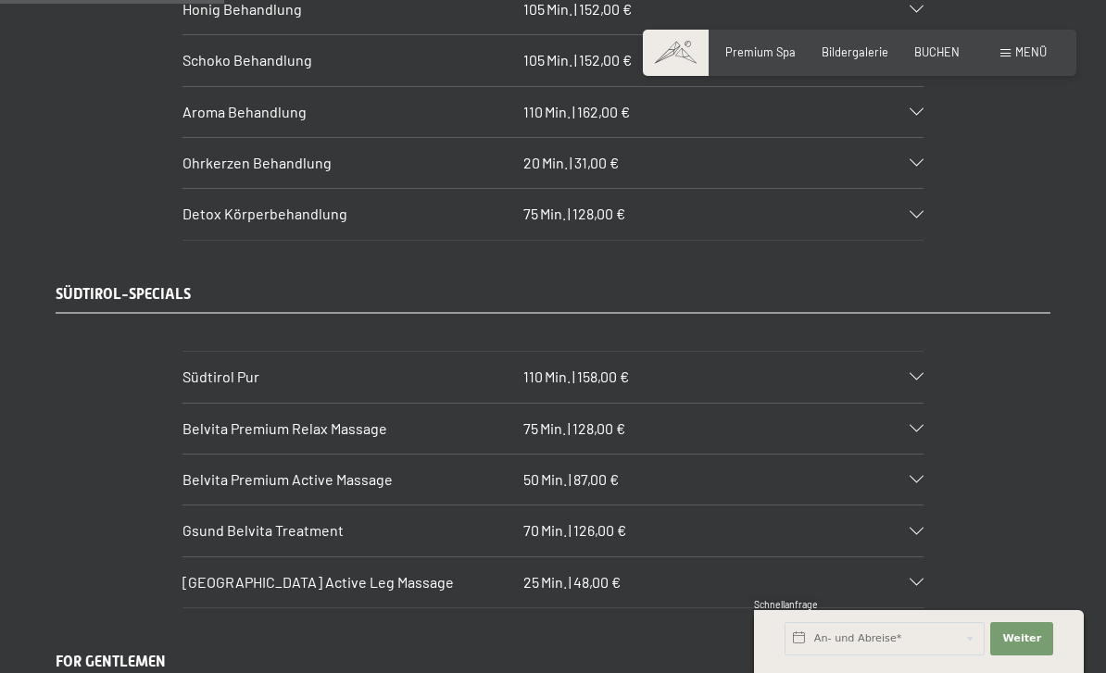
scroll to position [2379, 0]
click at [918, 456] on div "Belvita Premium Active Massage 50 Min. | 87,00 €" at bounding box center [552, 481] width 741 height 50
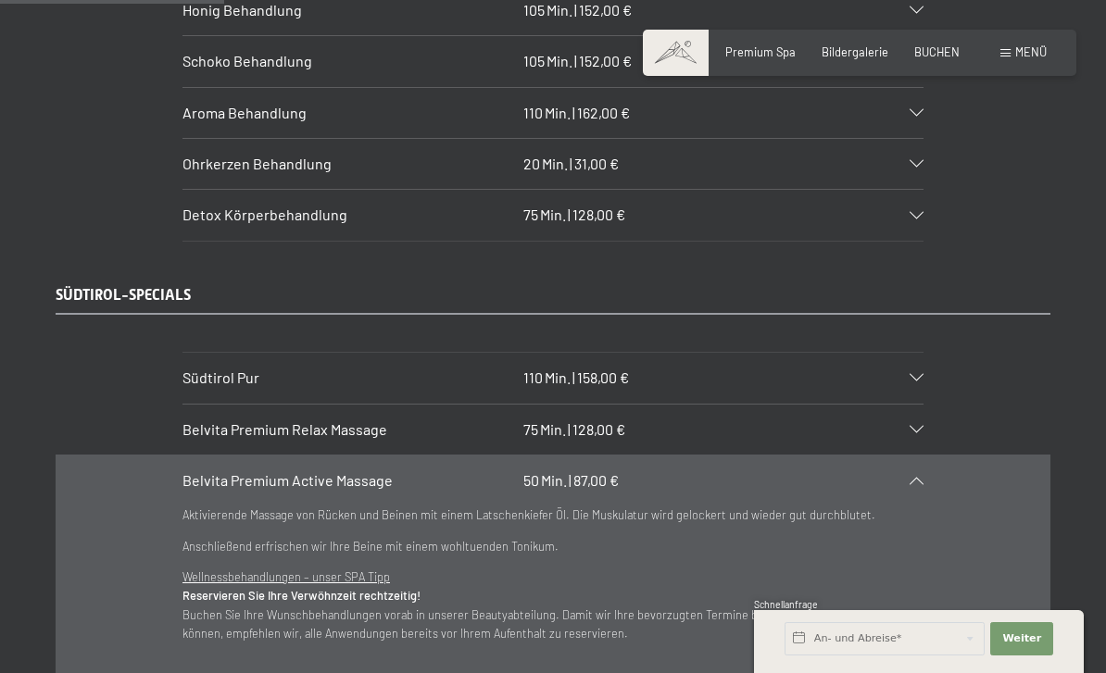
click at [923, 477] on icon at bounding box center [917, 480] width 14 height 7
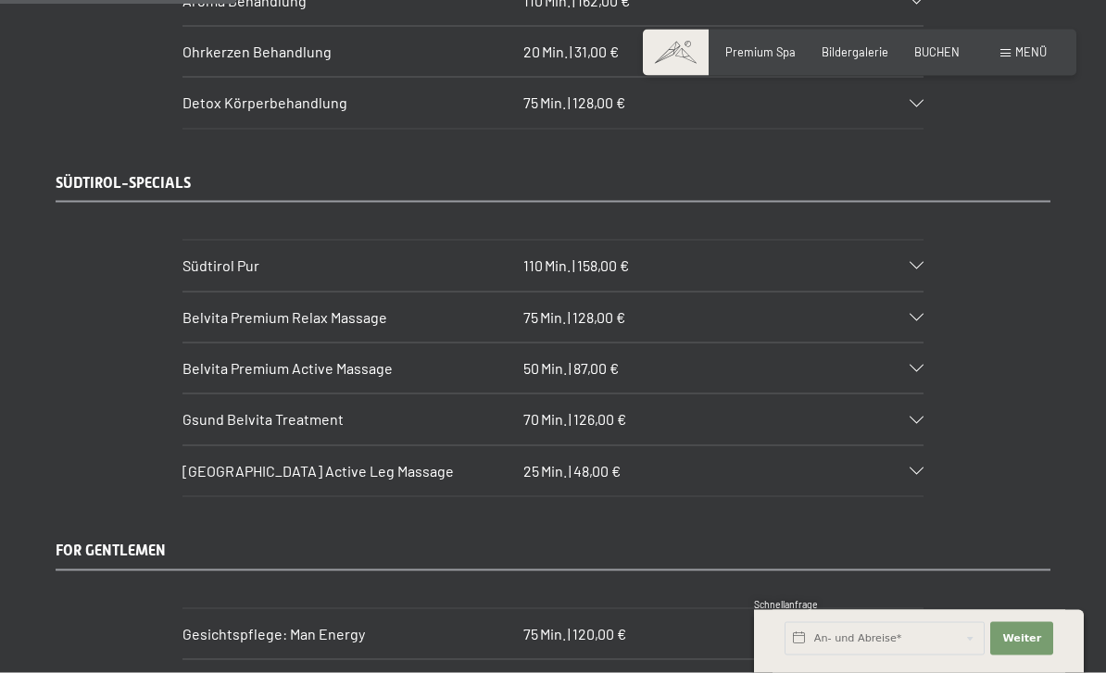
scroll to position [2493, 0]
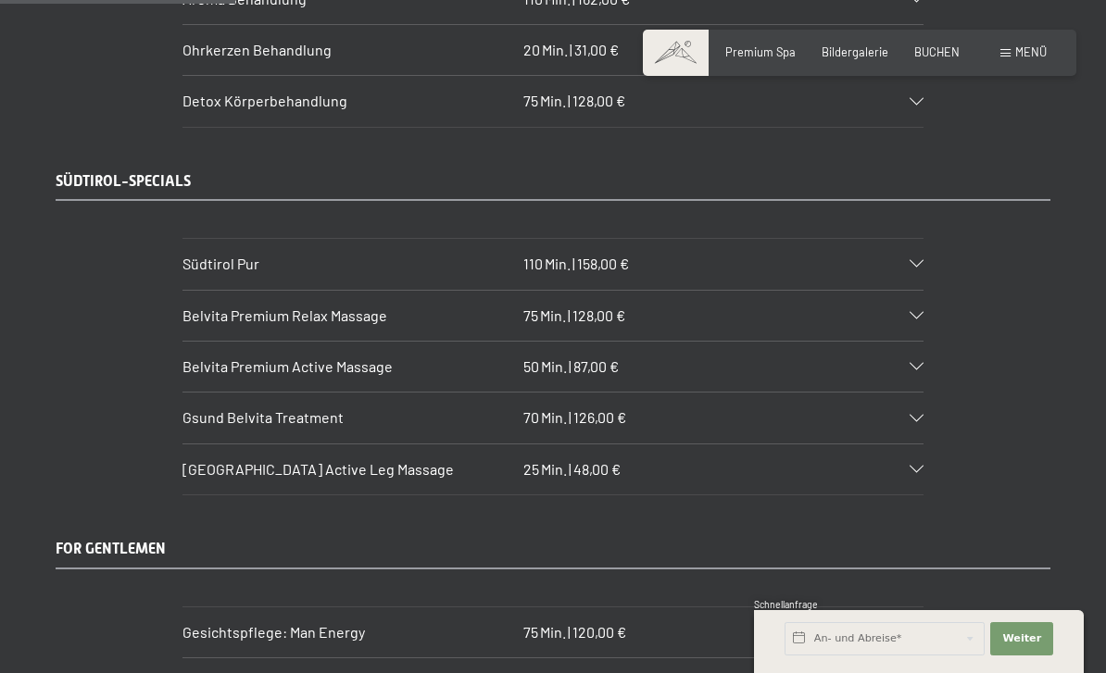
click at [922, 466] on icon at bounding box center [917, 469] width 14 height 7
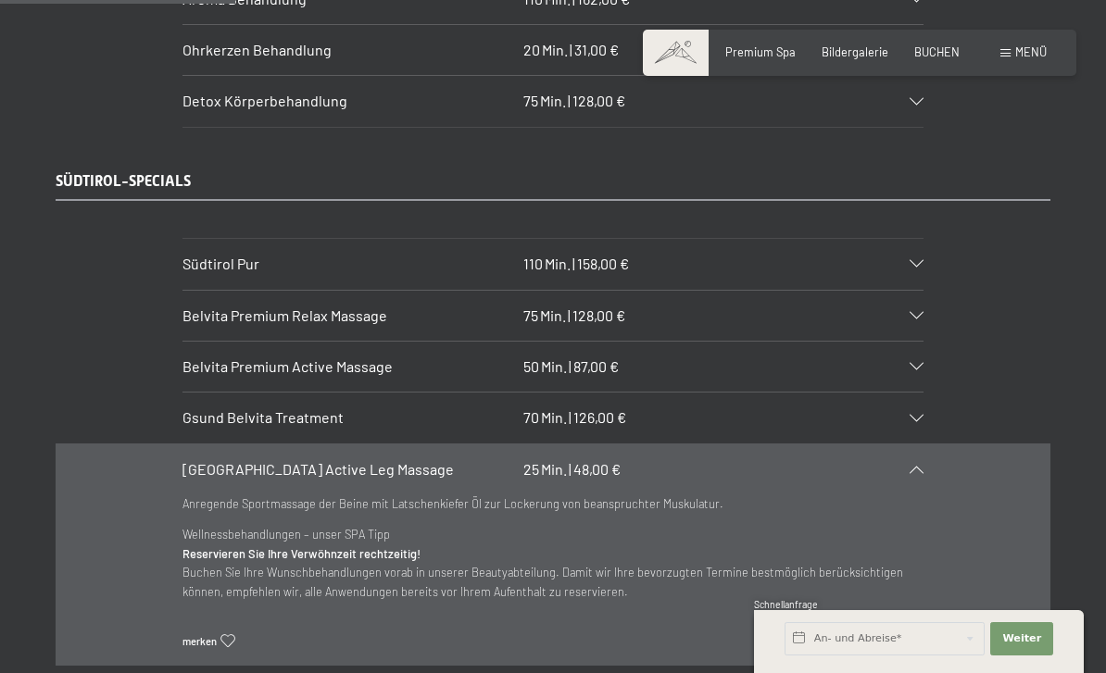
click at [921, 445] on div "Belvita Mountain Active Leg Massage 25 Min. | 48,00 €" at bounding box center [552, 470] width 741 height 50
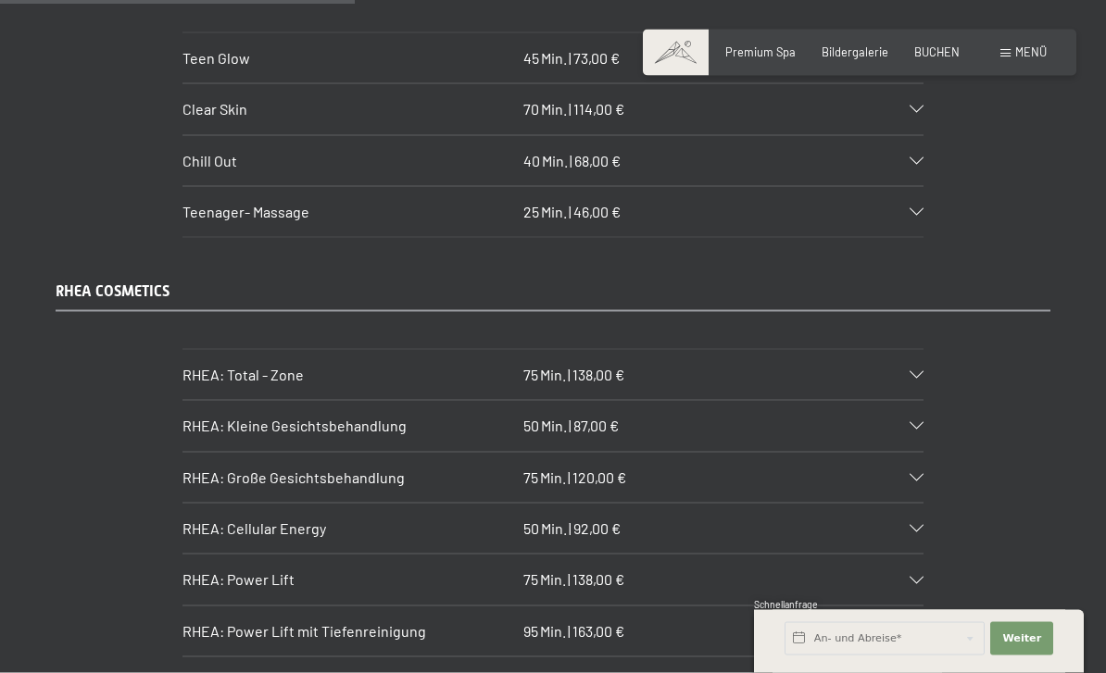
scroll to position [3761, 0]
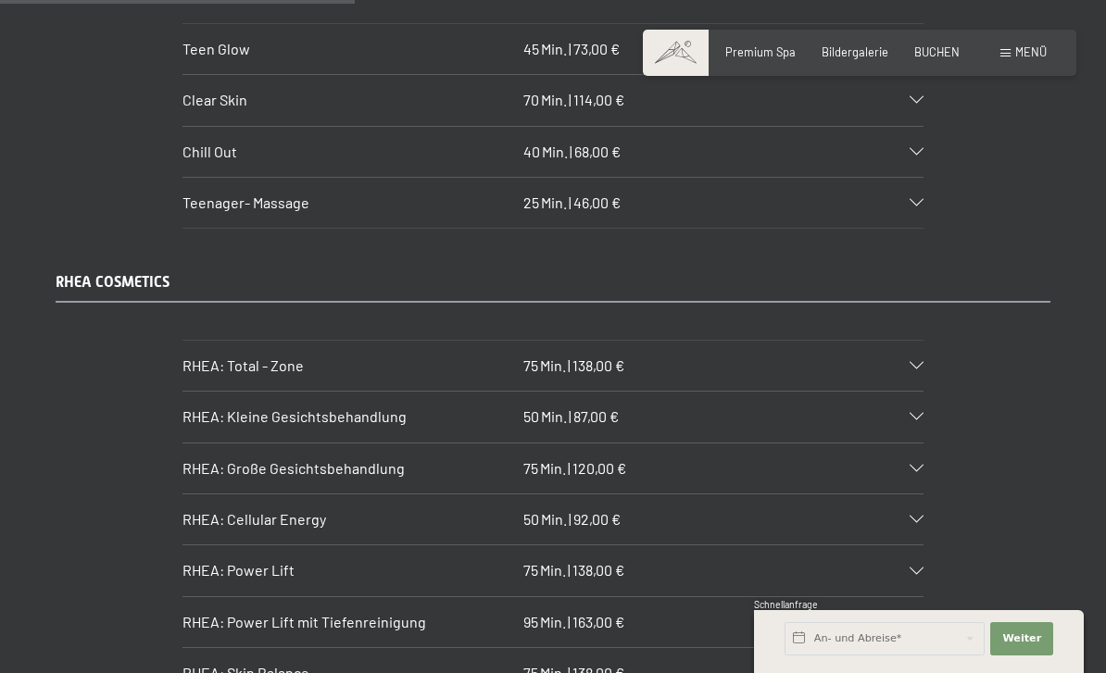
click at [923, 465] on icon at bounding box center [917, 468] width 14 height 7
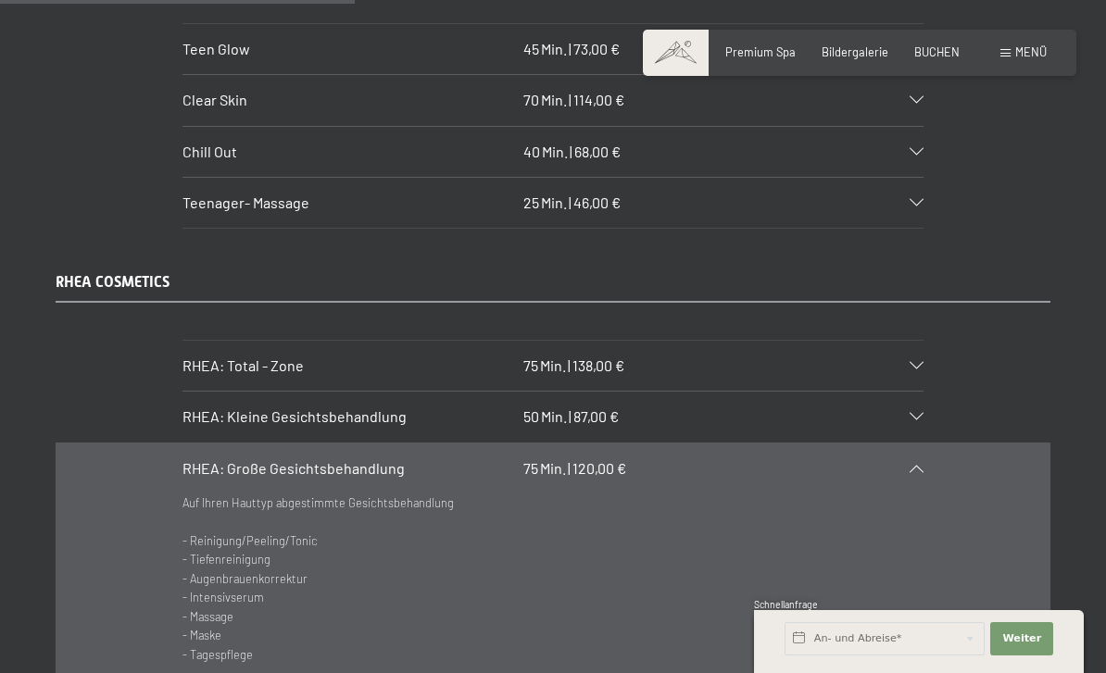
click at [921, 444] on div "RHEA: Große Gesichtsbehandlung 75 Min. | 120,00 €" at bounding box center [552, 469] width 741 height 50
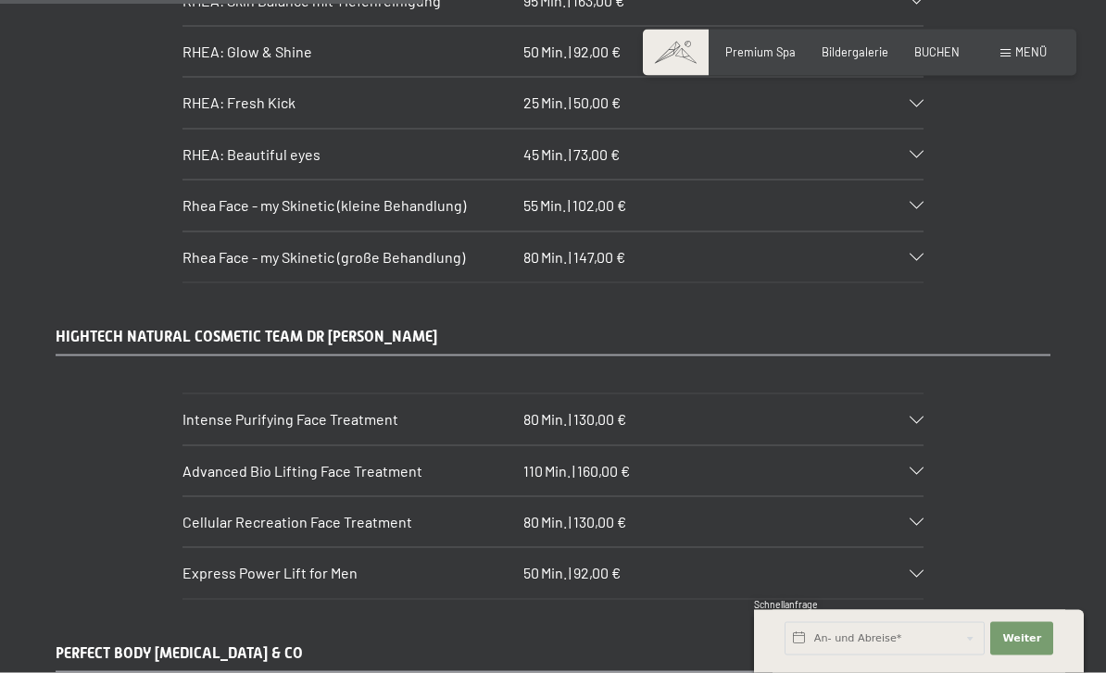
scroll to position [4492, 0]
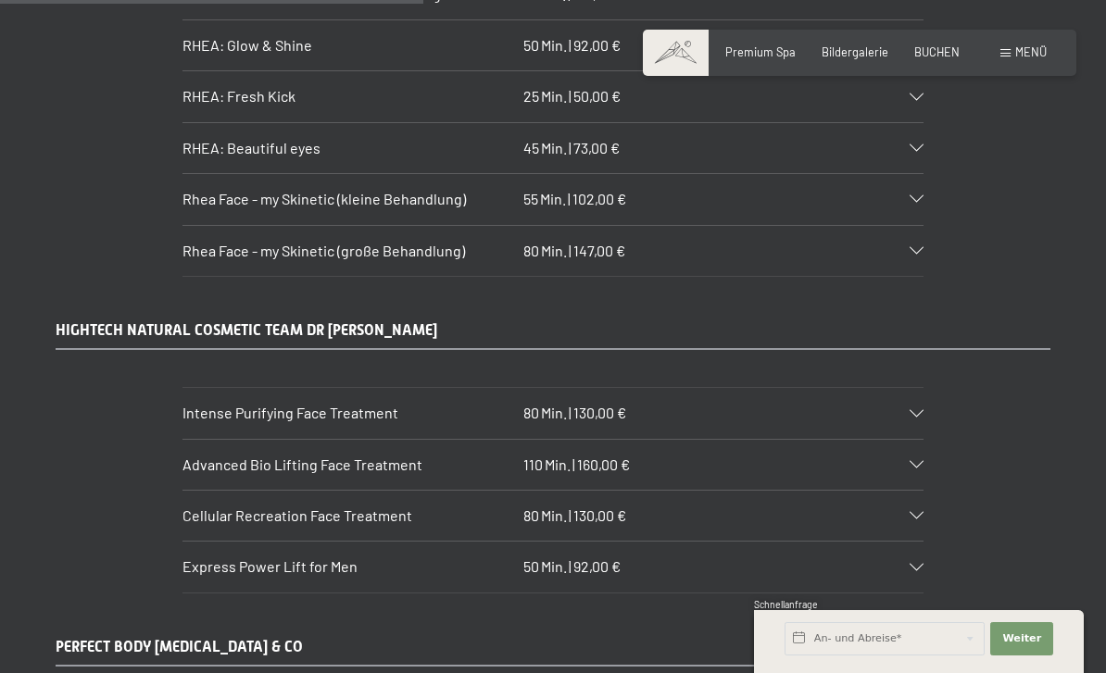
click at [923, 461] on icon at bounding box center [917, 464] width 14 height 7
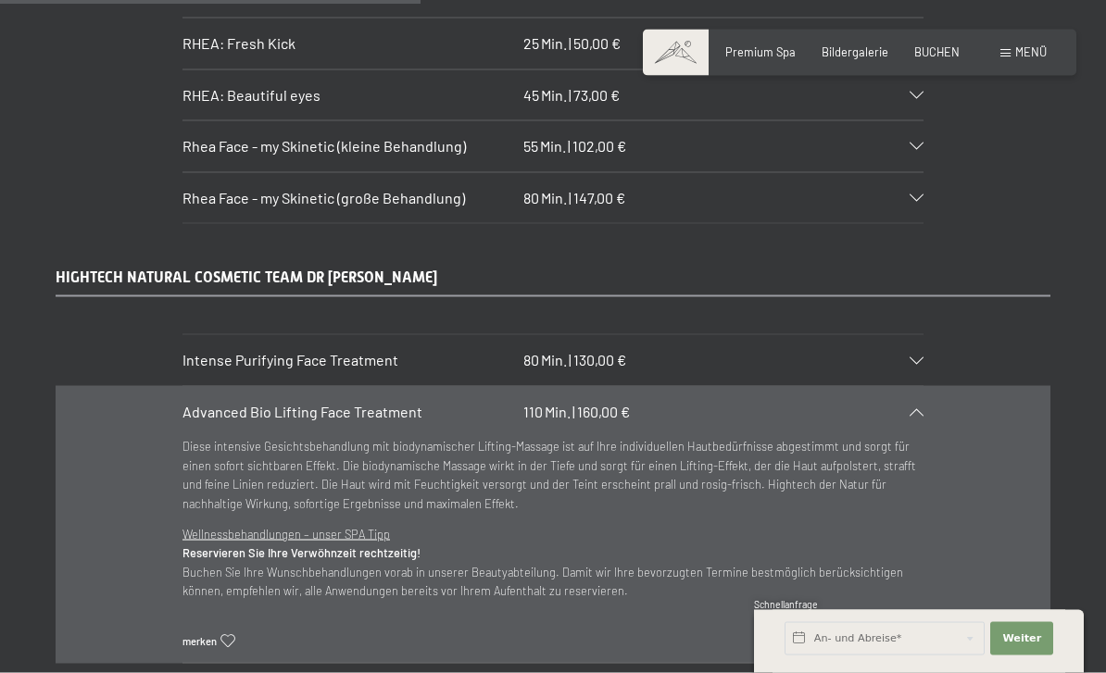
scroll to position [4546, 0]
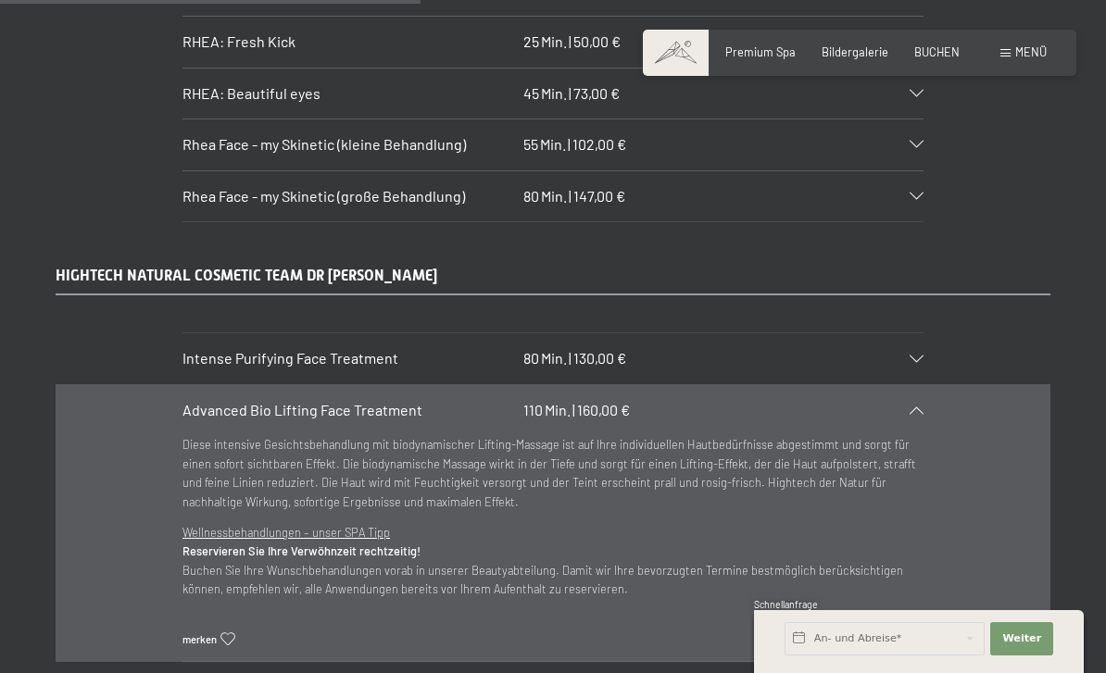
click at [924, 384] on section "Advanced Bio Lifting Face Treatment 110 Min. | 160,00 € Diese intensive Gesicht…" at bounding box center [552, 523] width 741 height 278
click at [922, 407] on icon at bounding box center [917, 410] width 14 height 7
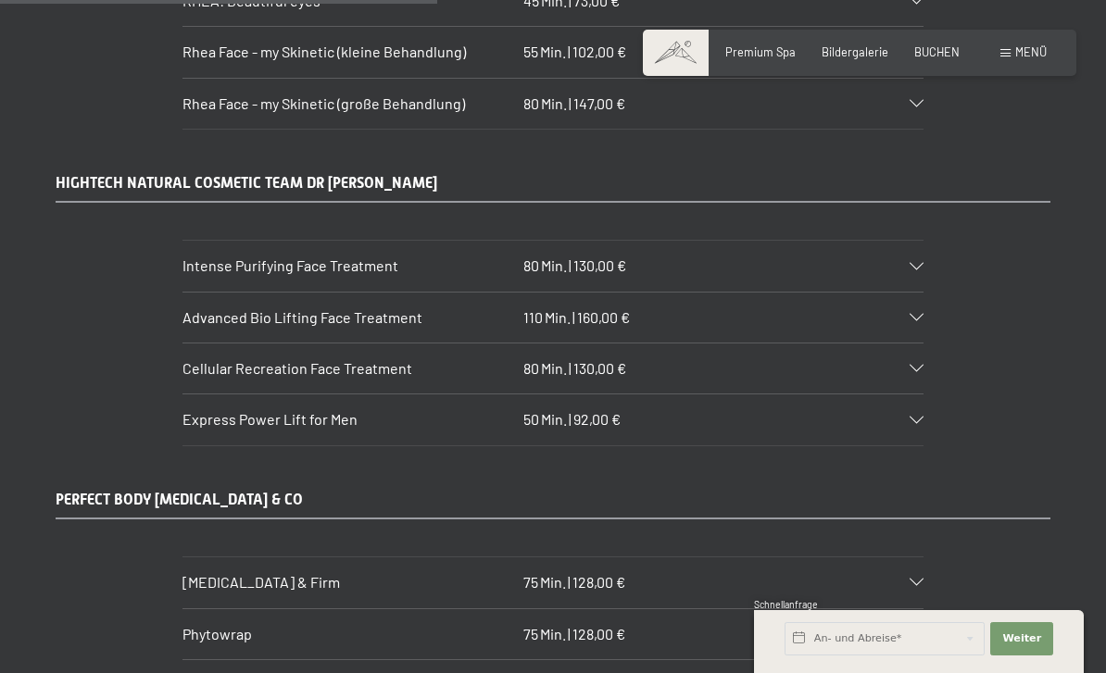
scroll to position [4638, 0]
click at [912, 345] on div "Cellular Recreation Face Treatment 80 Min. | 130,00 €" at bounding box center [552, 370] width 741 height 50
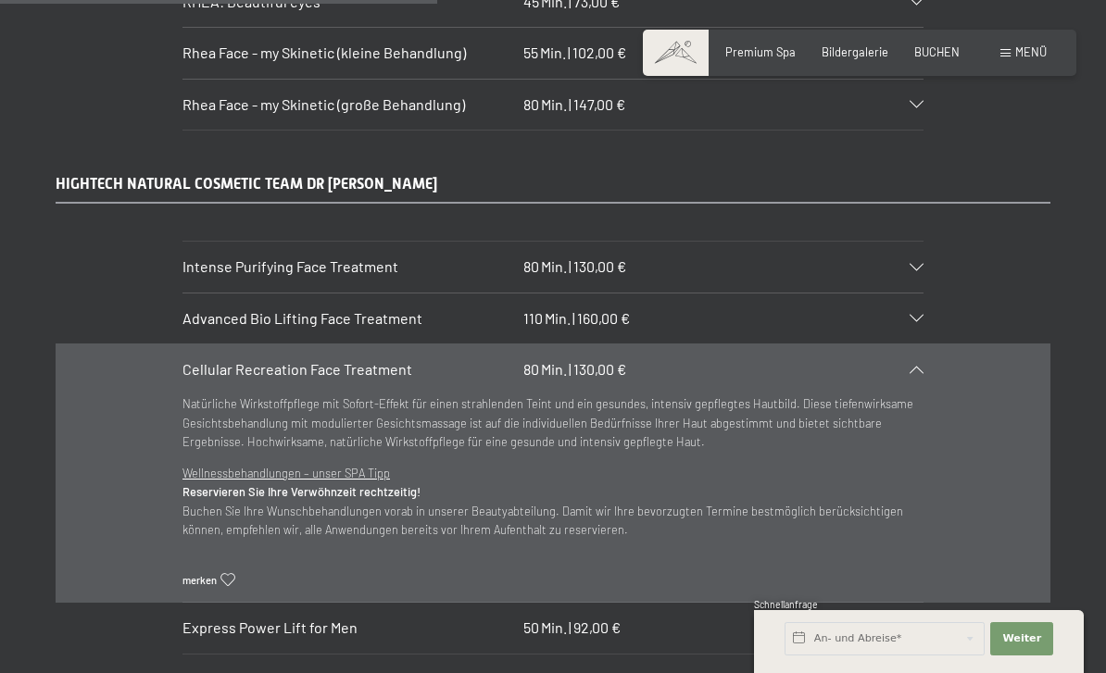
click at [924, 366] on icon at bounding box center [917, 369] width 14 height 7
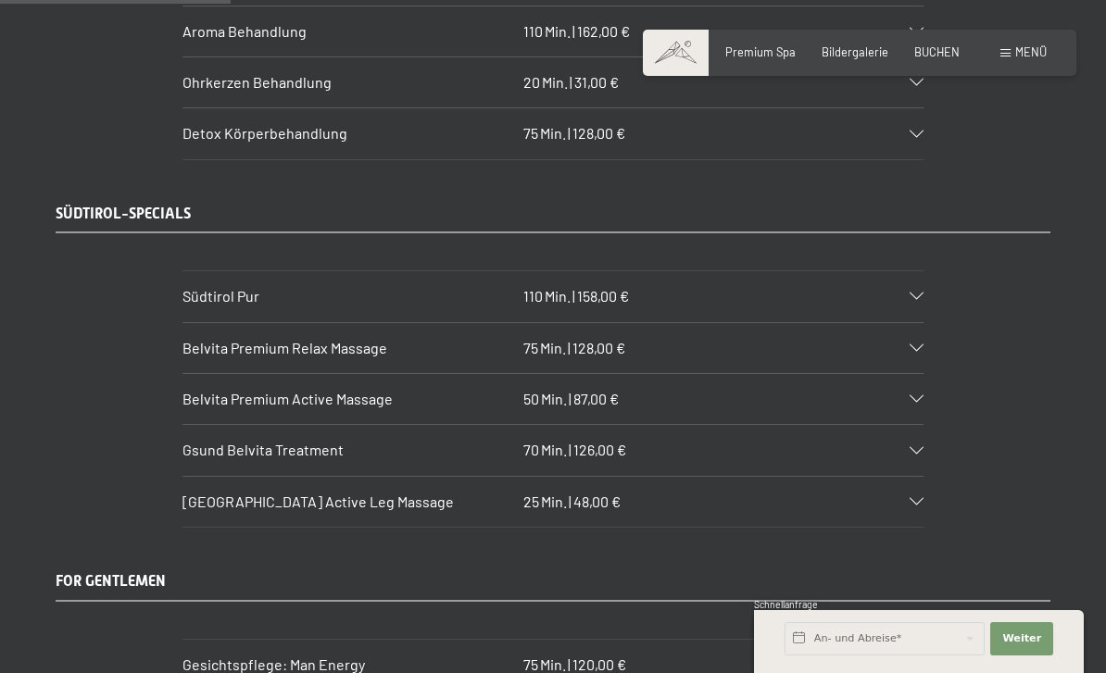
scroll to position [2459, 0]
click at [921, 324] on div "Belvita Premium Relax Massage 75 Min. | 128,00 €" at bounding box center [552, 349] width 741 height 50
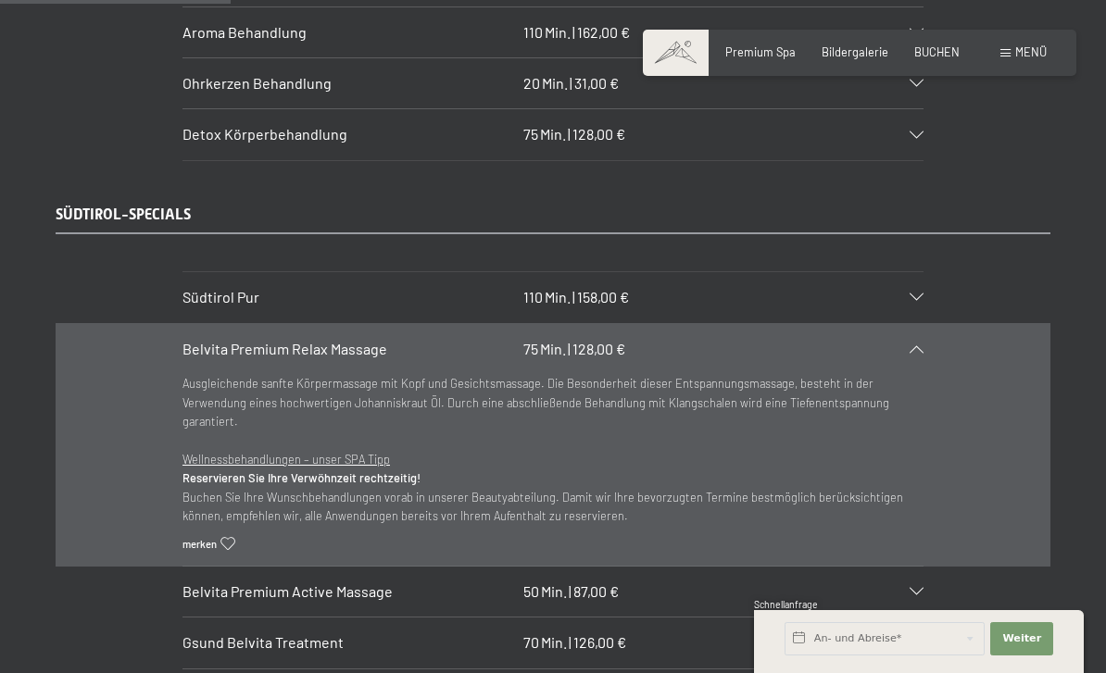
click at [922, 324] on div "Belvita Premium Relax Massage 75 Min. | 128,00 €" at bounding box center [552, 349] width 741 height 50
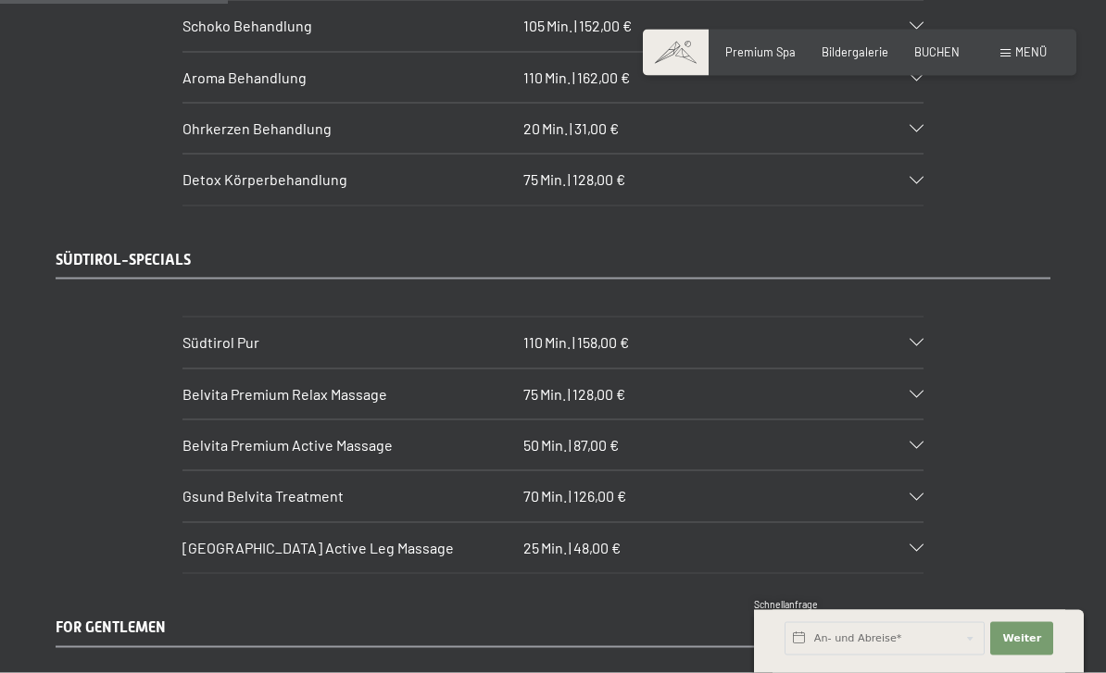
scroll to position [2415, 0]
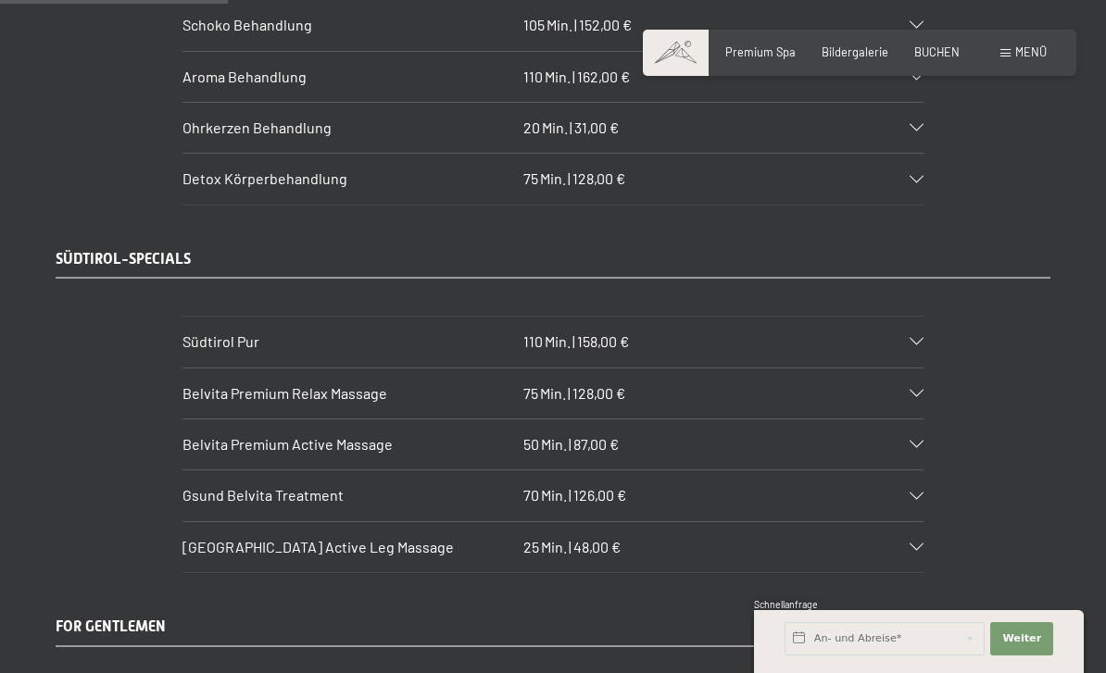
click at [923, 317] on div "Südtirol Pur 110 Min. | 158,00 €" at bounding box center [552, 342] width 741 height 50
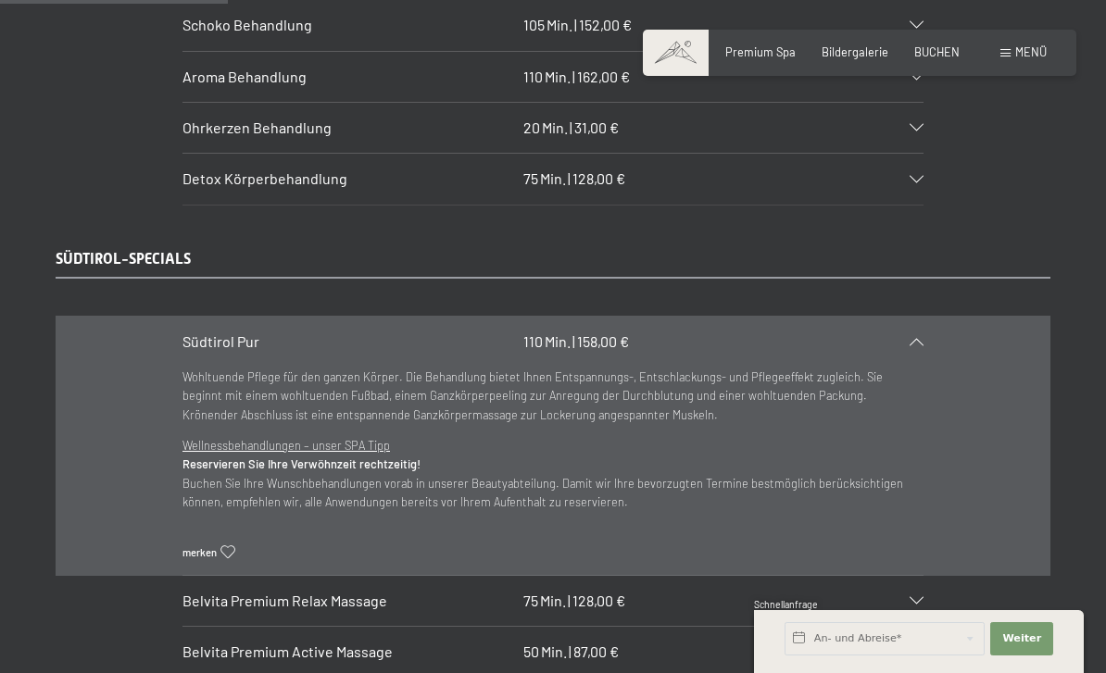
click at [924, 317] on section "Südtirol Pur 110 Min. | 158,00 € Wohltuende Pflege für den ganzen Körper. Die B…" at bounding box center [552, 445] width 741 height 259
click at [920, 338] on icon at bounding box center [917, 341] width 14 height 7
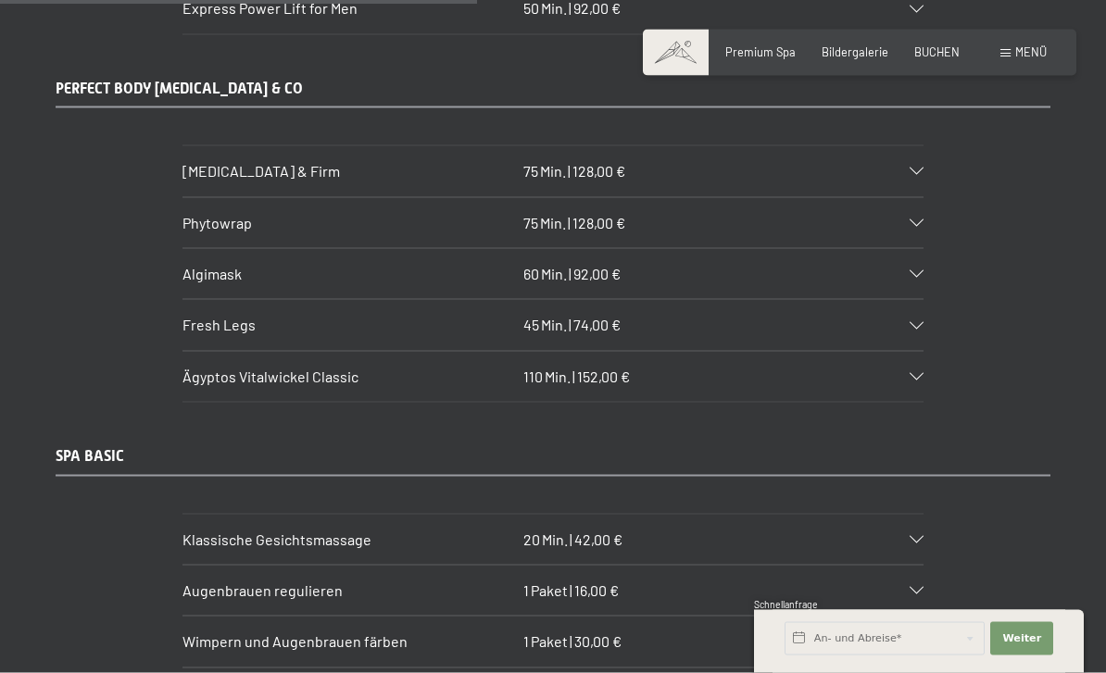
scroll to position [5047, 0]
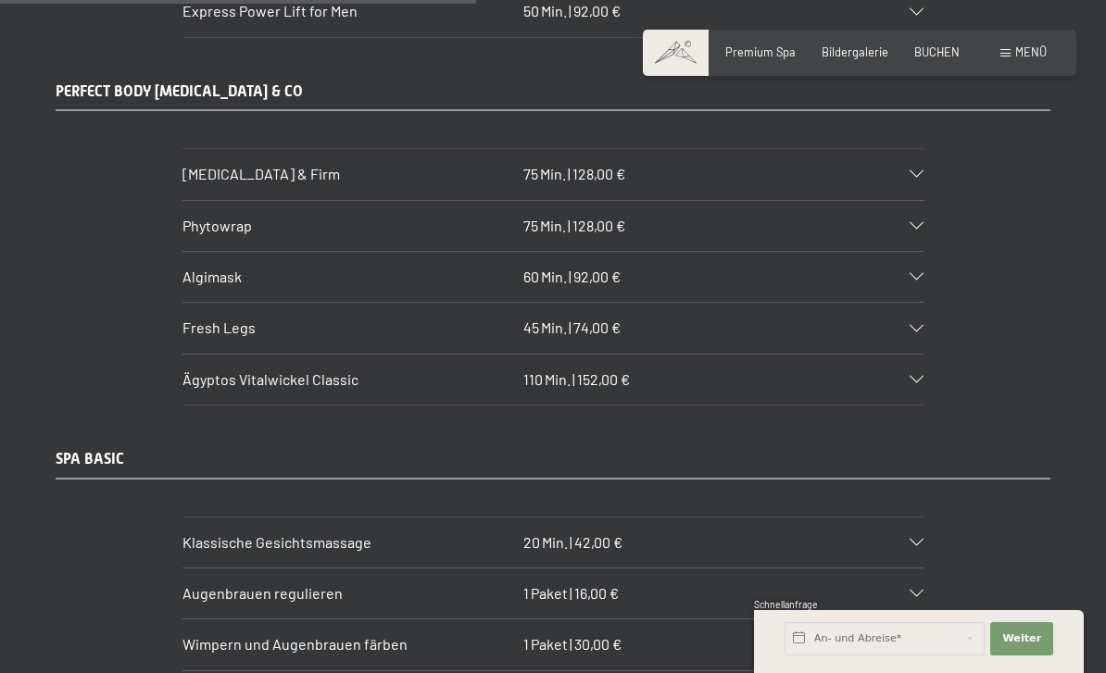
click at [924, 325] on icon at bounding box center [917, 328] width 14 height 7
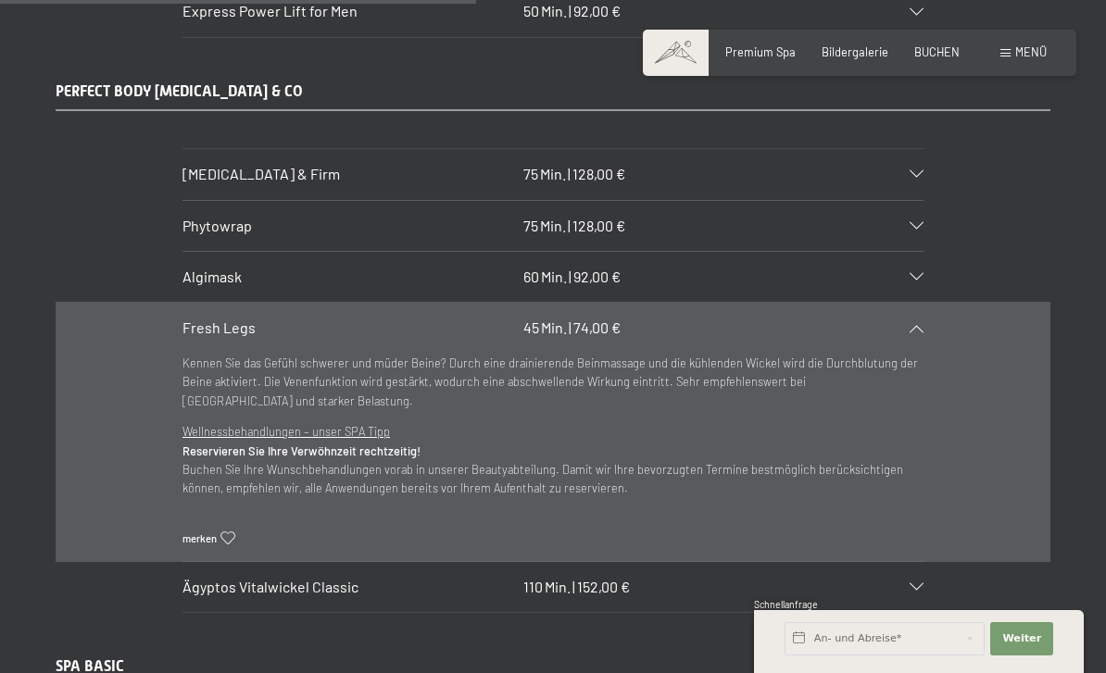
click at [921, 303] on div "Fresh Legs 45 Min. | 74,00 €" at bounding box center [552, 328] width 741 height 50
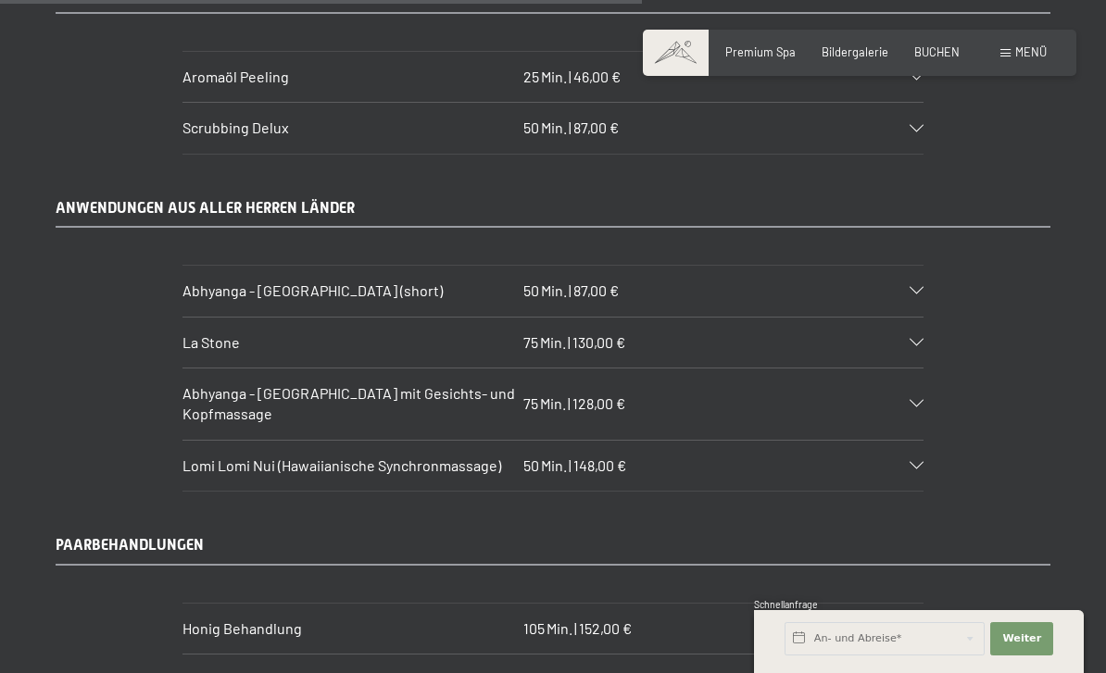
scroll to position [6810, 0]
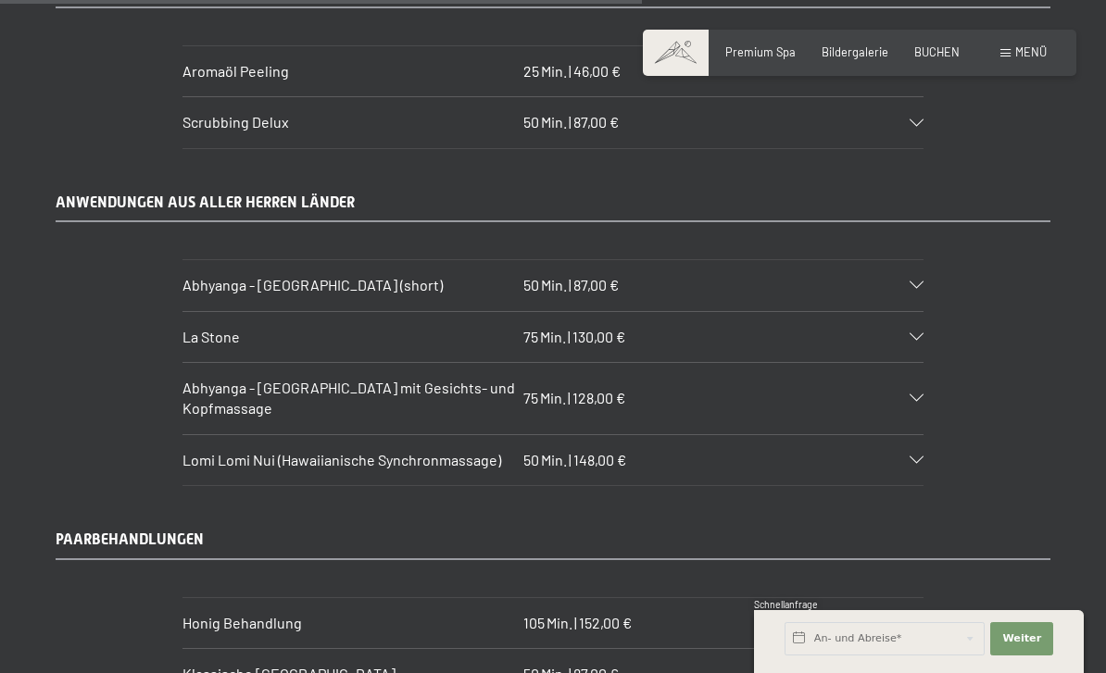
click at [918, 363] on div "Abhyanga - [GEOGRAPHIC_DATA] mit Gesichts- und Kopfmassage 75 Min. | 128,00 €" at bounding box center [552, 398] width 741 height 71
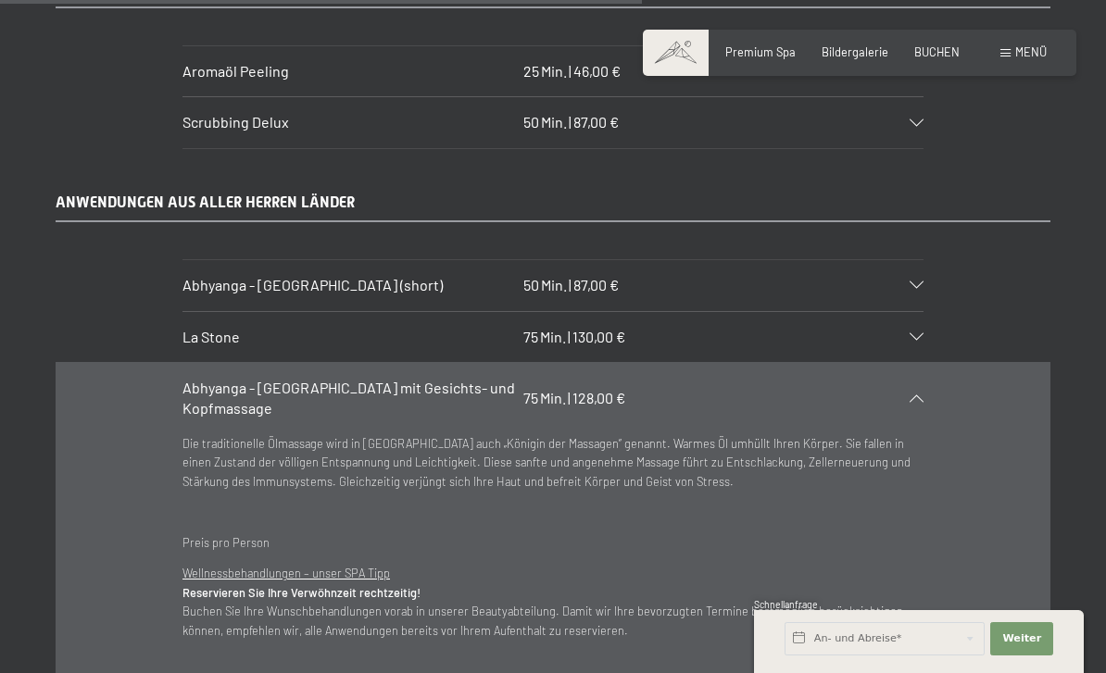
click at [924, 395] on icon at bounding box center [917, 398] width 14 height 7
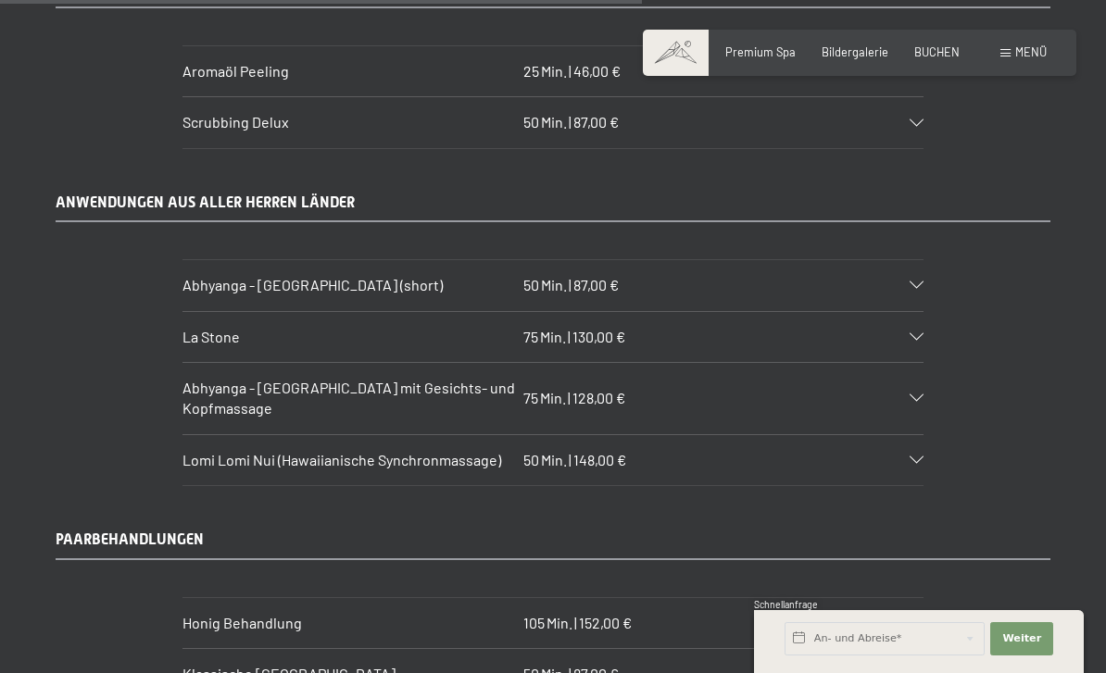
click at [920, 435] on div "Lomi Lomi Nui (Hawaiianische Synchronmassage) 50 Min. | 148,00 €" at bounding box center [552, 460] width 741 height 50
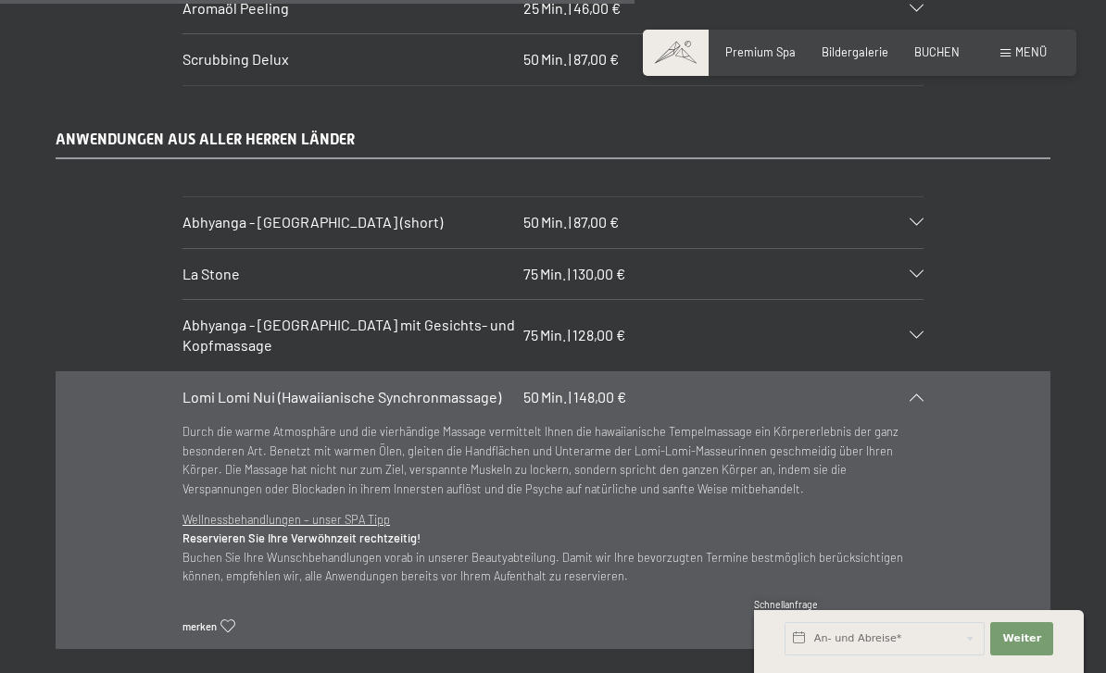
scroll to position [6876, 0]
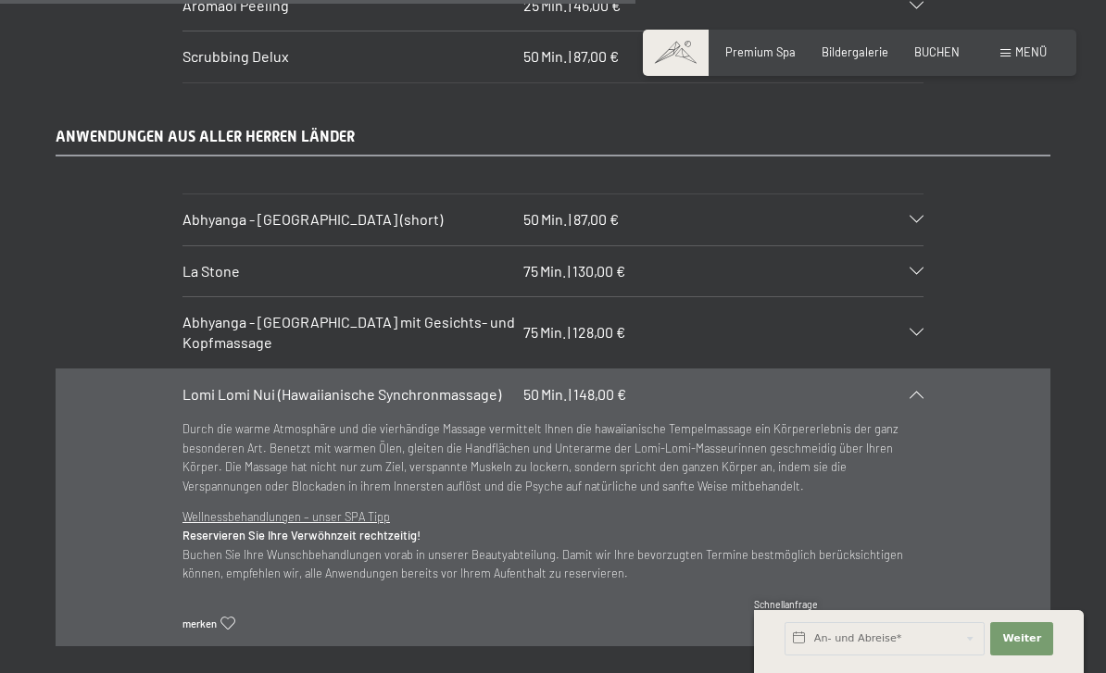
click at [921, 391] on icon at bounding box center [917, 394] width 14 height 7
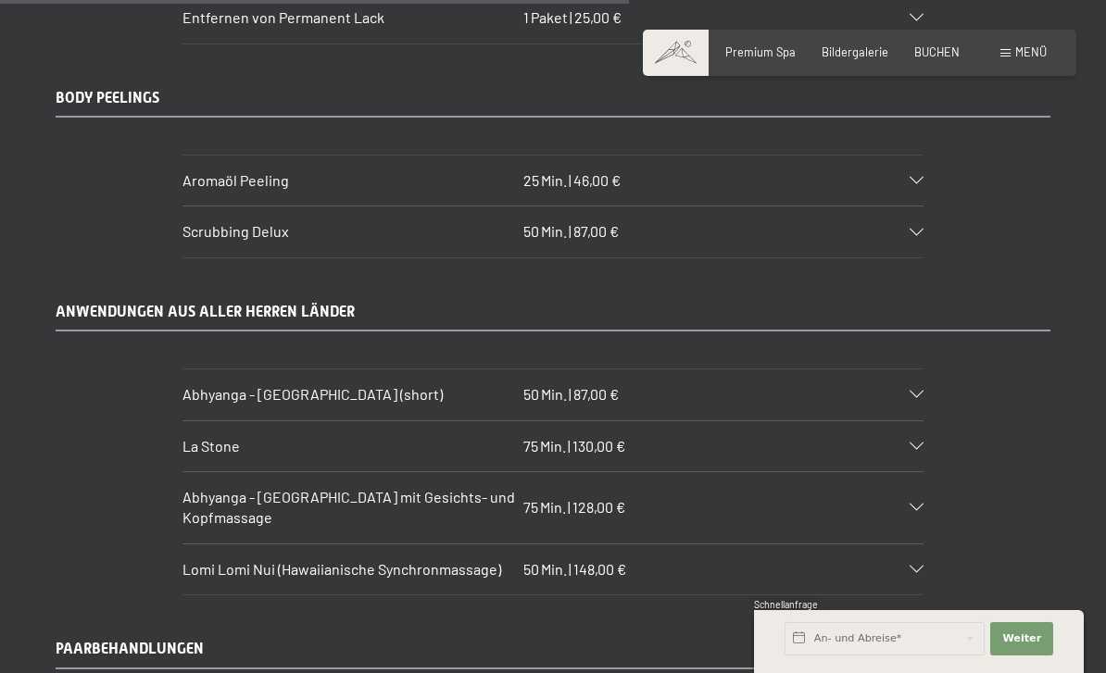
scroll to position [6699, 0]
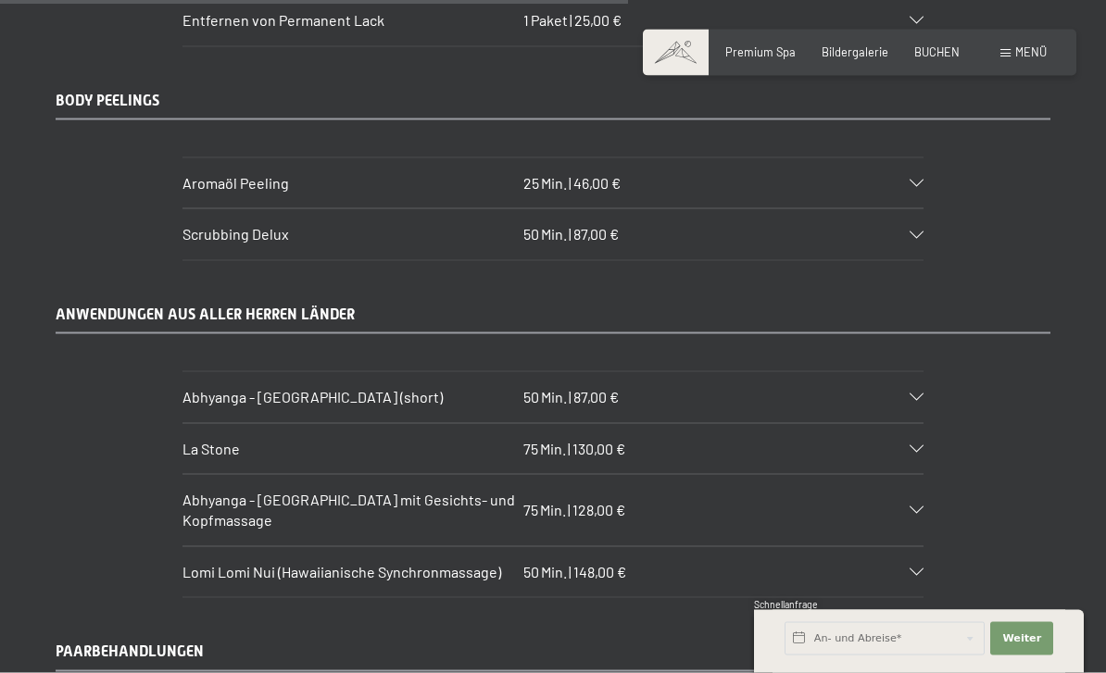
click at [922, 446] on icon at bounding box center [917, 449] width 14 height 7
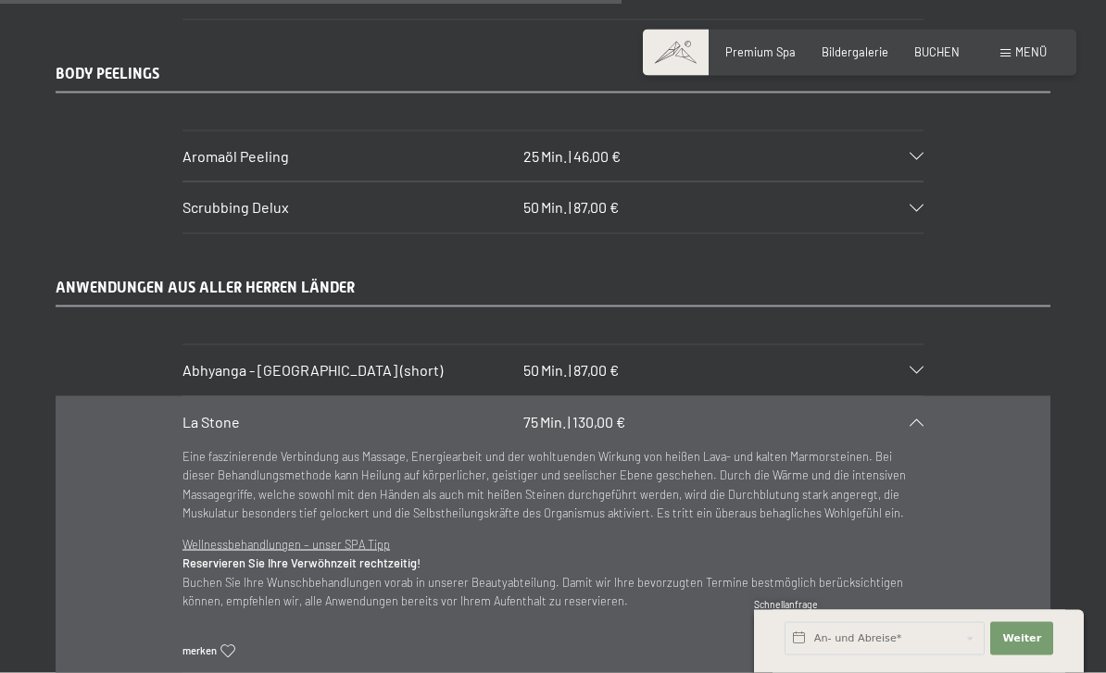
scroll to position [6726, 0]
click at [922, 418] on icon at bounding box center [917, 421] width 14 height 7
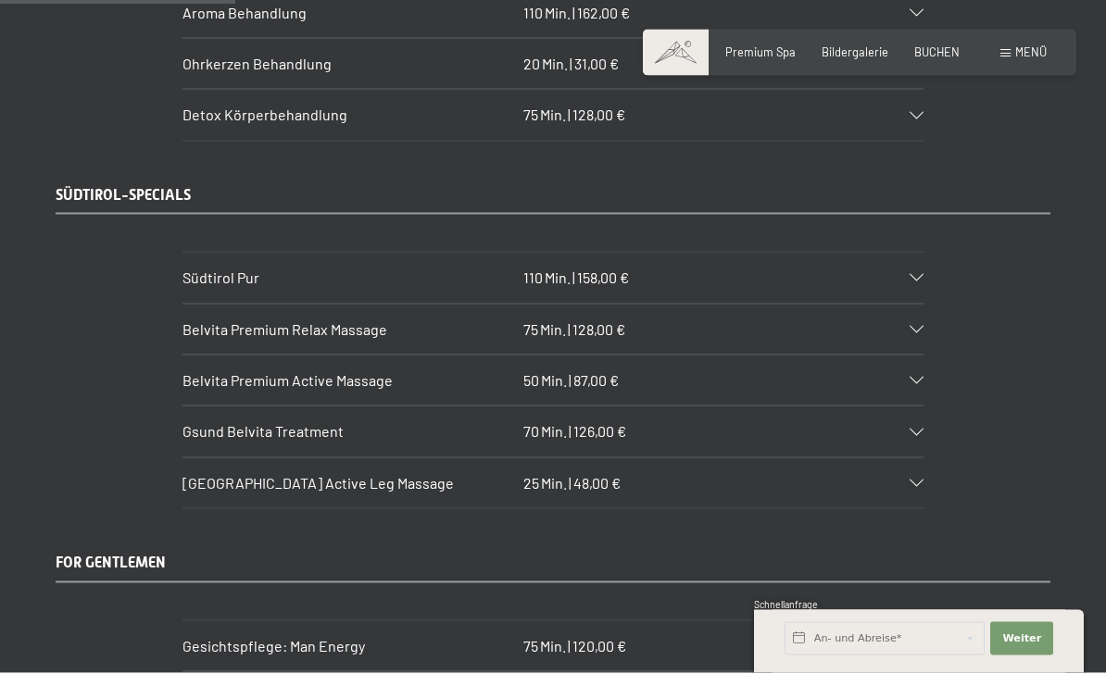
scroll to position [2473, 0]
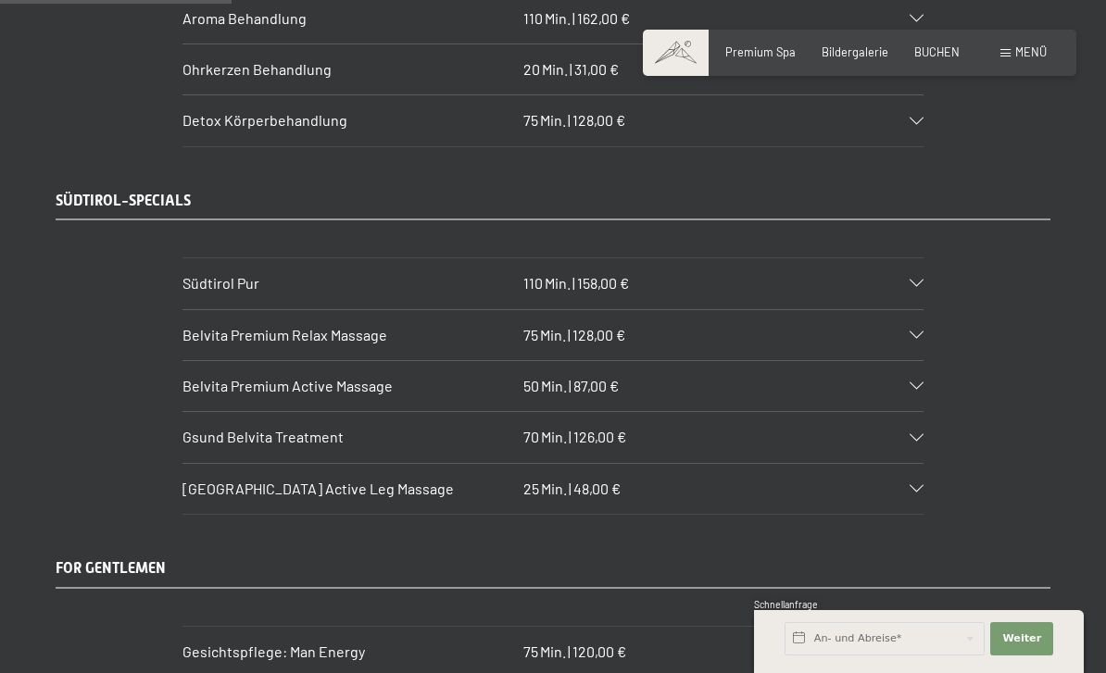
click at [922, 310] on div "Belvita Premium Relax Massage 75 Min. | 128,00 €" at bounding box center [552, 335] width 741 height 50
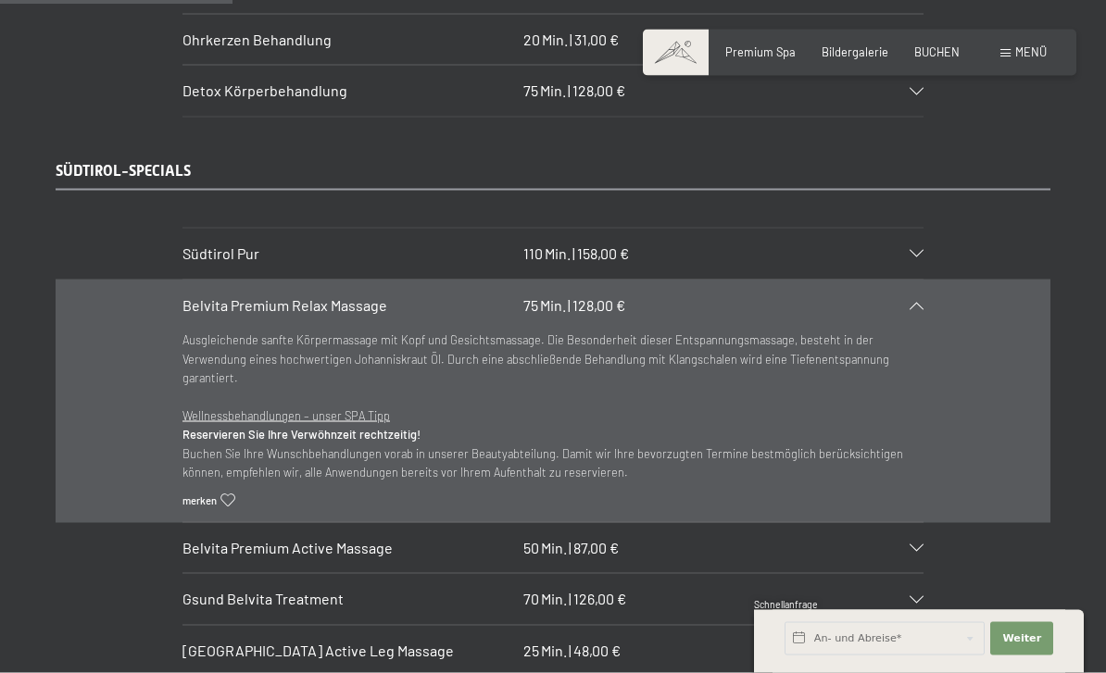
scroll to position [2504, 0]
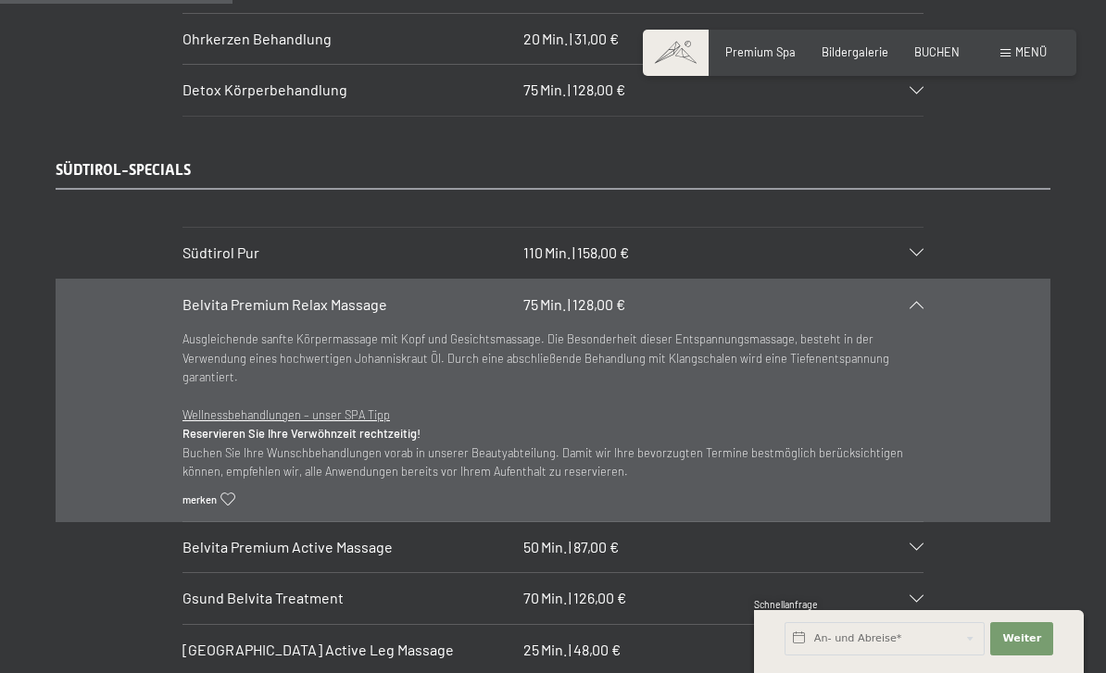
click at [232, 494] on icon at bounding box center [227, 500] width 14 height 13
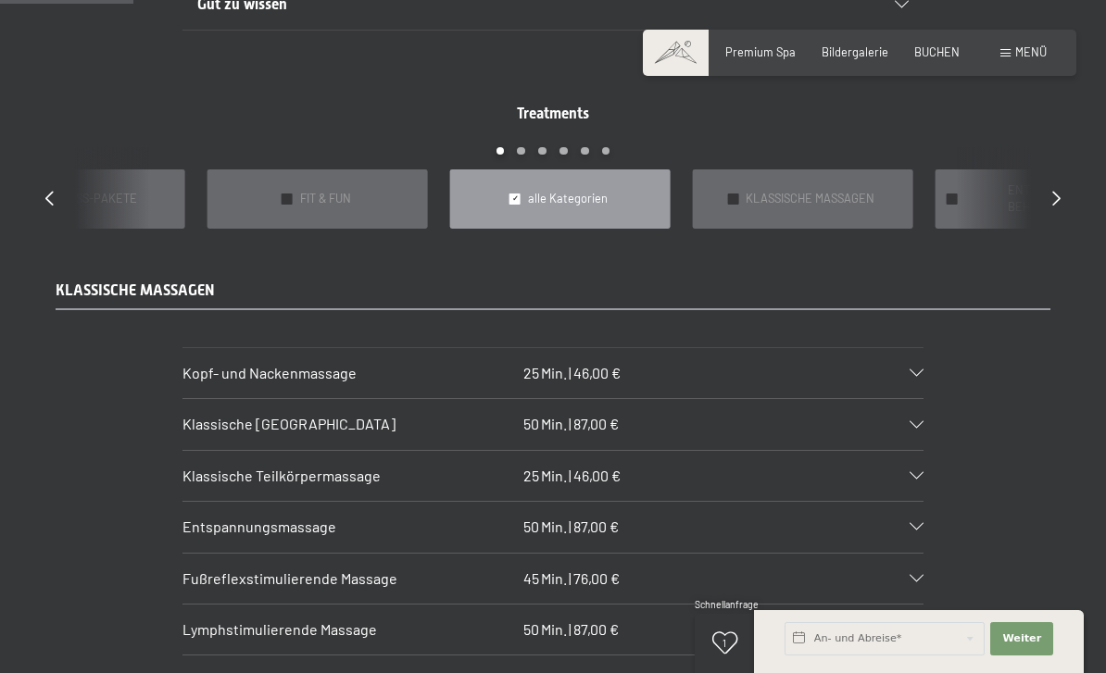
scroll to position [1441, 0]
click at [913, 410] on div "Klassische [GEOGRAPHIC_DATA] 50 Min. | 87,00 €" at bounding box center [552, 425] width 741 height 50
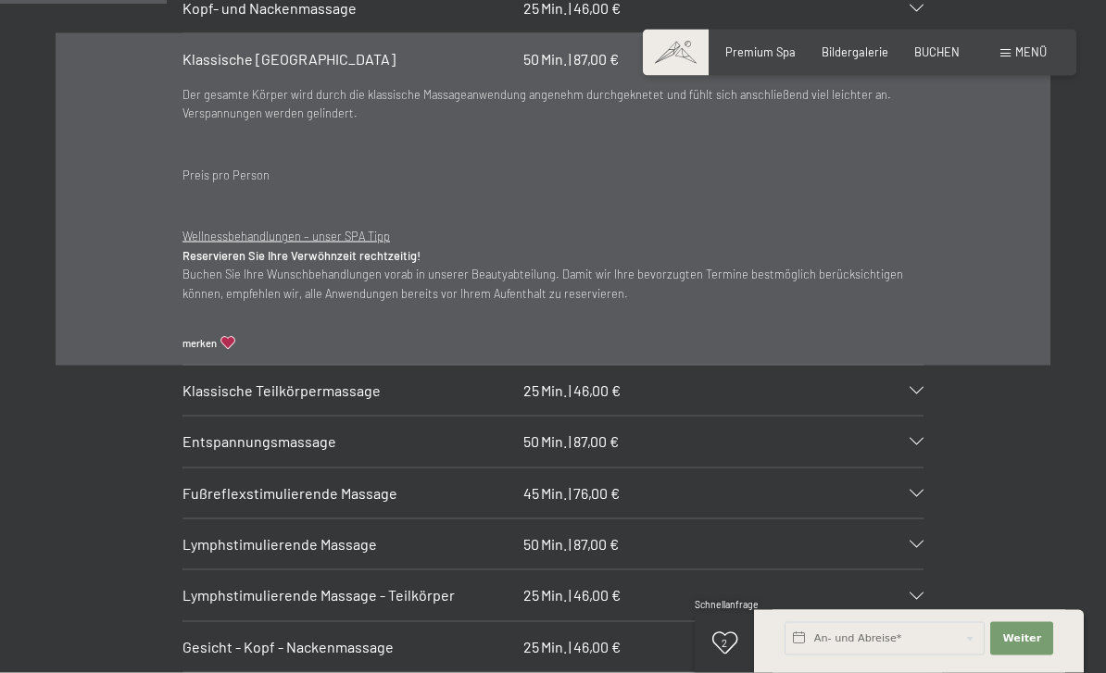
scroll to position [1810, 0]
click at [923, 621] on div "Gesicht - Kopf - Nackenmassage 25 Min. | 46,00 €" at bounding box center [552, 646] width 741 height 50
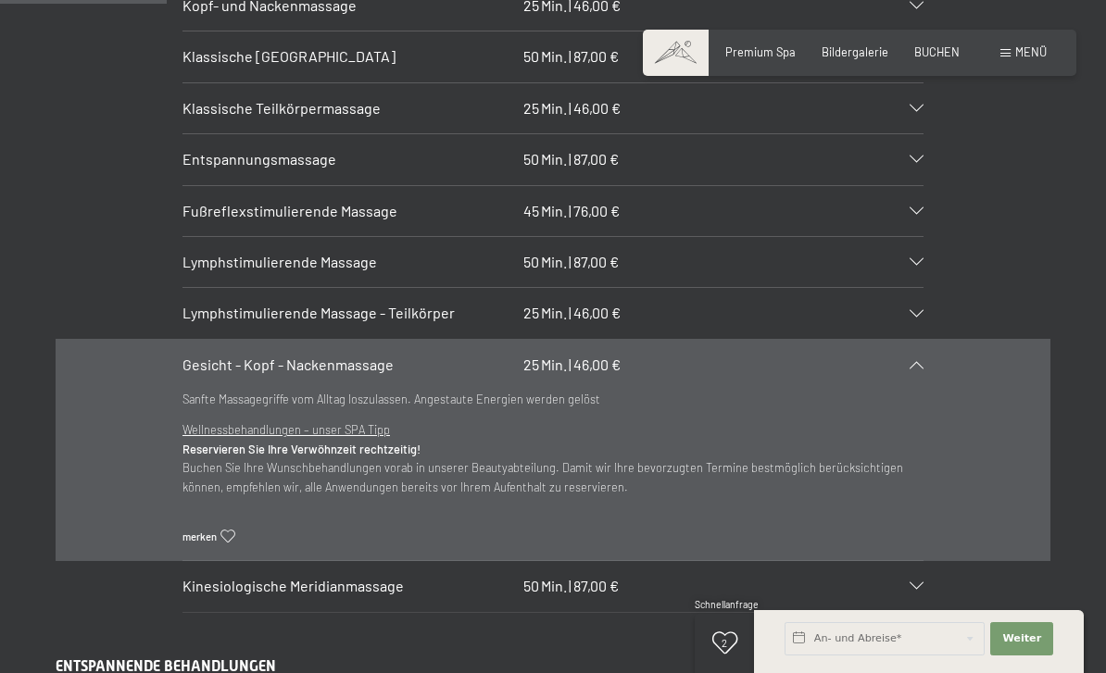
click at [920, 361] on icon at bounding box center [917, 364] width 14 height 7
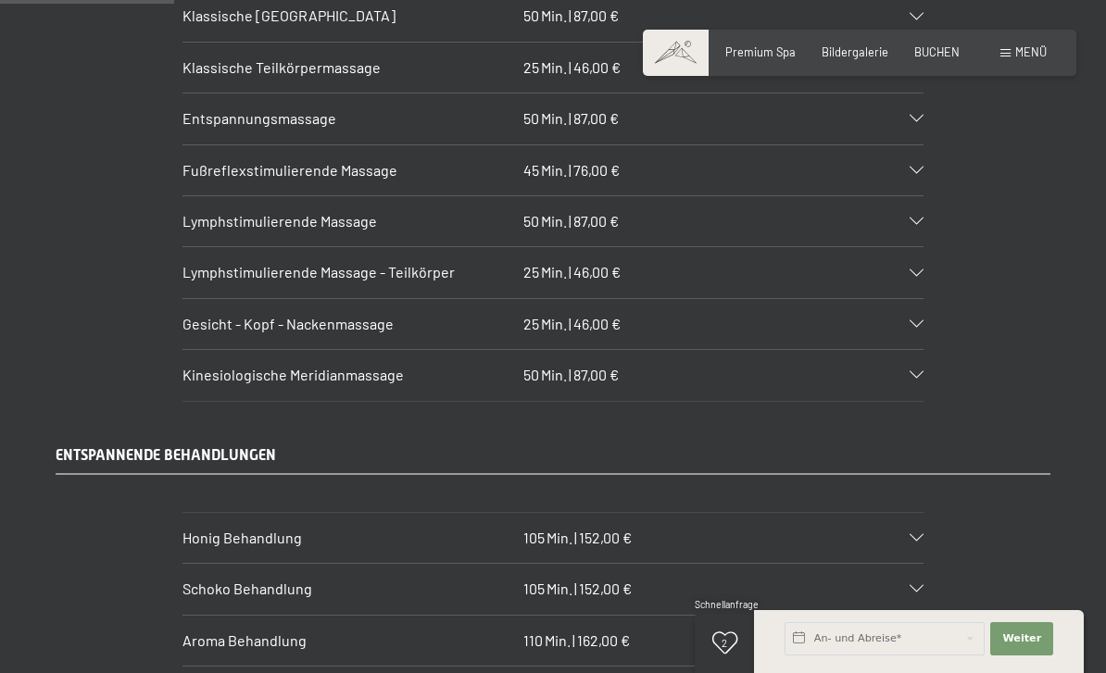
scroll to position [1860, 0]
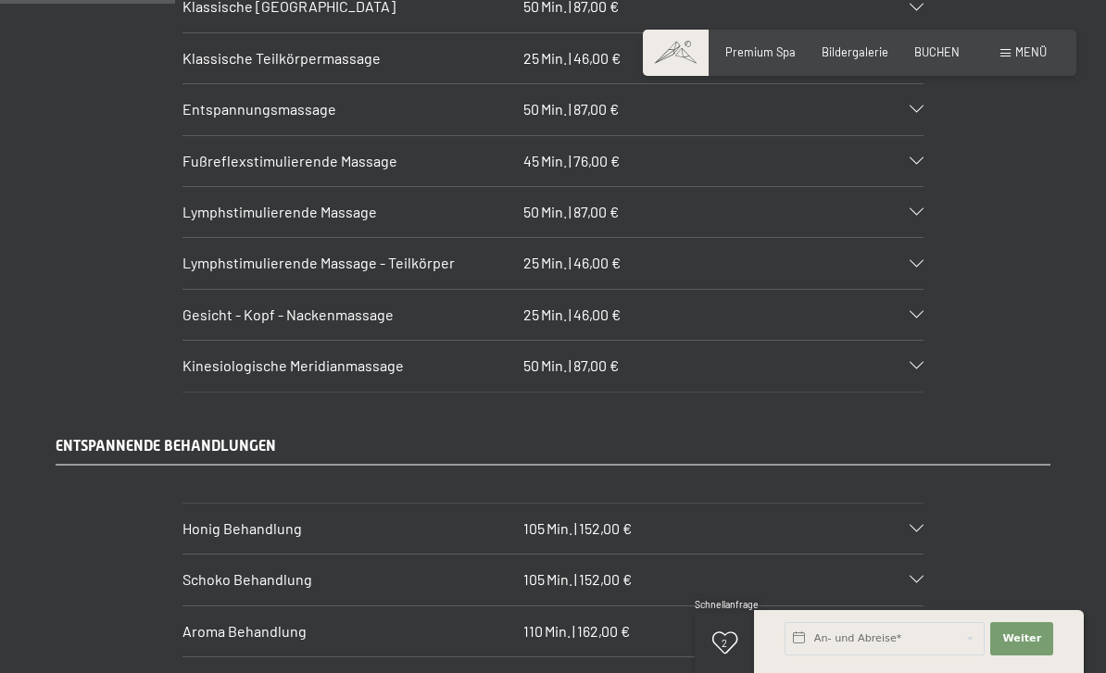
click at [922, 362] on icon at bounding box center [917, 365] width 14 height 7
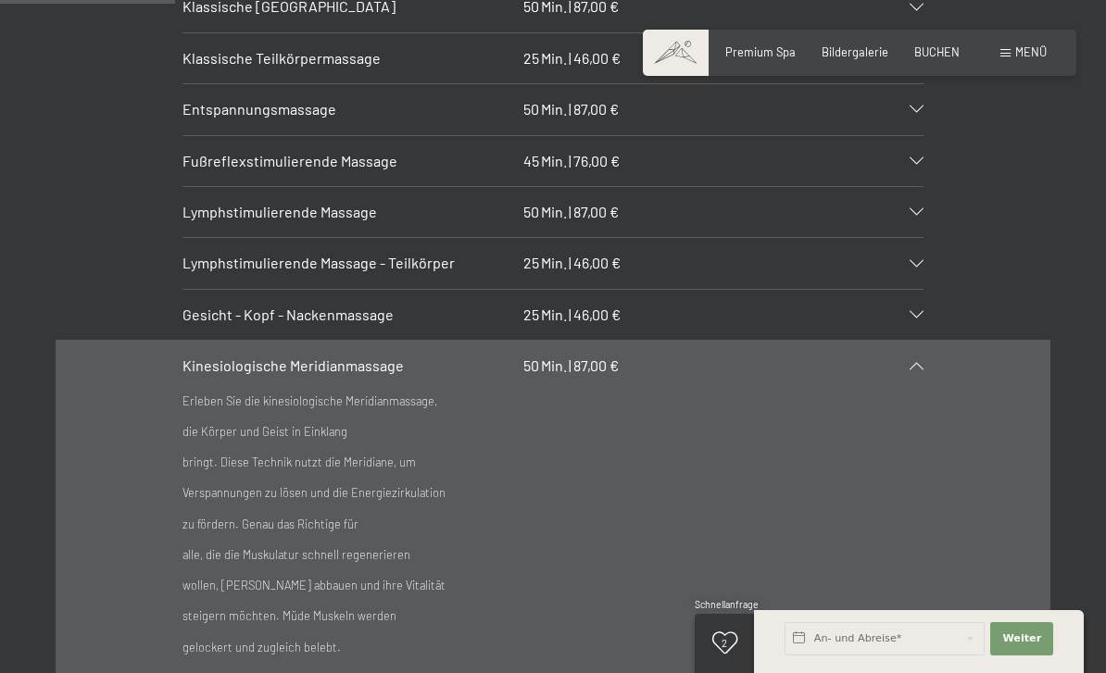
click at [919, 344] on div "Kinesiologische Meridianmassage 50 Min. | 87,00 €" at bounding box center [552, 366] width 741 height 50
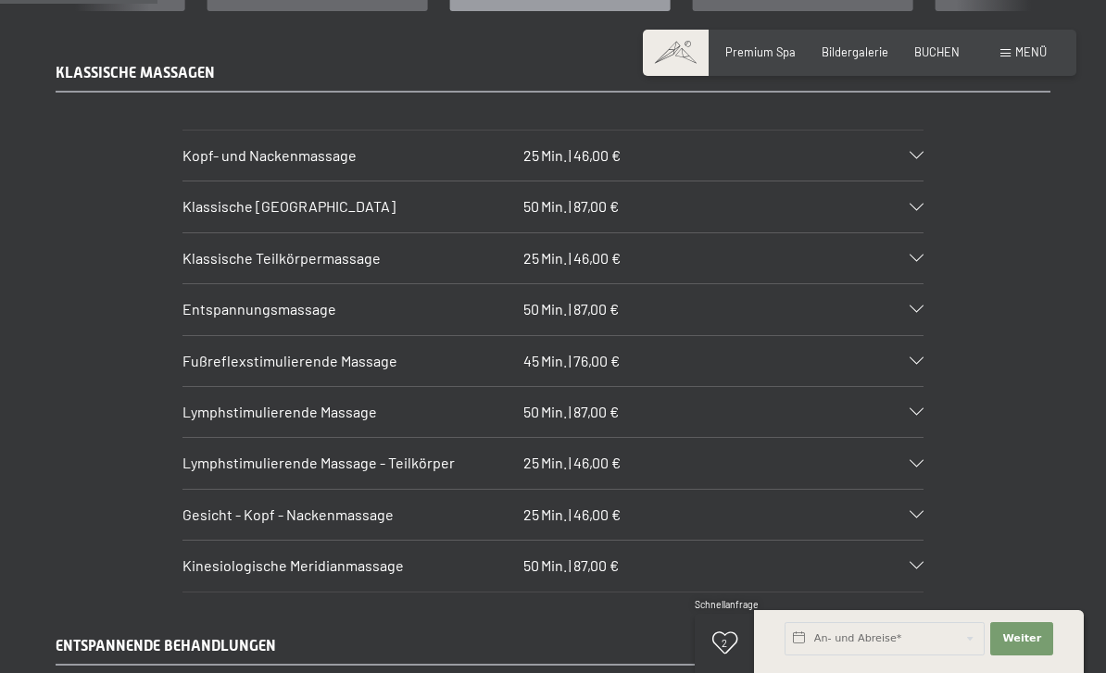
scroll to position [1670, 0]
